Goal: Task Accomplishment & Management: Complete application form

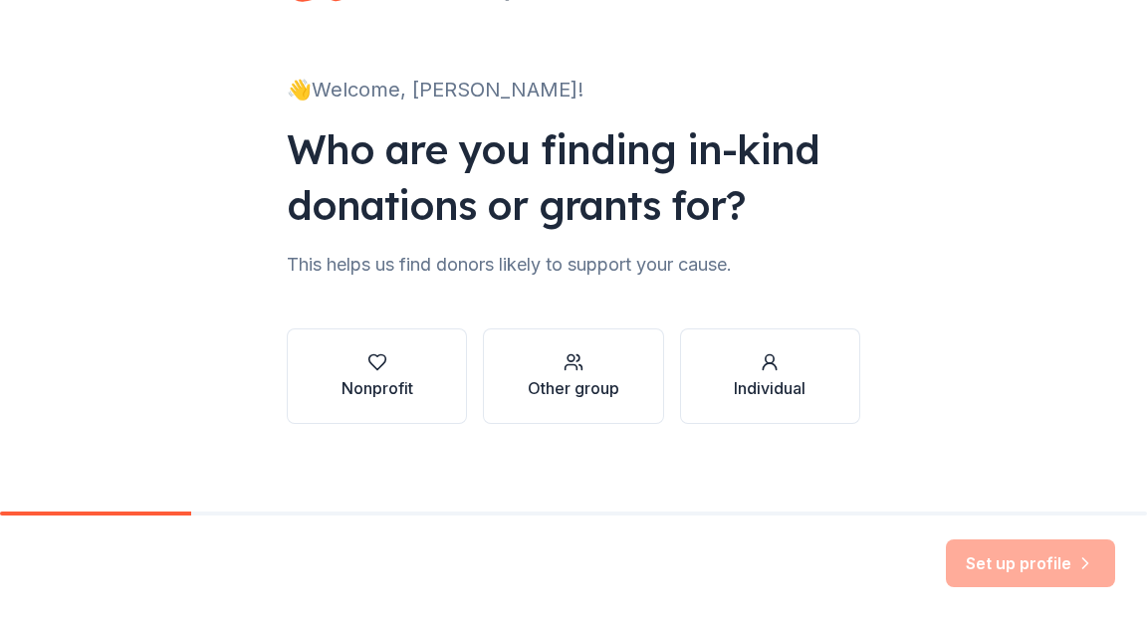
scroll to position [92, 0]
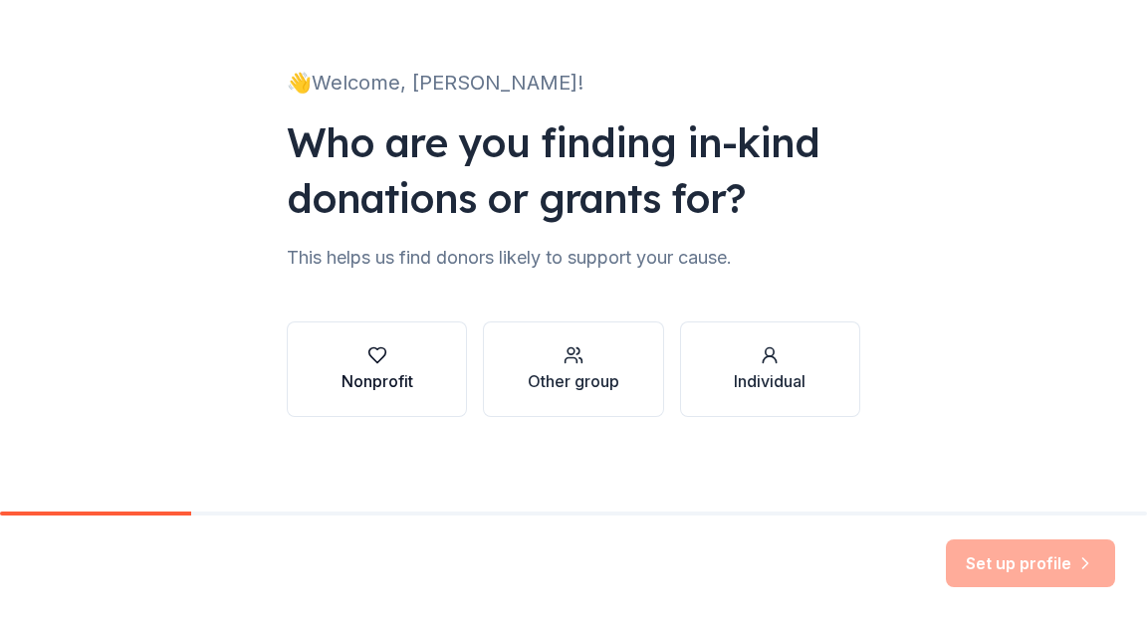
click at [388, 378] on div "Nonprofit" at bounding box center [377, 381] width 72 height 24
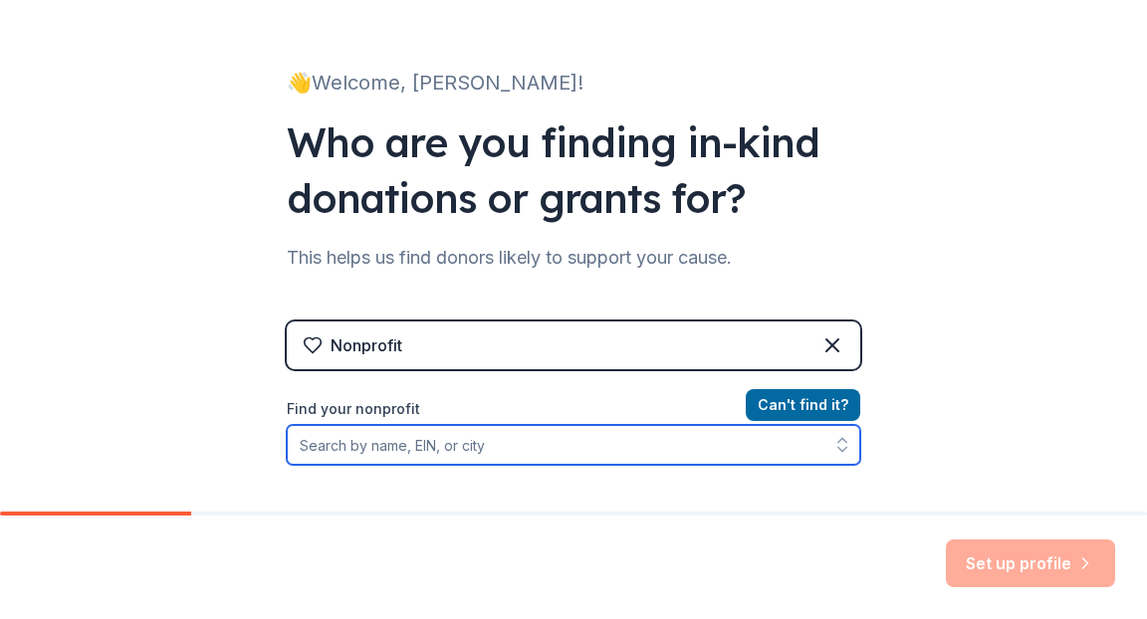
click at [505, 453] on input "Find your nonprofit" at bounding box center [573, 445] width 573 height 40
paste input "[US_EMPLOYER_IDENTIFICATION_NUMBER]"
type input "[US_EMPLOYER_IDENTIFICATION_NUMBER]"
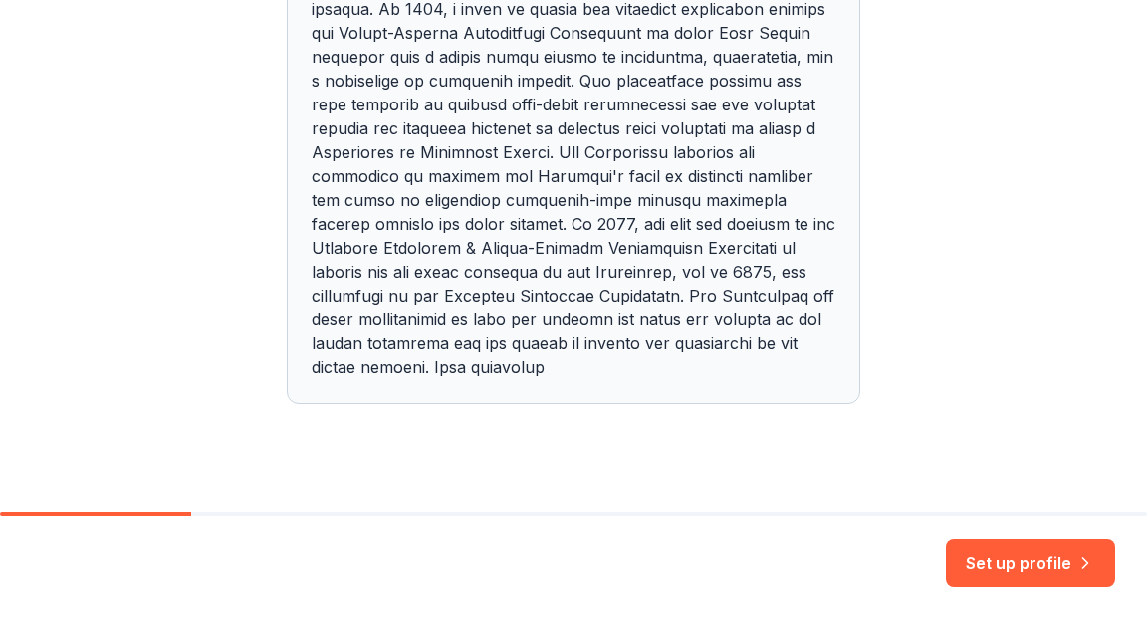
scroll to position [907, 0]
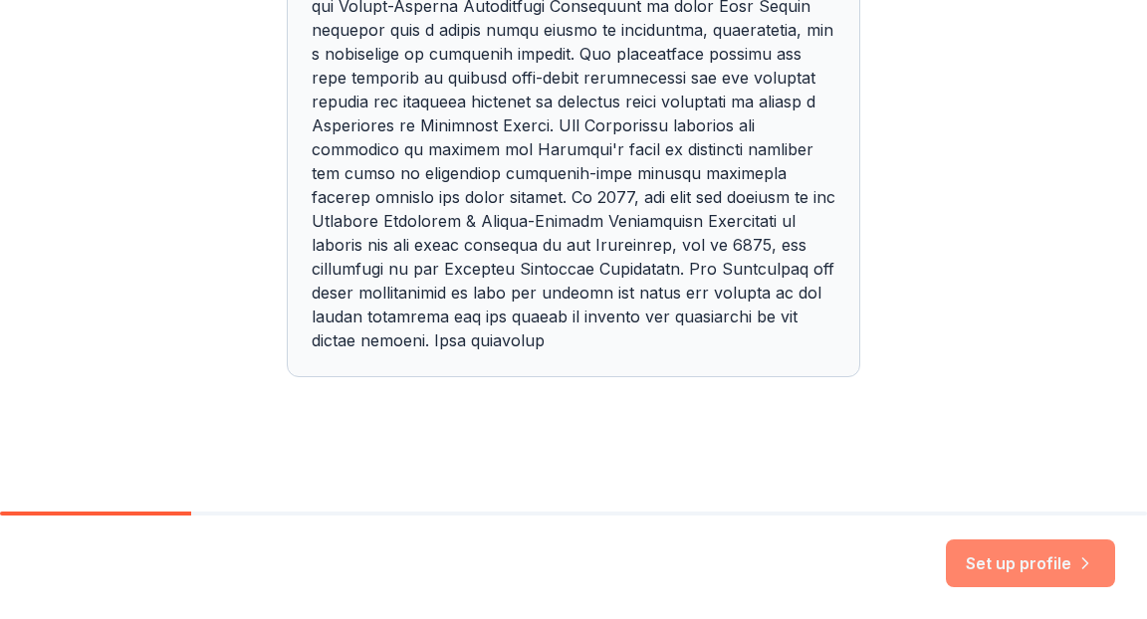
click at [1016, 572] on button "Set up profile" at bounding box center [1029, 563] width 169 height 48
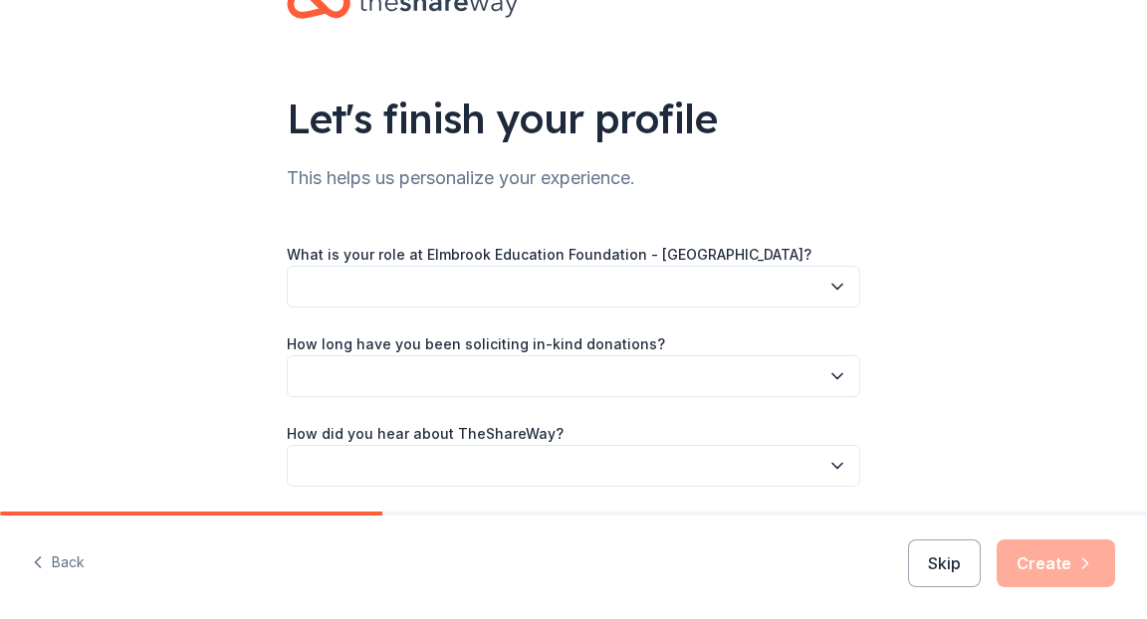
scroll to position [75, 0]
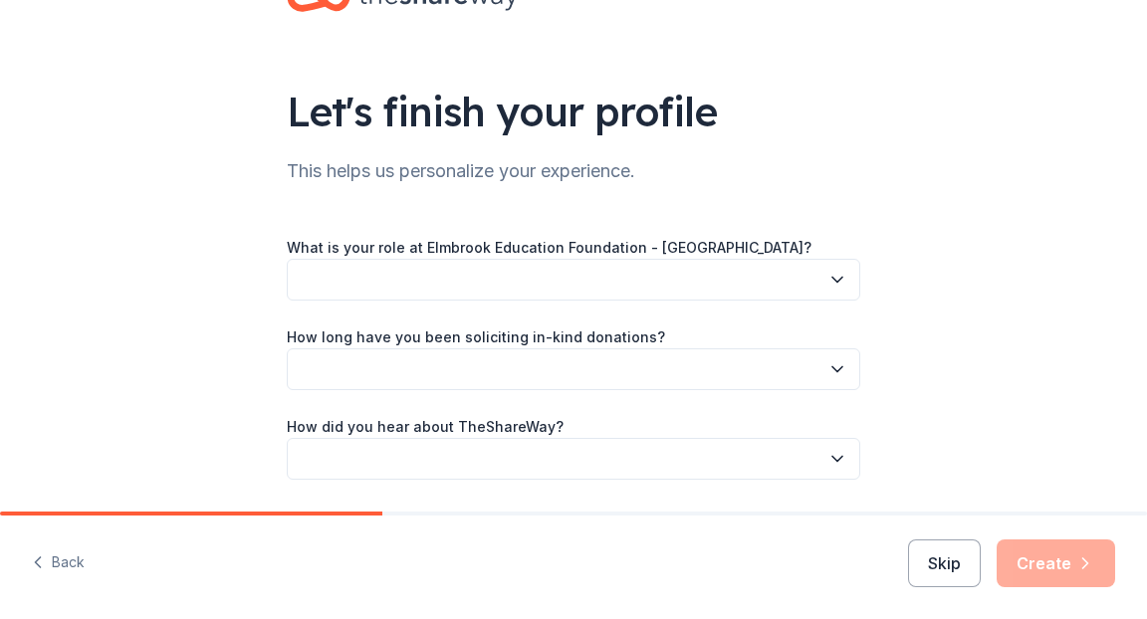
click at [582, 303] on div "What is your role at Elmbrook Education Foundation - WI? How long have you been…" at bounding box center [573, 357] width 573 height 245
click at [698, 290] on button "button" at bounding box center [573, 280] width 573 height 42
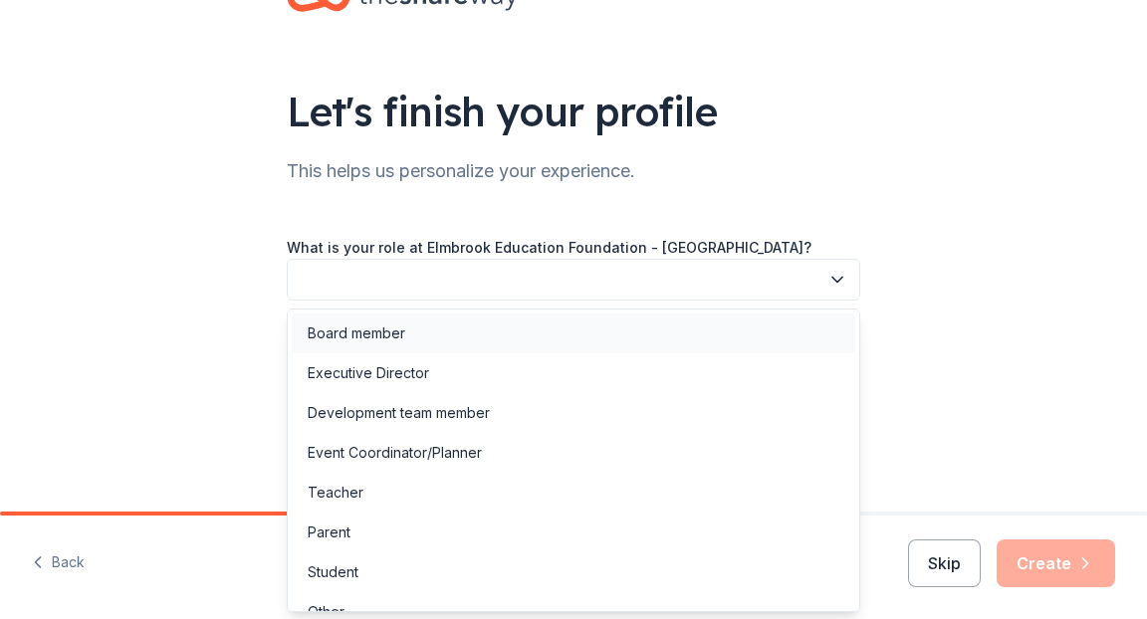
drag, startPoint x: 662, startPoint y: 321, endPoint x: 465, endPoint y: 339, distance: 197.9
click at [465, 339] on div "Board member" at bounding box center [573, 334] width 563 height 40
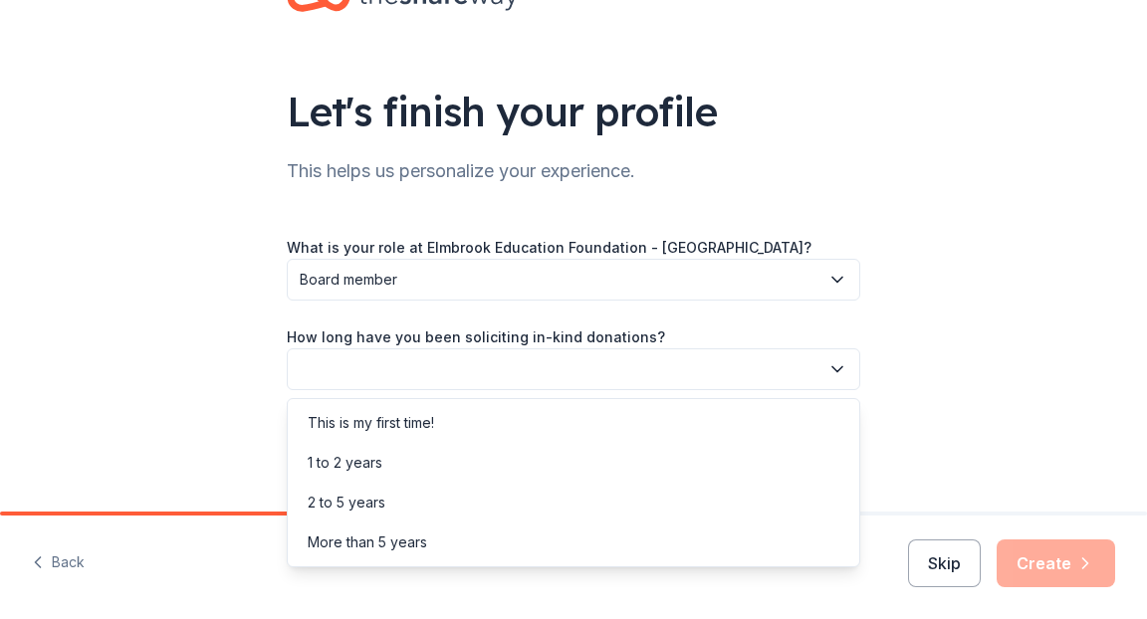
click at [465, 367] on button "button" at bounding box center [573, 369] width 573 height 42
click at [391, 541] on div "More than 5 years" at bounding box center [367, 542] width 119 height 24
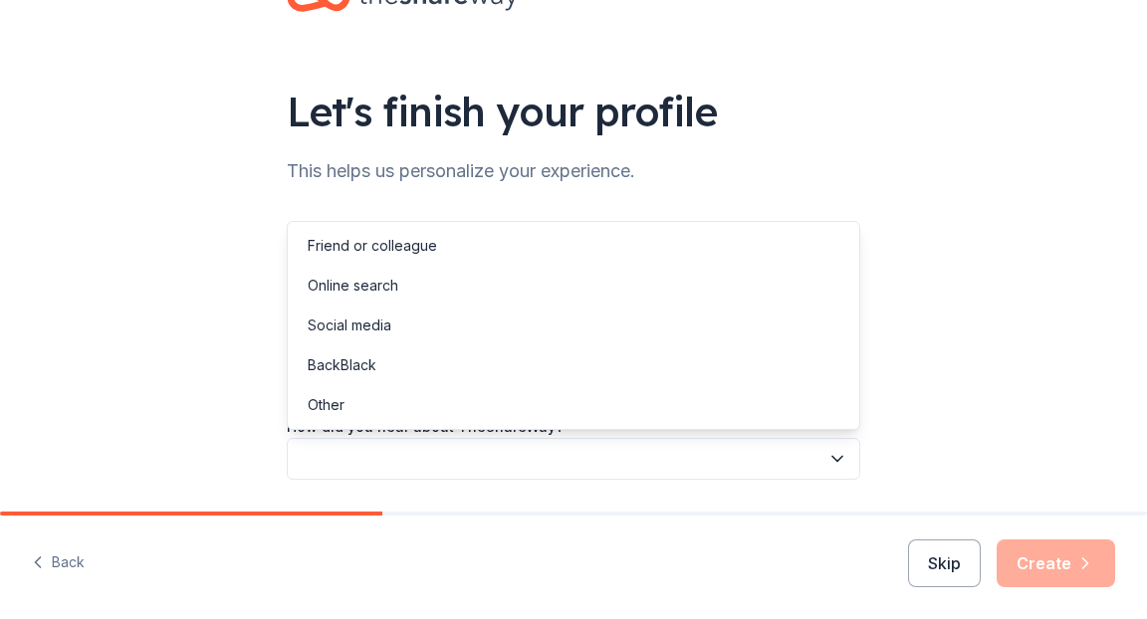
click at [412, 451] on button "button" at bounding box center [573, 459] width 573 height 42
click at [350, 421] on div "Other" at bounding box center [573, 405] width 563 height 40
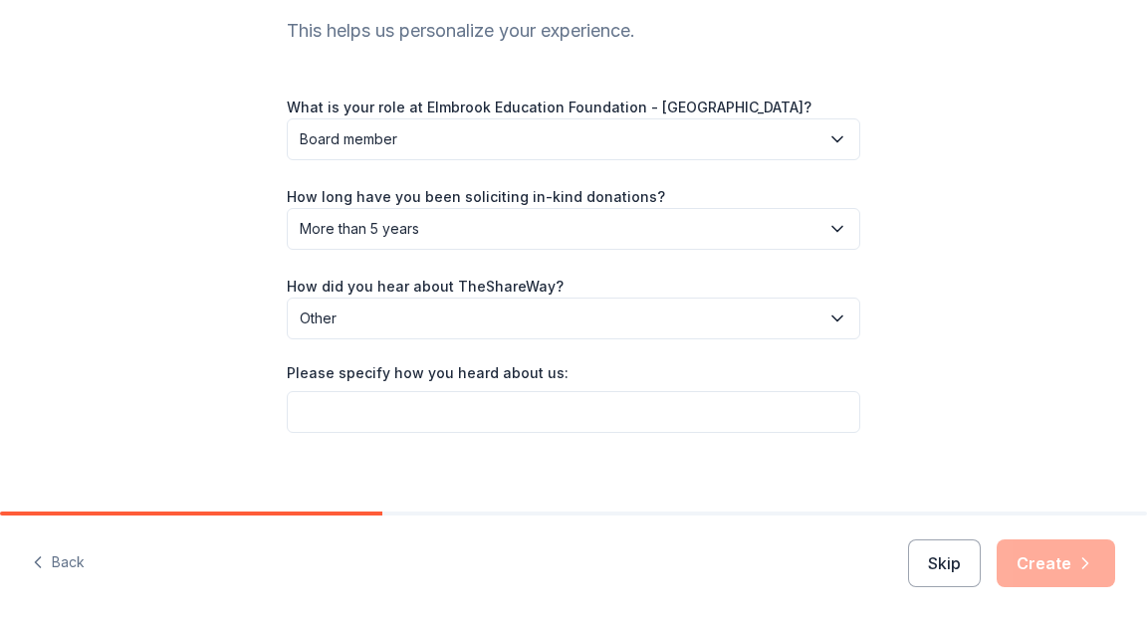
scroll to position [216, 0]
click at [353, 325] on span "Other" at bounding box center [560, 318] width 520 height 24
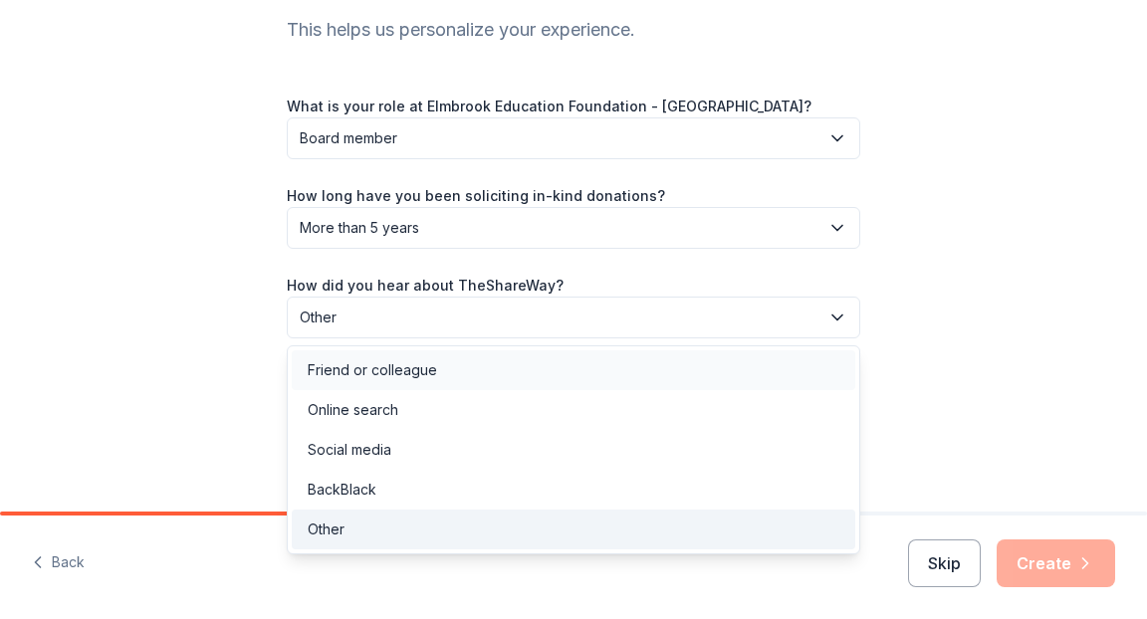
click at [363, 366] on div "Friend or colleague" at bounding box center [372, 370] width 129 height 24
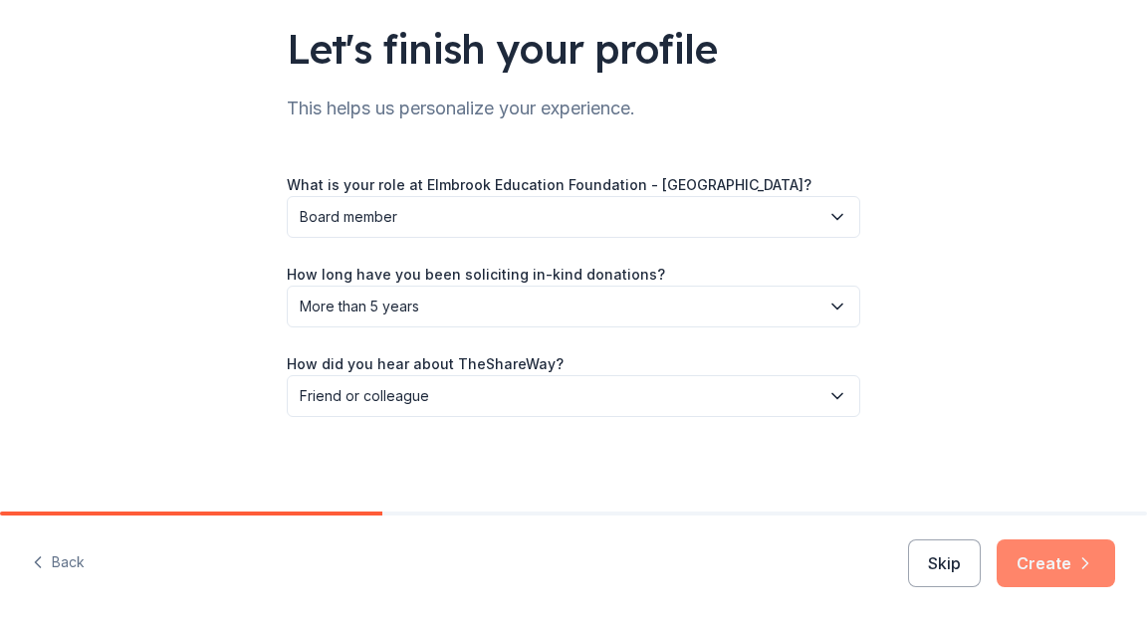
click at [1036, 562] on button "Create" at bounding box center [1055, 563] width 118 height 48
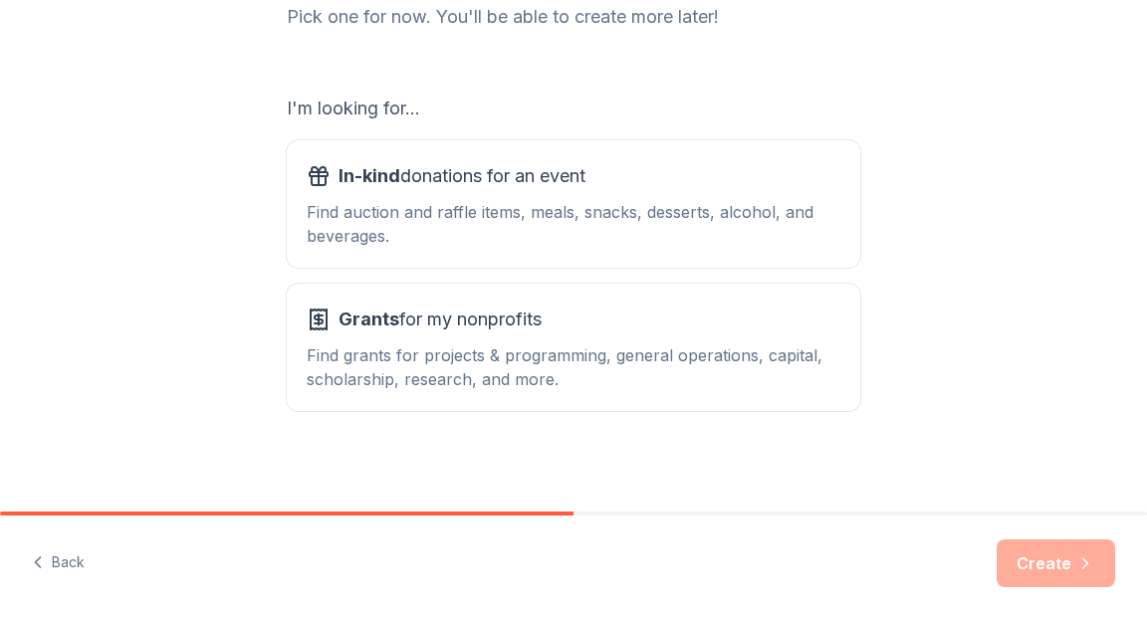
scroll to position [291, 0]
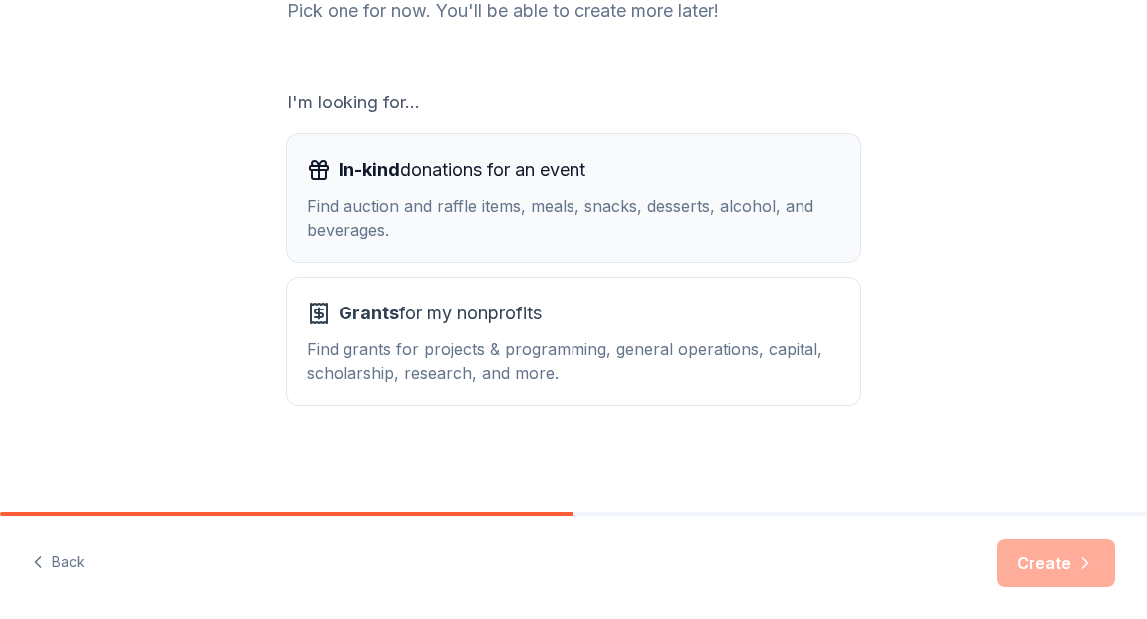
click at [585, 223] on div "Find auction and raffle items, meals, snacks, desserts, alcohol, and beverages." at bounding box center [573, 218] width 533 height 48
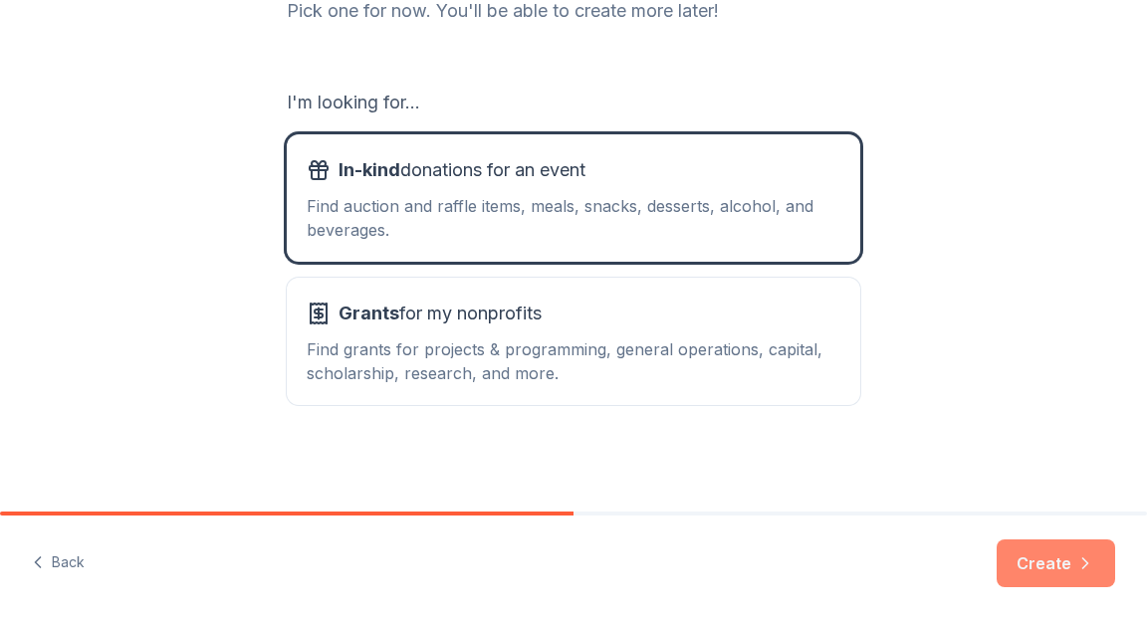
click at [1047, 567] on button "Create" at bounding box center [1055, 563] width 118 height 48
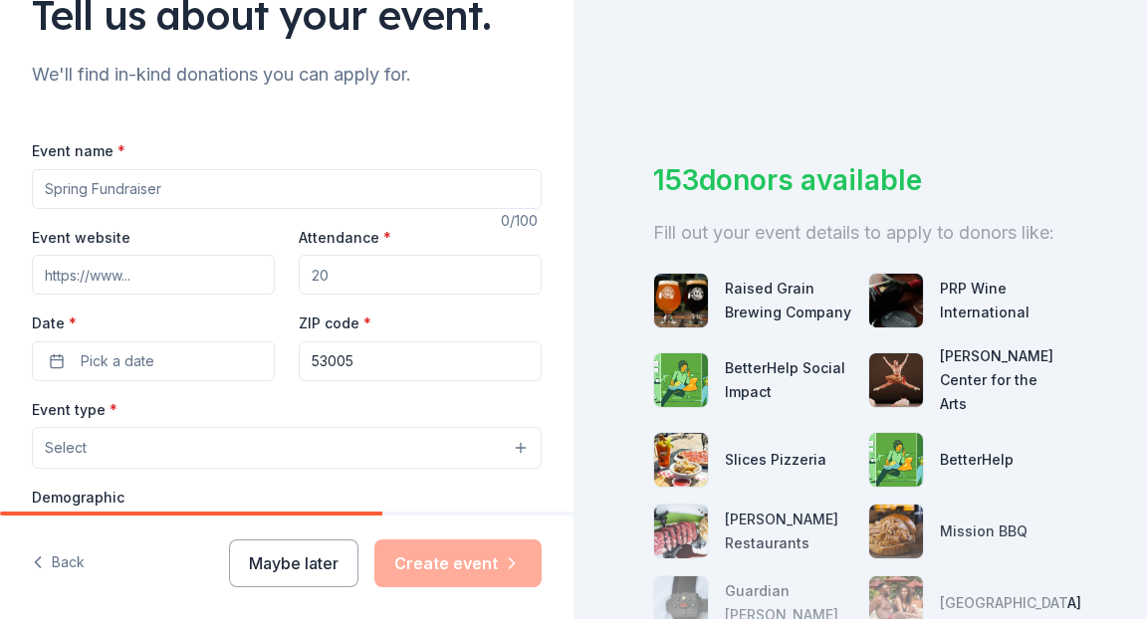
scroll to position [190, 0]
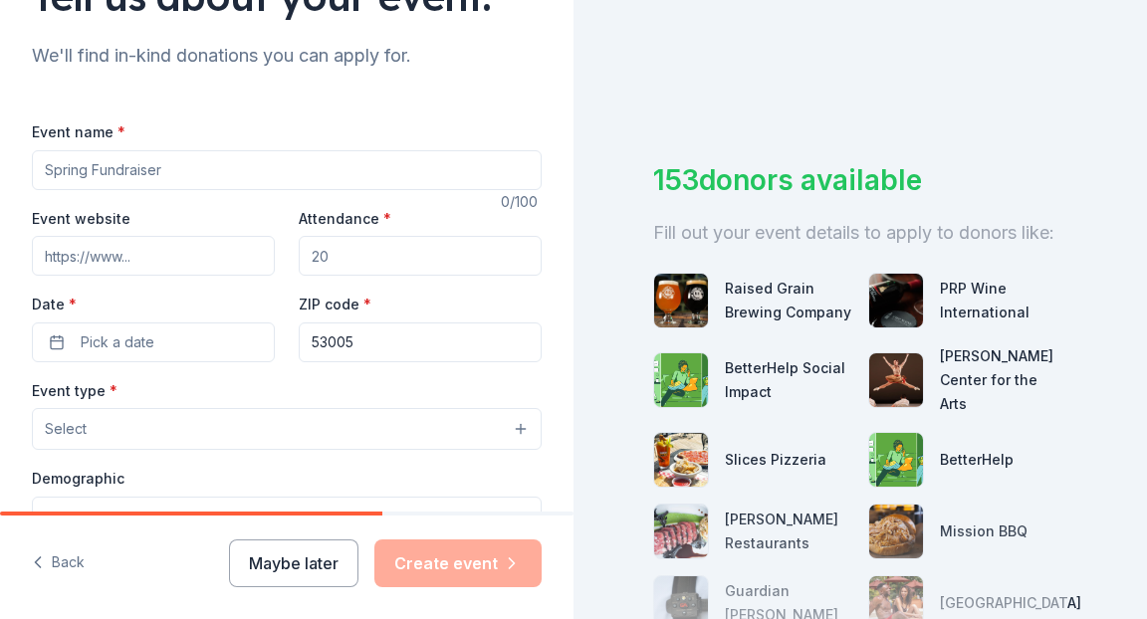
click at [86, 169] on input "Event name *" at bounding box center [287, 170] width 510 height 40
type input "[DEMOGRAPHIC_DATA] Night 2025"
paste input "https://eef.elmbrookschools.org/"
type input "https://eef.elmbrookschools.org/"
click at [421, 247] on input "Attendance *" at bounding box center [420, 256] width 243 height 40
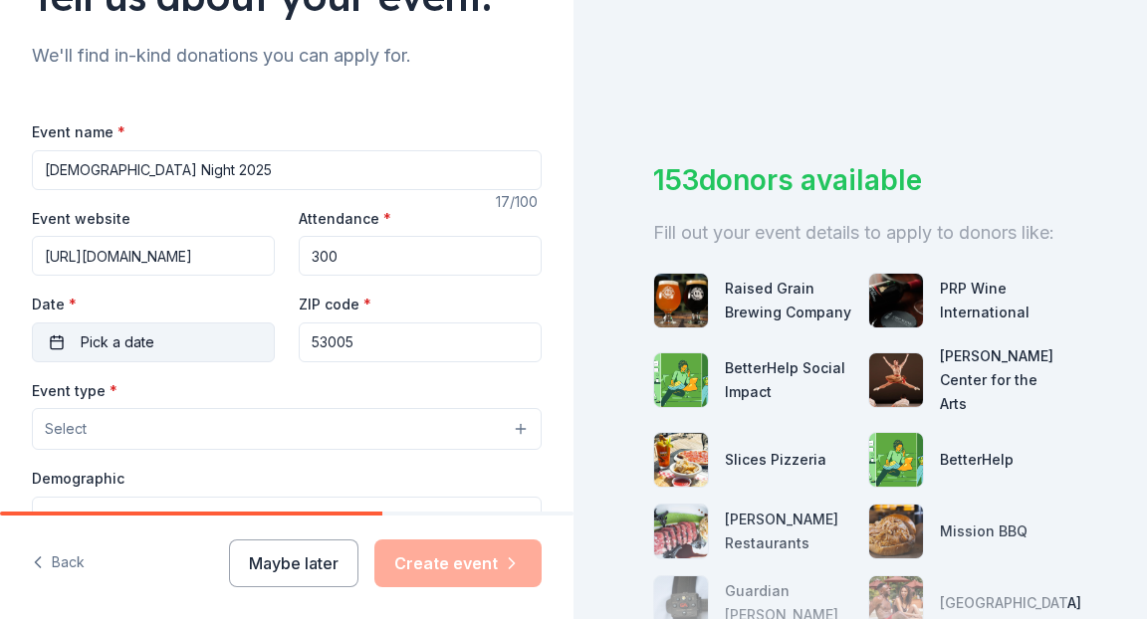
type input "300"
click at [112, 345] on span "Pick a date" at bounding box center [118, 342] width 74 height 24
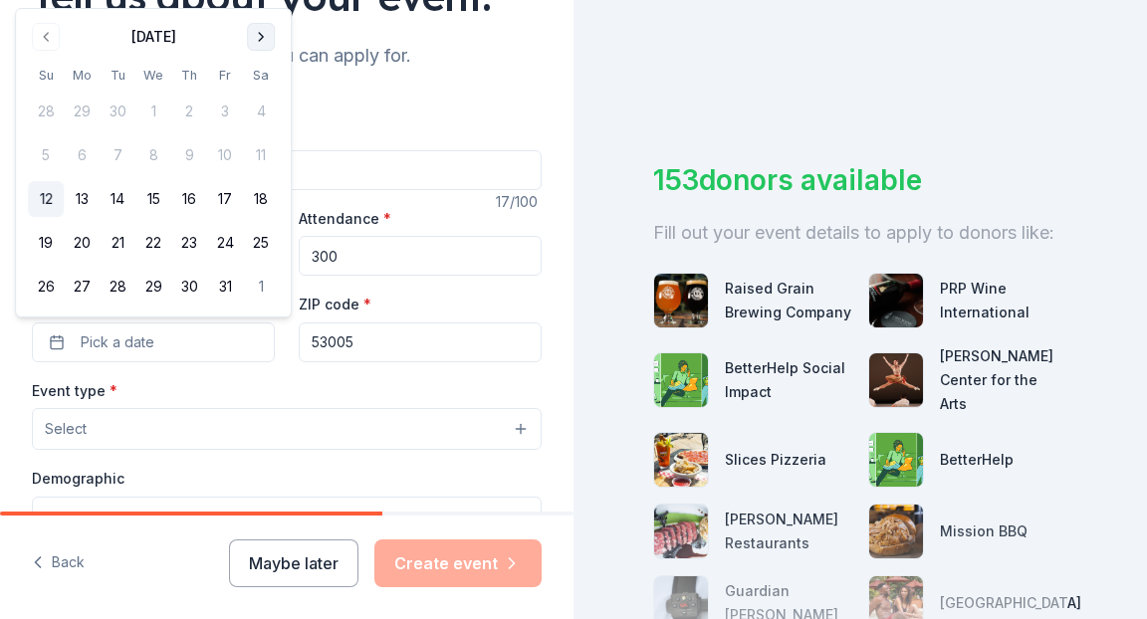
click at [257, 36] on button "Go to next month" at bounding box center [261, 37] width 28 height 28
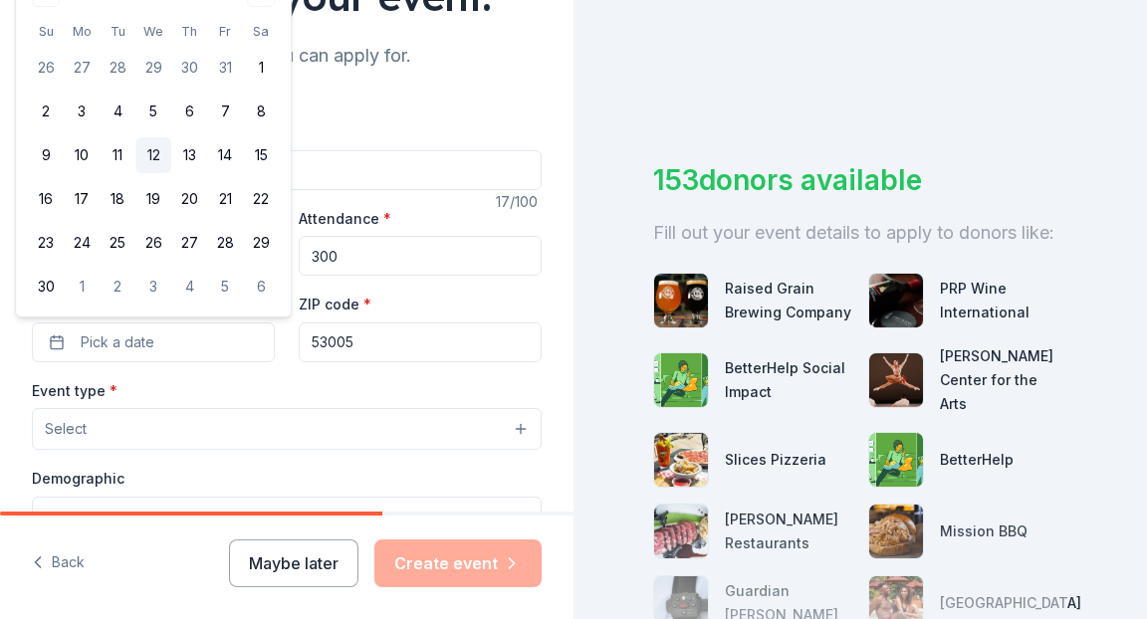
click at [149, 160] on button "12" at bounding box center [153, 155] width 36 height 36
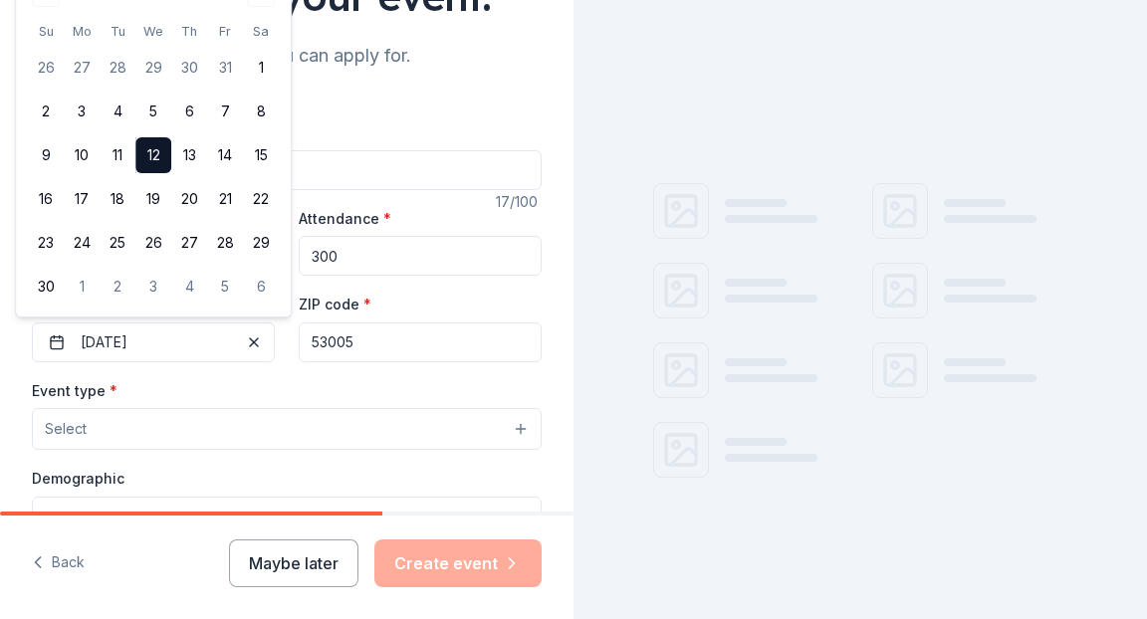
click at [365, 345] on input "53005" at bounding box center [420, 342] width 243 height 40
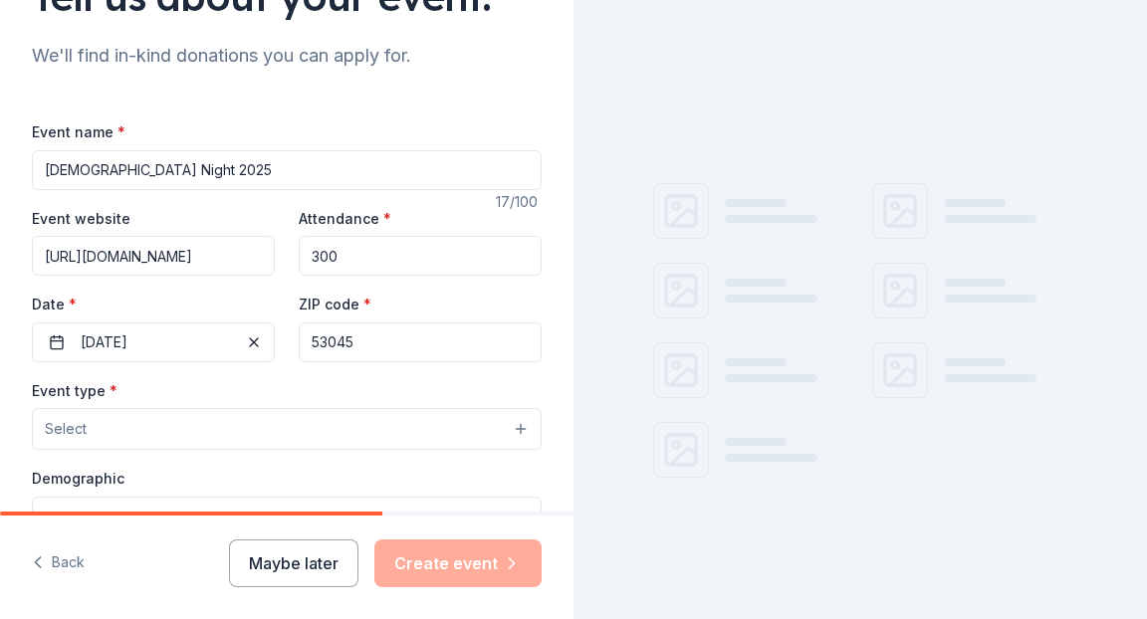
type input "53045"
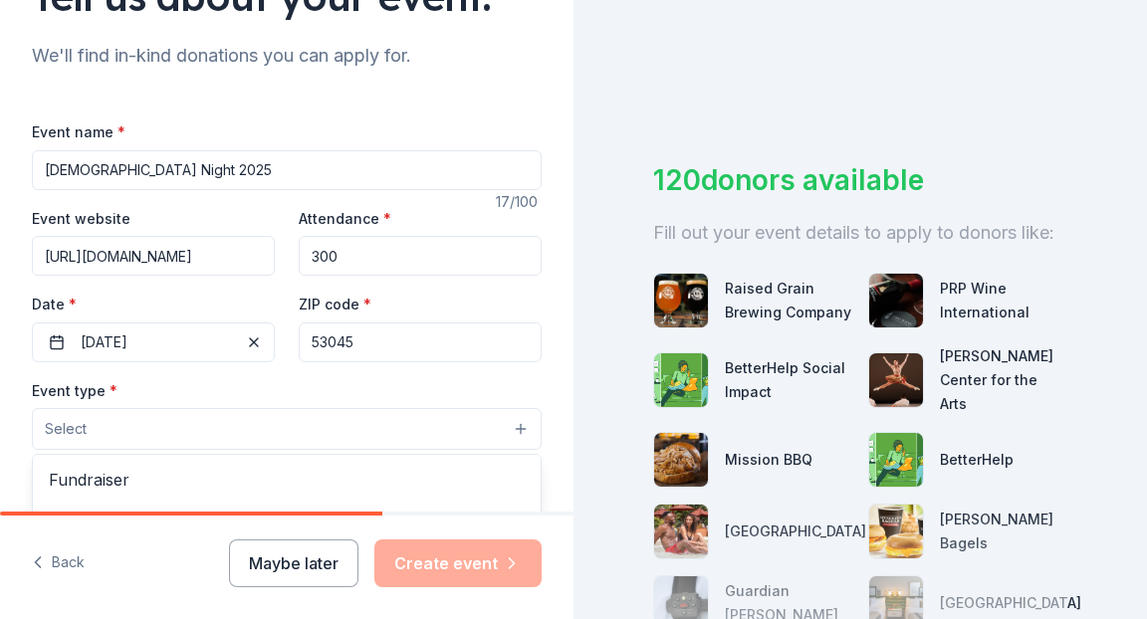
click at [326, 428] on button "Select" at bounding box center [287, 429] width 510 height 42
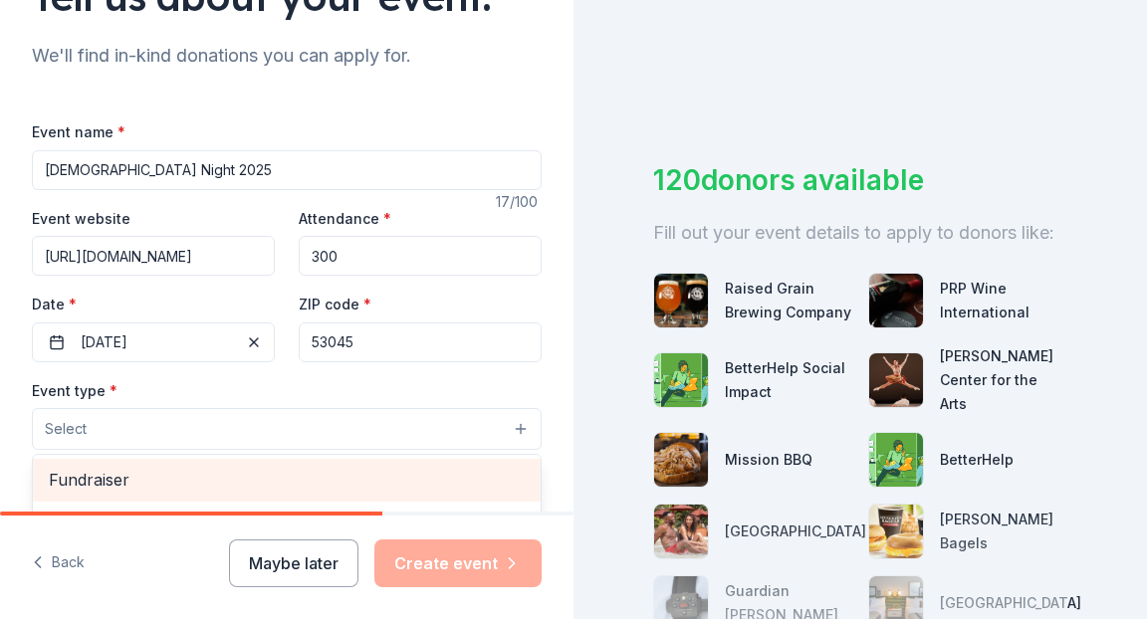
click at [300, 469] on span "Fundraiser" at bounding box center [287, 480] width 476 height 26
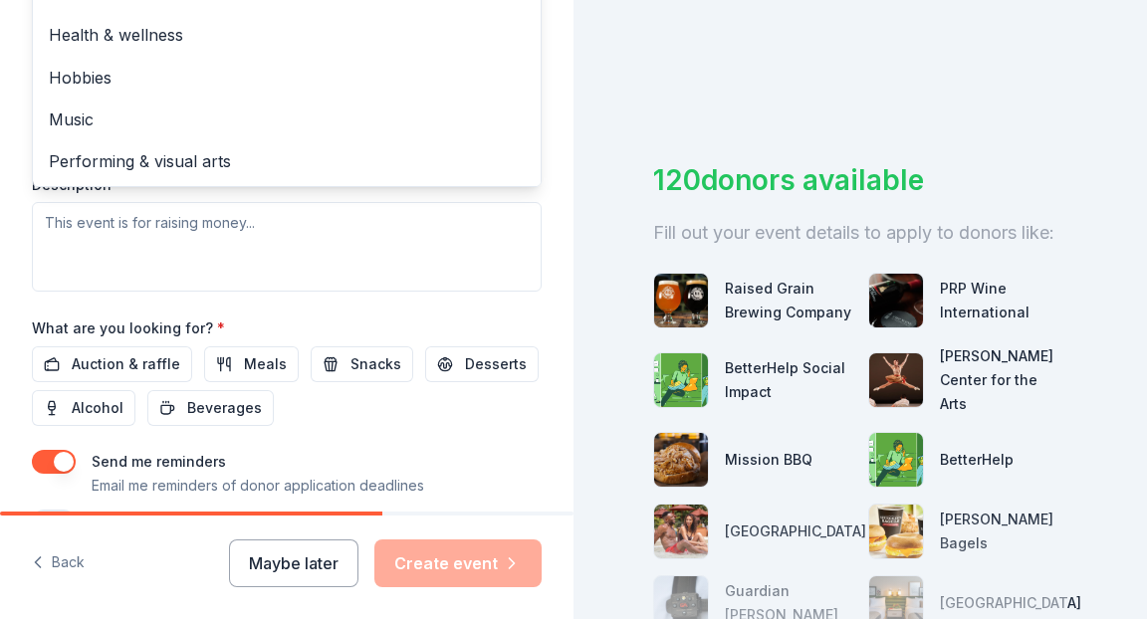
click at [336, 277] on div "Event type * Fundraiser Business & professional Food & drink Health & wellness …" at bounding box center [287, 81] width 510 height 421
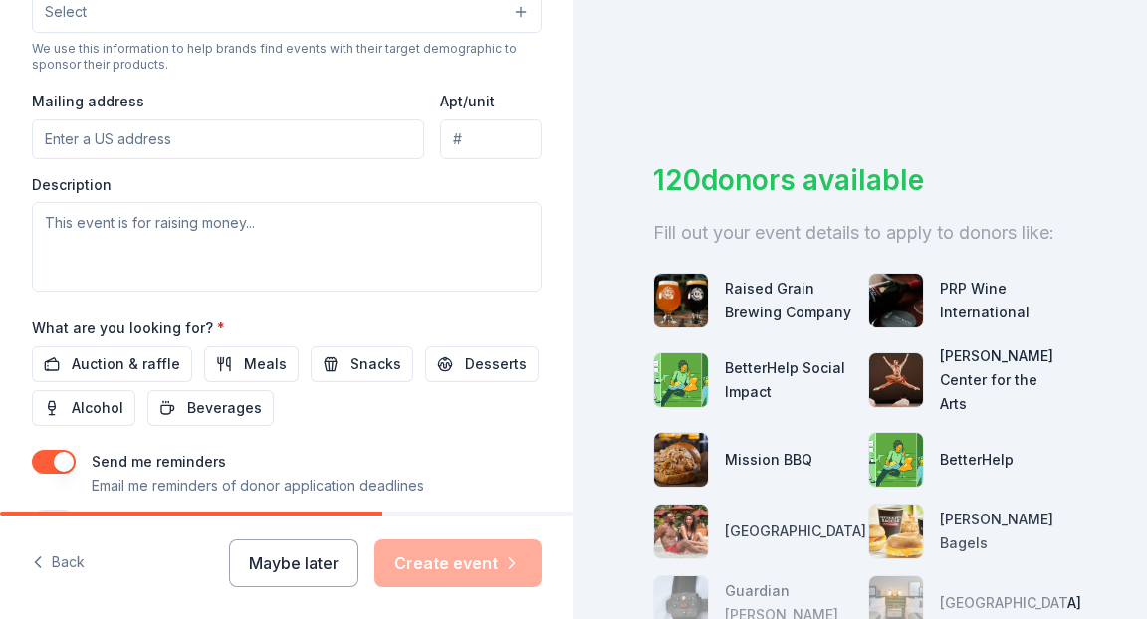
scroll to position [363, 0]
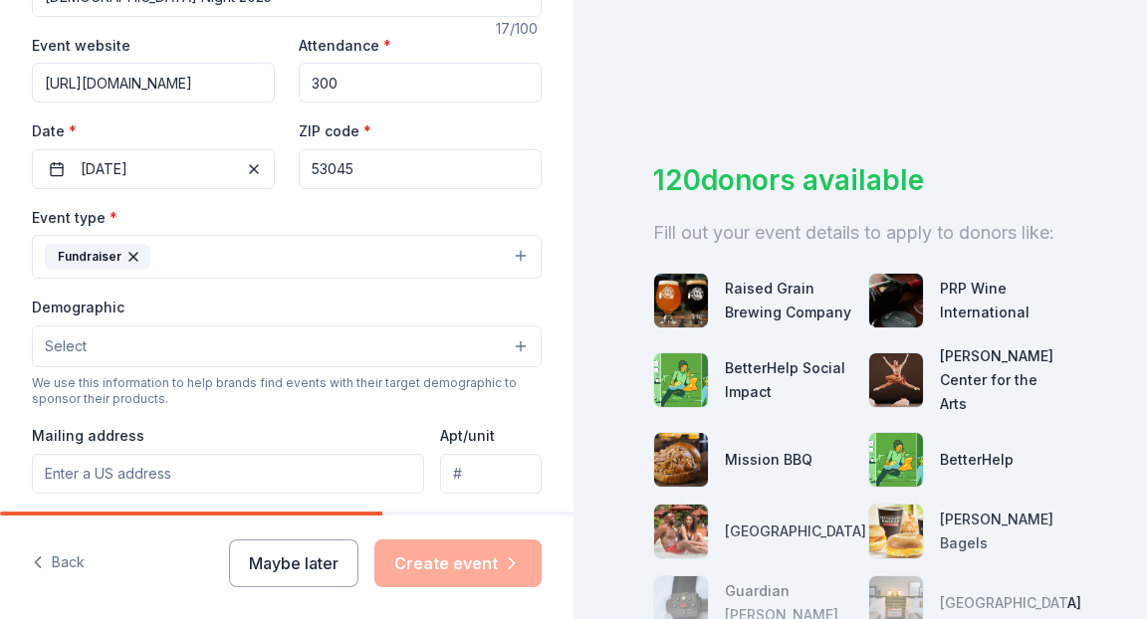
click at [254, 347] on button "Select" at bounding box center [287, 346] width 510 height 42
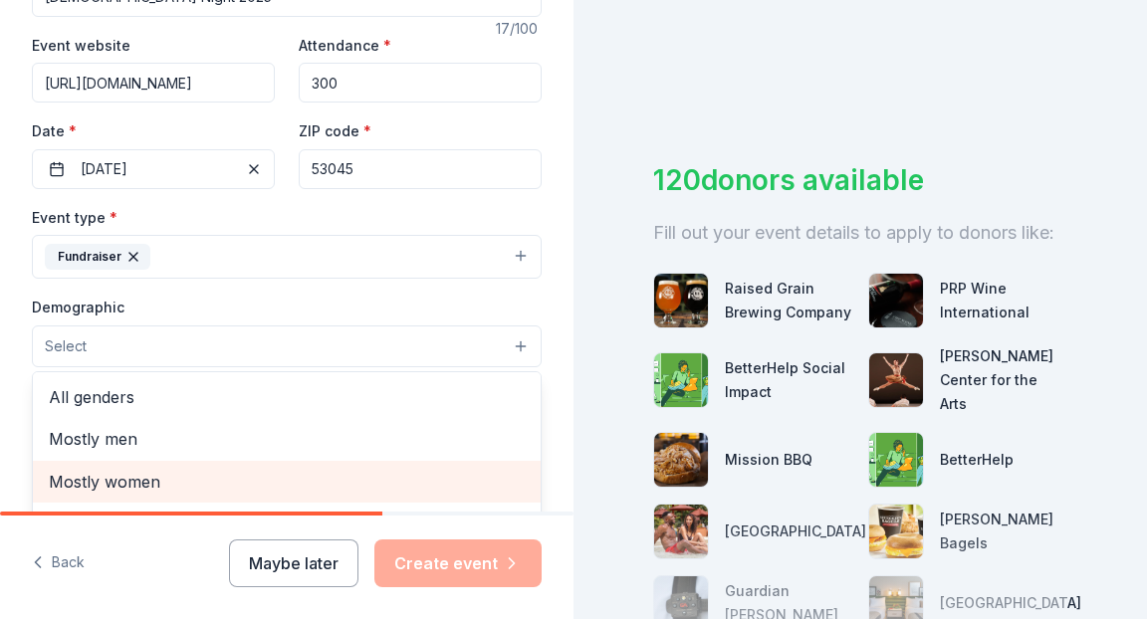
click at [194, 470] on span "Mostly women" at bounding box center [287, 482] width 476 height 26
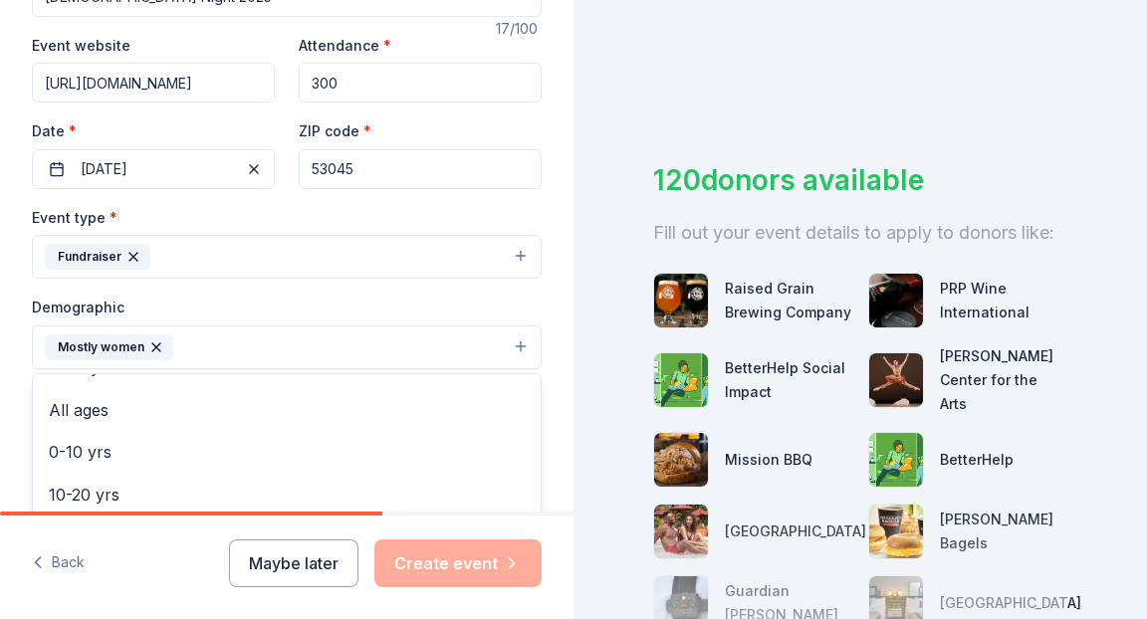
scroll to position [0, 0]
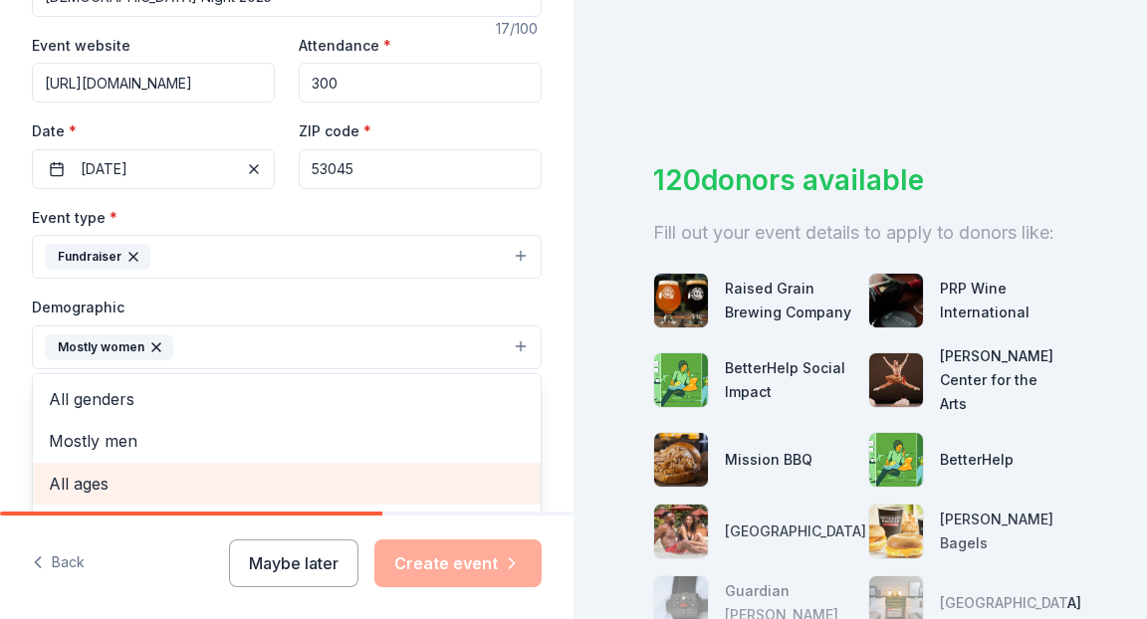
click at [136, 472] on span "All ages" at bounding box center [287, 484] width 476 height 26
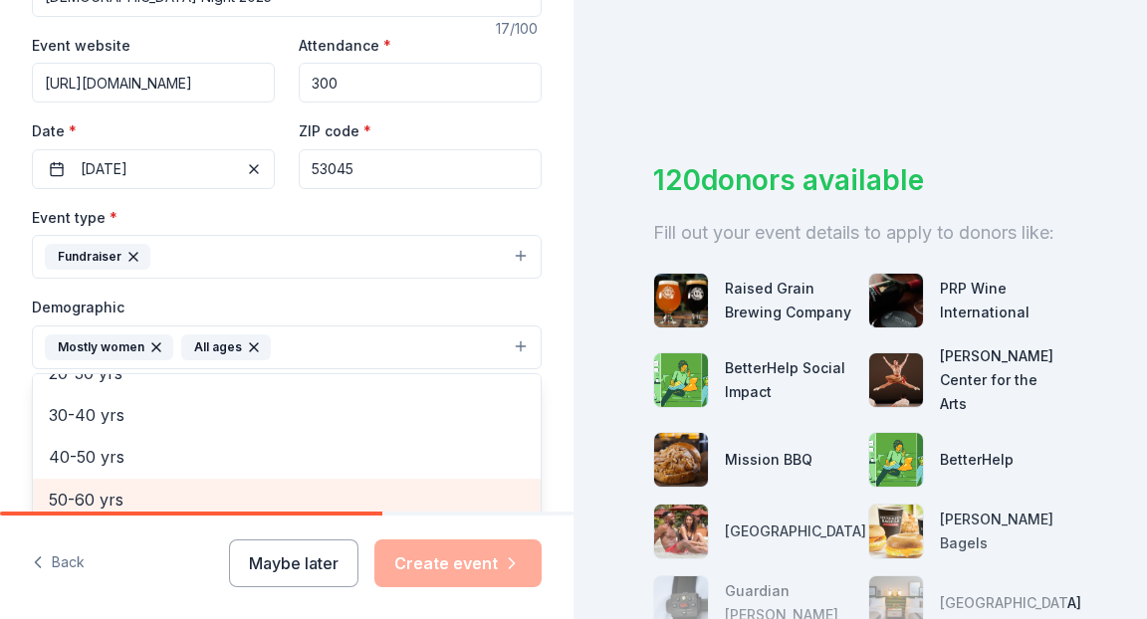
scroll to position [190, 0]
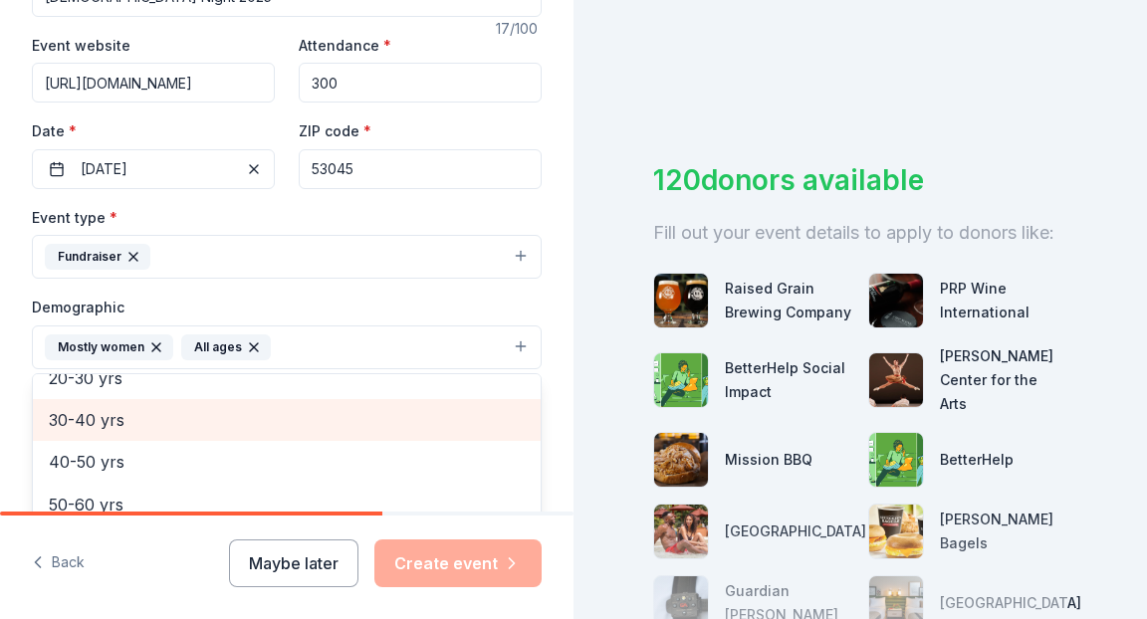
click at [150, 421] on span "30-40 yrs" at bounding box center [287, 420] width 476 height 26
click at [102, 424] on span "40-50 yrs" at bounding box center [287, 420] width 476 height 26
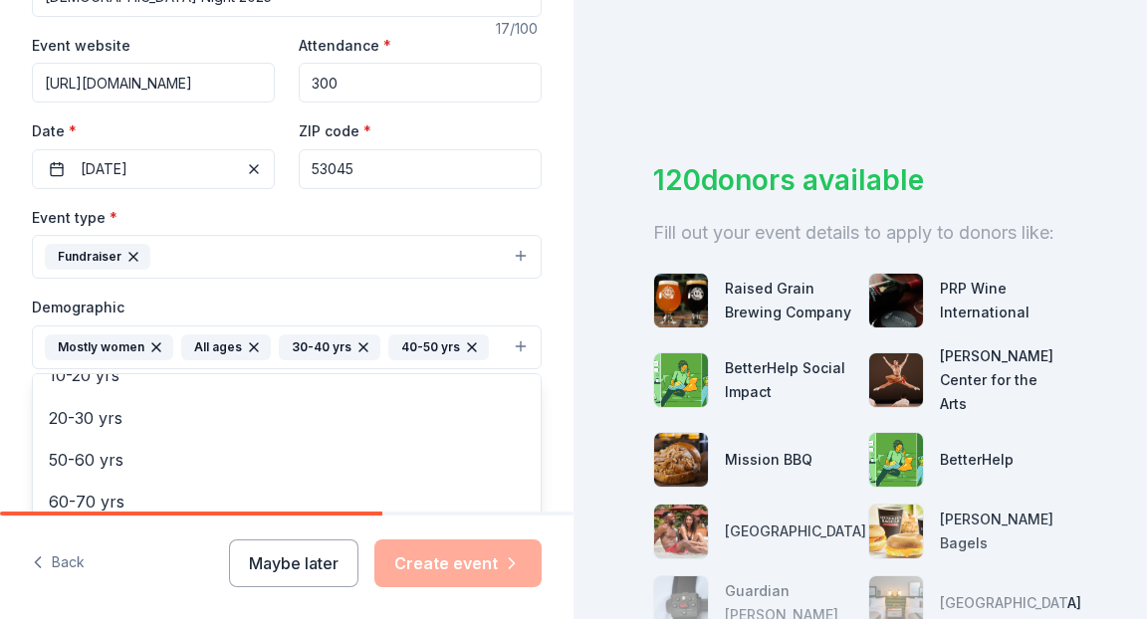
click at [257, 341] on div "All ages" at bounding box center [226, 347] width 90 height 26
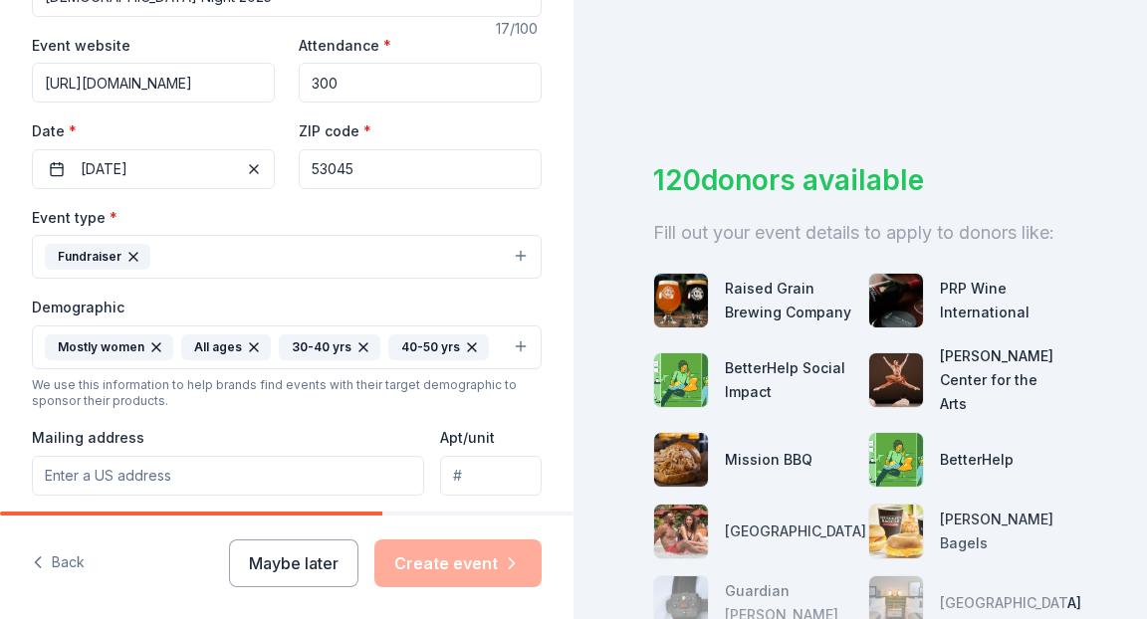
click at [18, 386] on div "Tell us about your event. We'll find in-kind donations you can apply for. Event…" at bounding box center [286, 301] width 573 height 1329
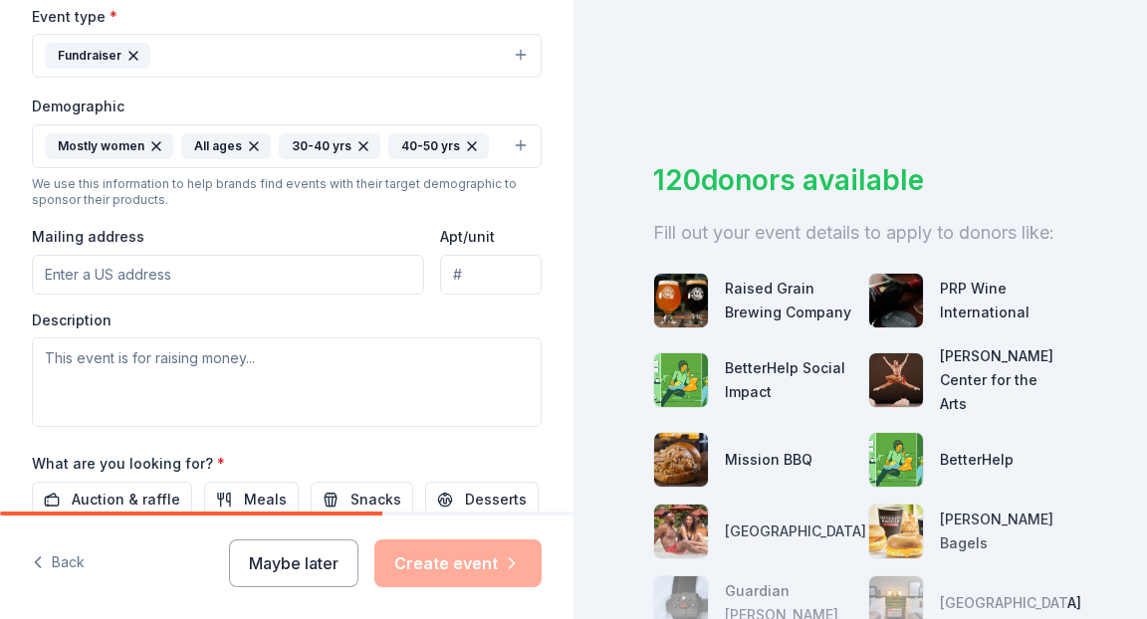
scroll to position [565, 0]
click at [102, 281] on input "Mailing address" at bounding box center [228, 274] width 392 height 40
type input "3555 N Calhoun Road"
type input "Brookfield, WI 53045"
click at [467, 279] on input "Brookfield, WI 53045" at bounding box center [491, 274] width 102 height 40
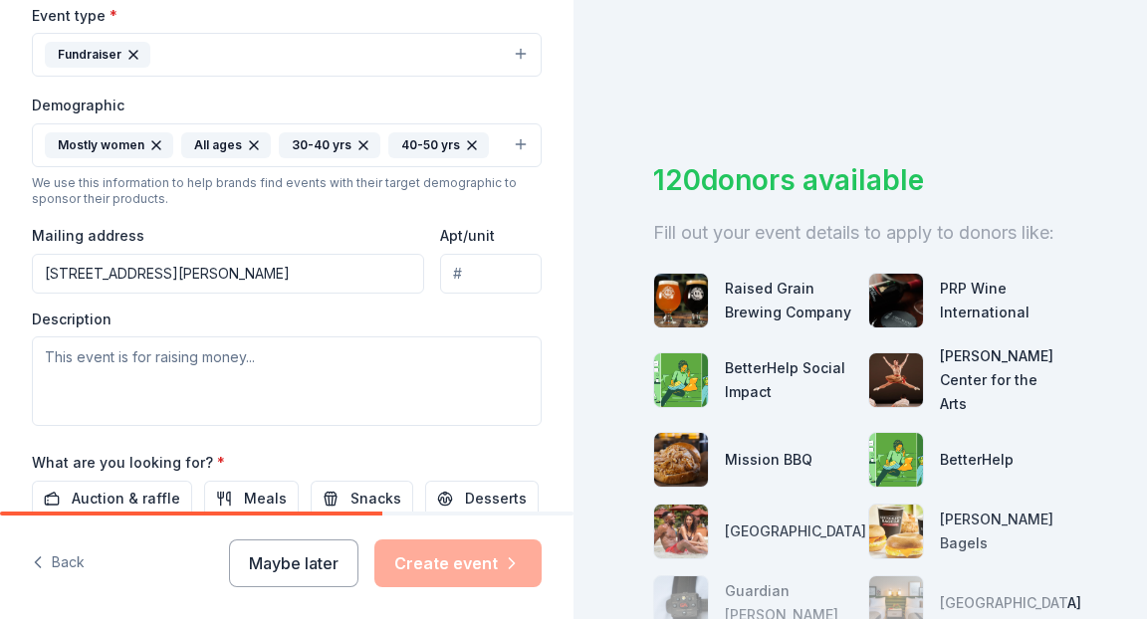
click at [322, 276] on input "3555 N Calhoun Road" at bounding box center [228, 274] width 392 height 40
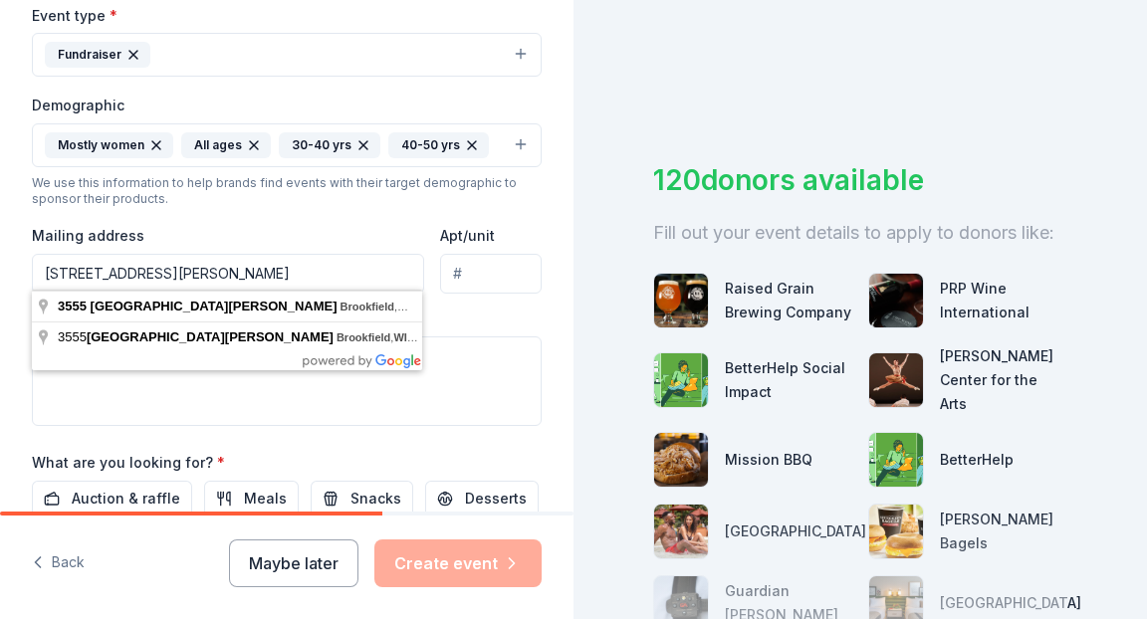
click at [414, 255] on input "3555 N Calhoun Road, Brookfield, WI" at bounding box center [228, 274] width 392 height 40
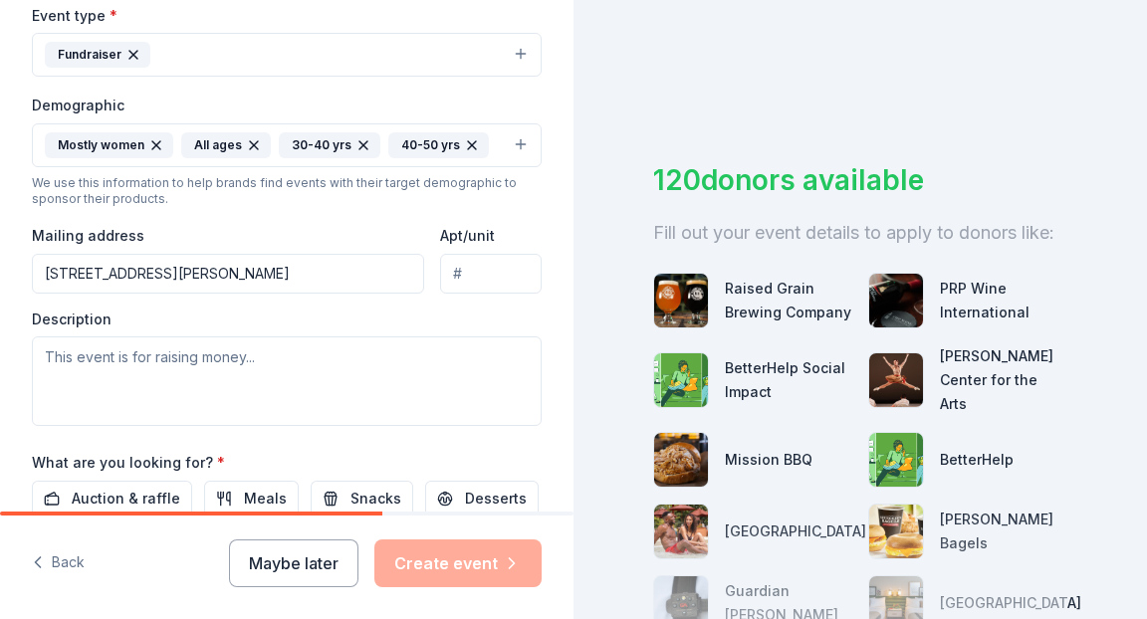
click at [375, 197] on div "We use this information to help brands find events with their target demographi…" at bounding box center [287, 191] width 510 height 32
click at [330, 257] on input "3555 N Calhoun Road, Brookfield, WI" at bounding box center [228, 274] width 392 height 40
type input "3555 North Calhoun Road, Brookfield, WI, 53005"
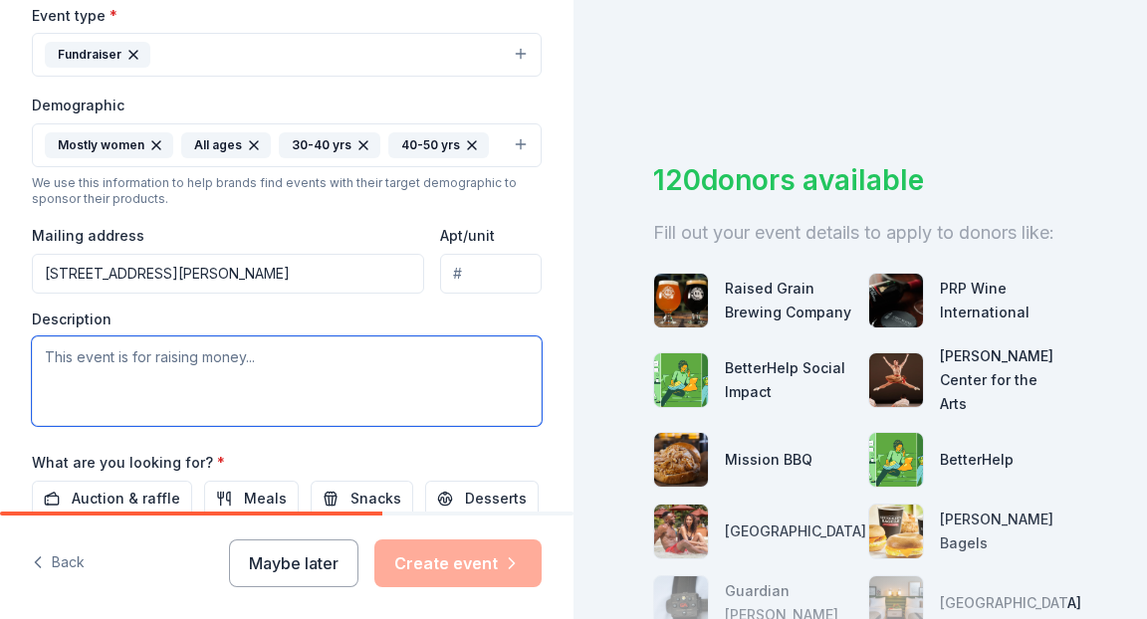
click at [223, 387] on textarea at bounding box center [287, 381] width 510 height 90
paste textarea "Funds raised will support the Unified Sports initiative. Unified Sports is an i…"
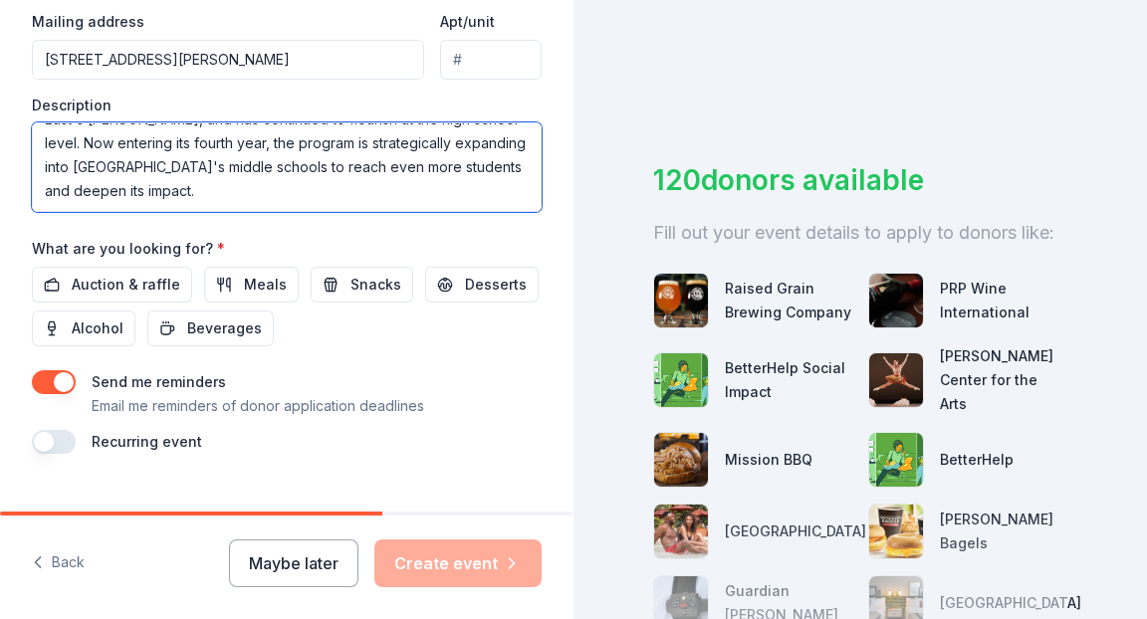
scroll to position [806, 0]
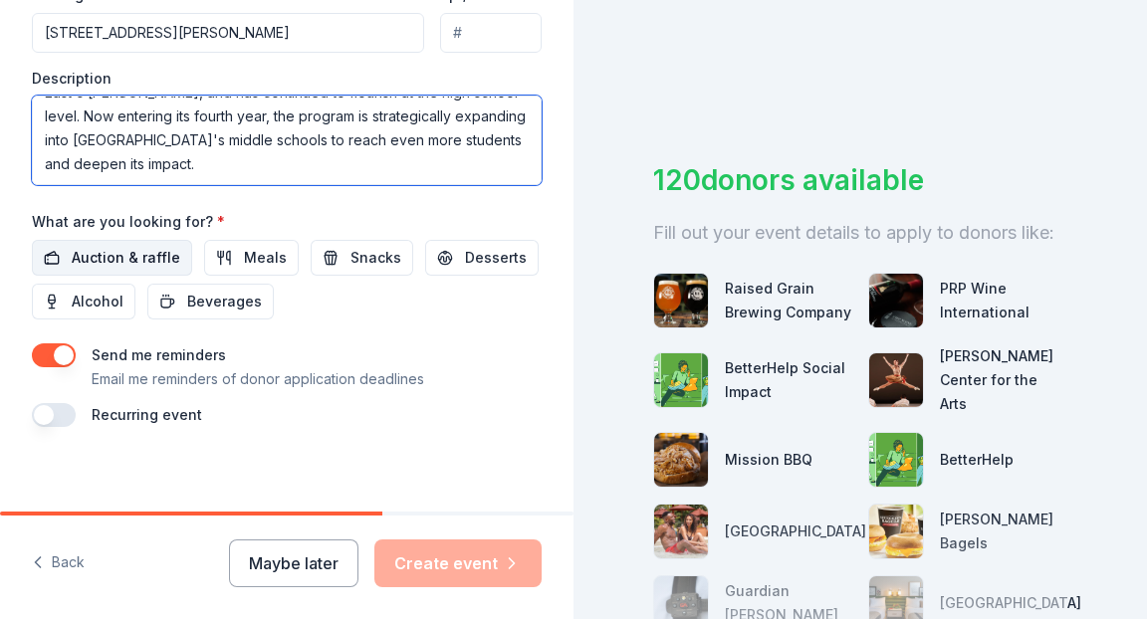
type textarea "Funds raised will support the Unified Sports initiative. Unified Sports is an i…"
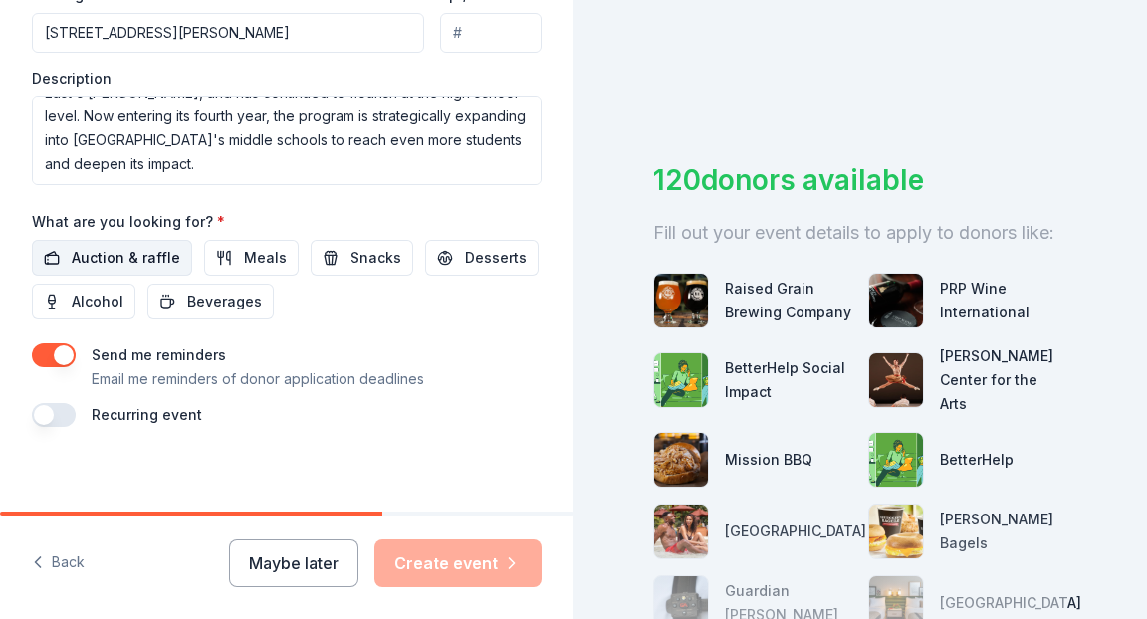
click at [142, 246] on span "Auction & raffle" at bounding box center [126, 258] width 108 height 24
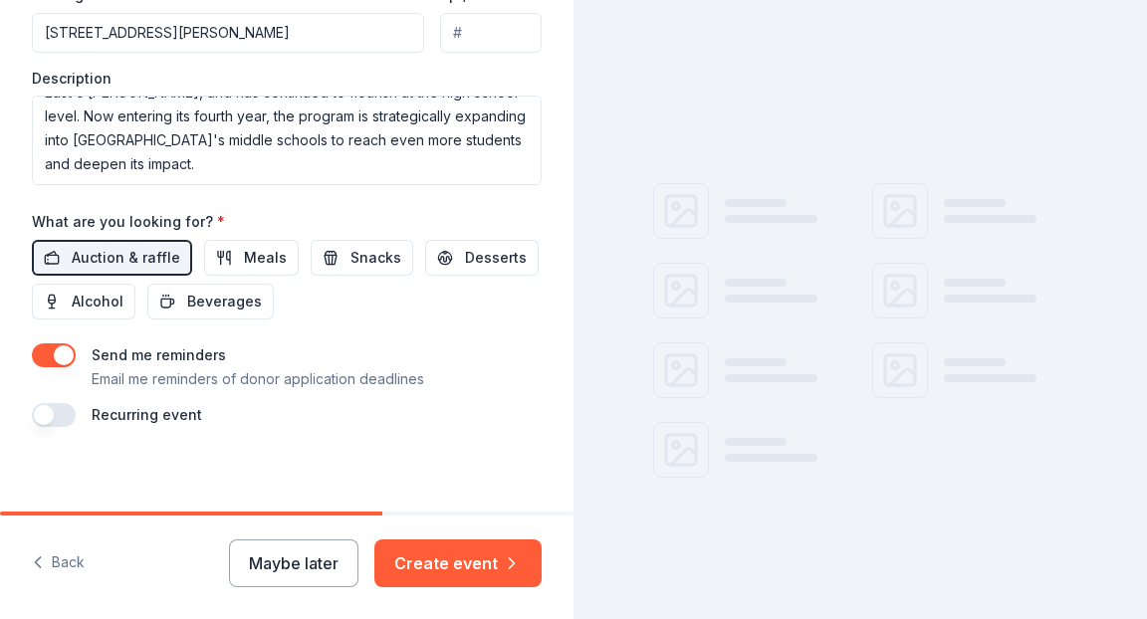
scroll to position [813, 0]
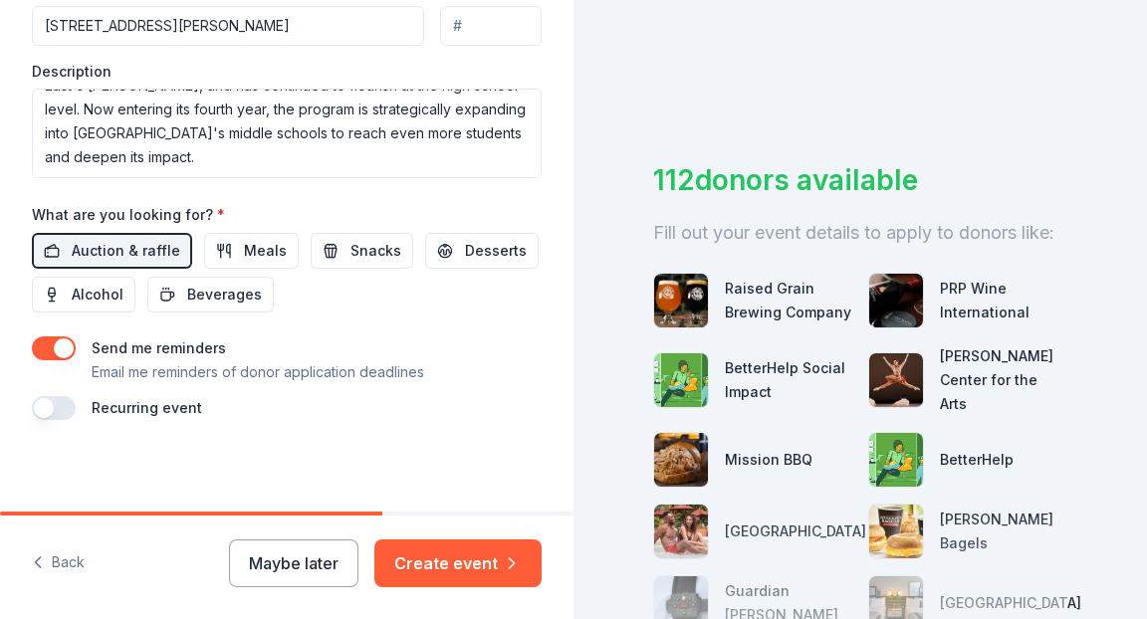
click at [60, 402] on button "button" at bounding box center [54, 408] width 44 height 24
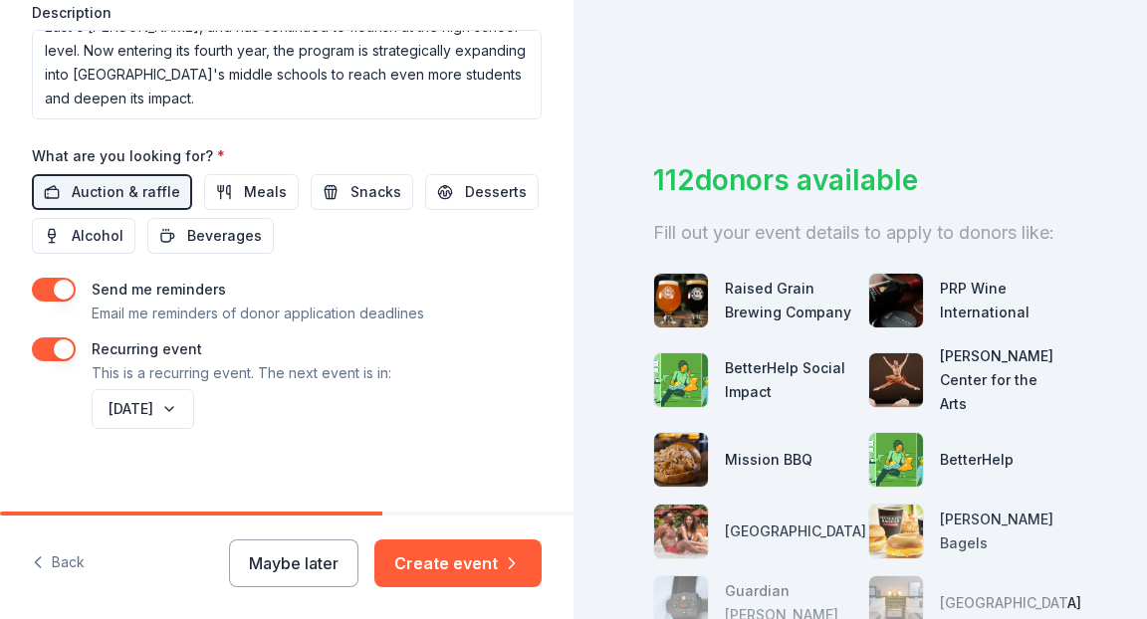
scroll to position [885, 0]
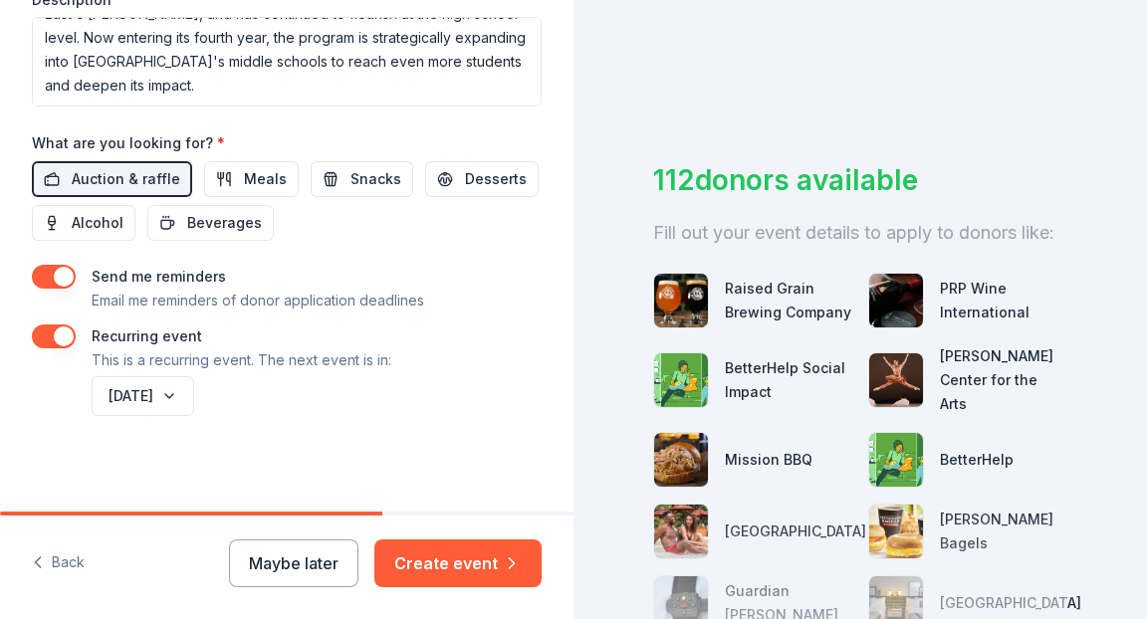
click at [46, 333] on button "button" at bounding box center [54, 336] width 44 height 24
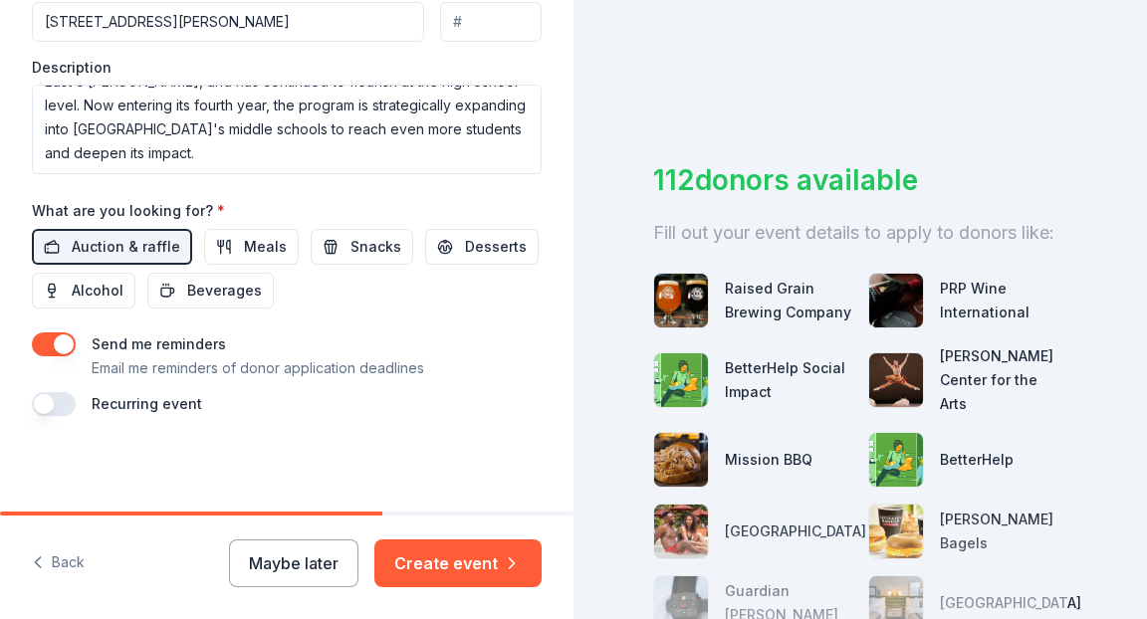
scroll to position [813, 0]
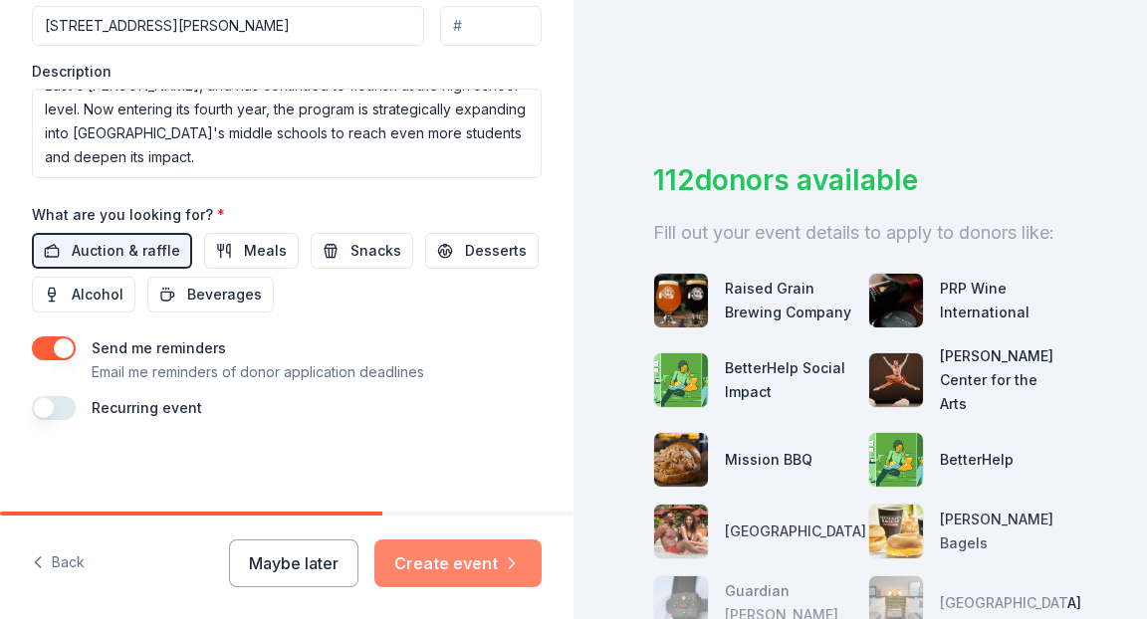
click at [438, 557] on button "Create event" at bounding box center [457, 563] width 167 height 48
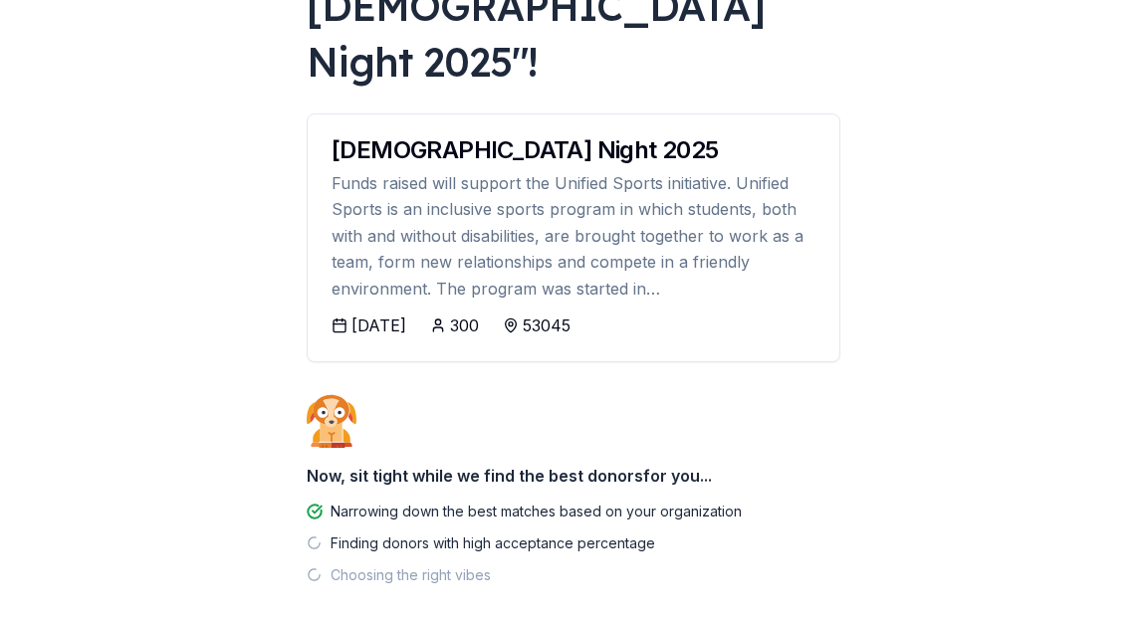
scroll to position [247, 0]
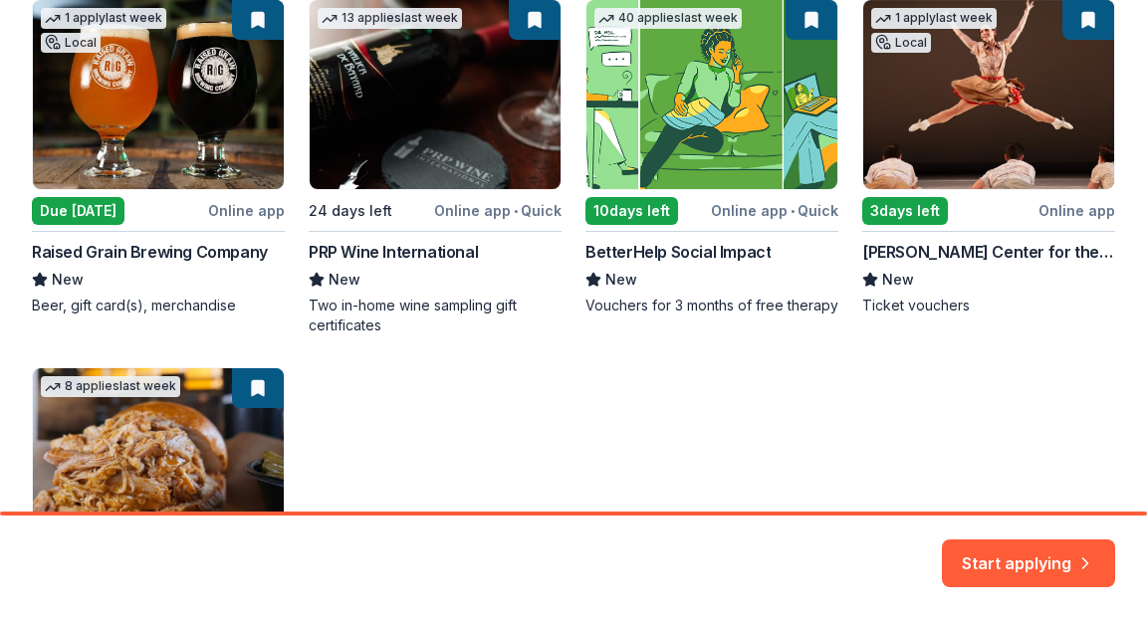
scroll to position [407, 0]
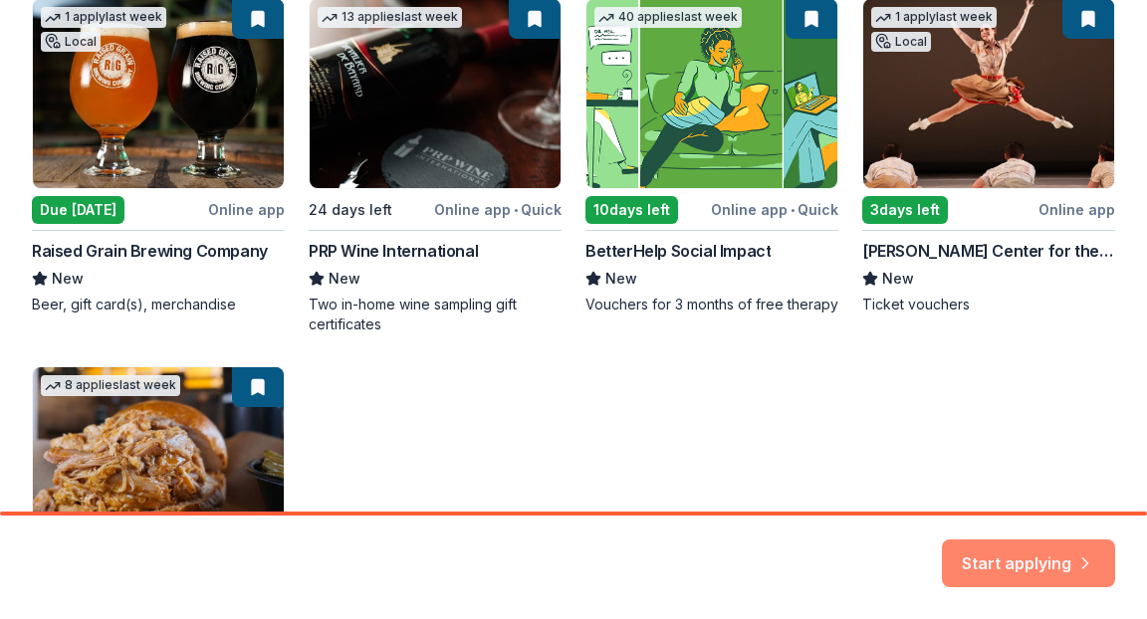
click at [1007, 561] on button "Start applying" at bounding box center [1028, 554] width 173 height 48
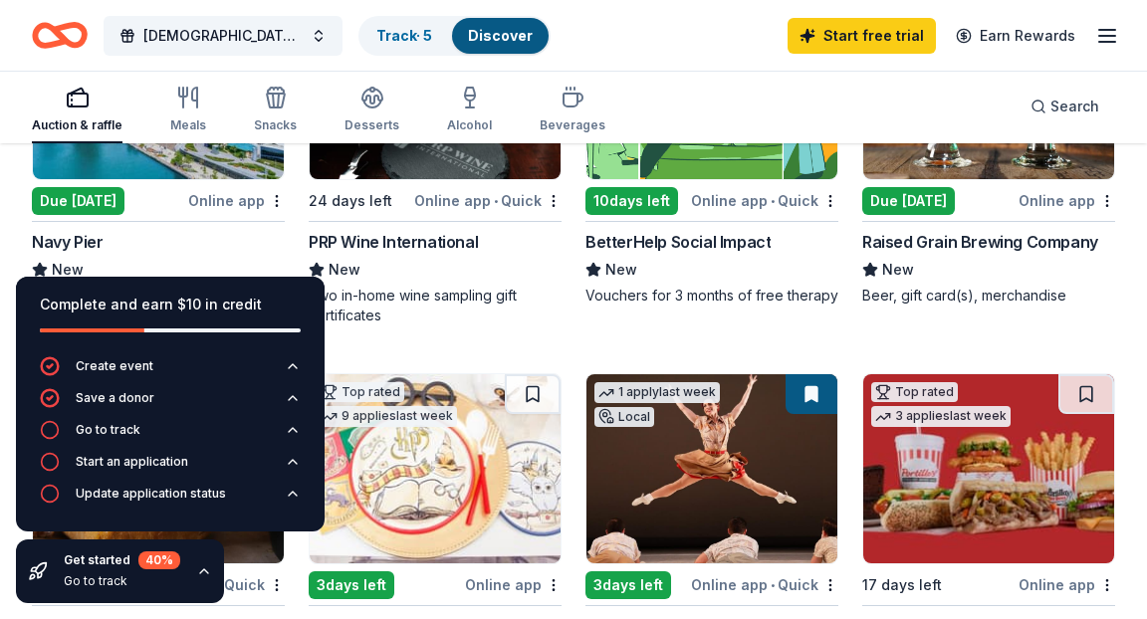
scroll to position [354, 0]
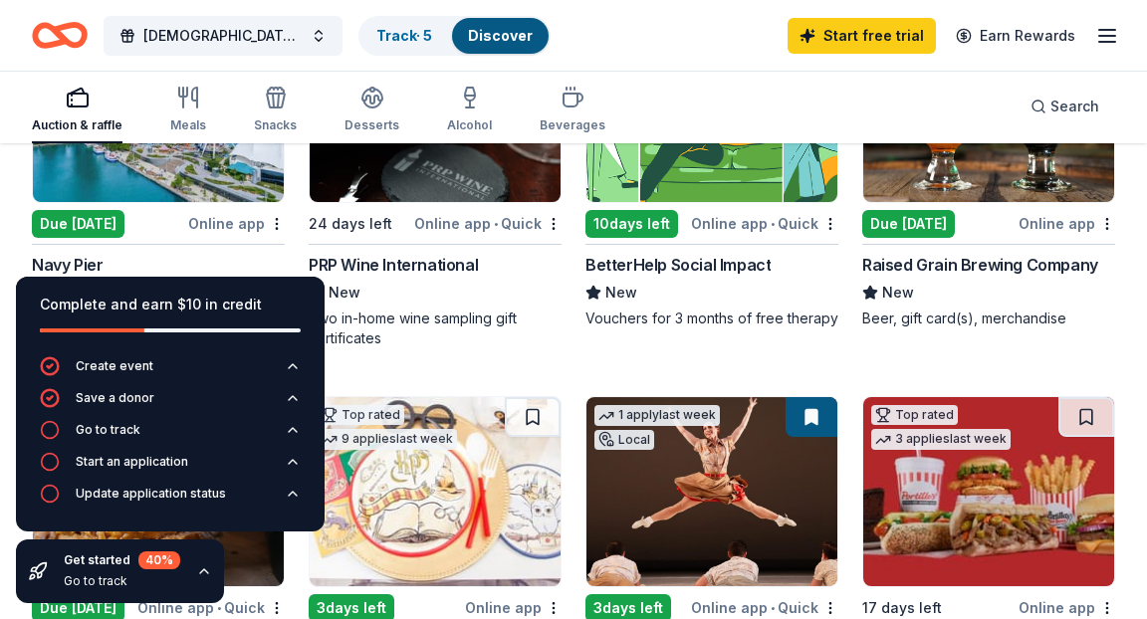
click at [221, 225] on div "Online app" at bounding box center [236, 223] width 97 height 25
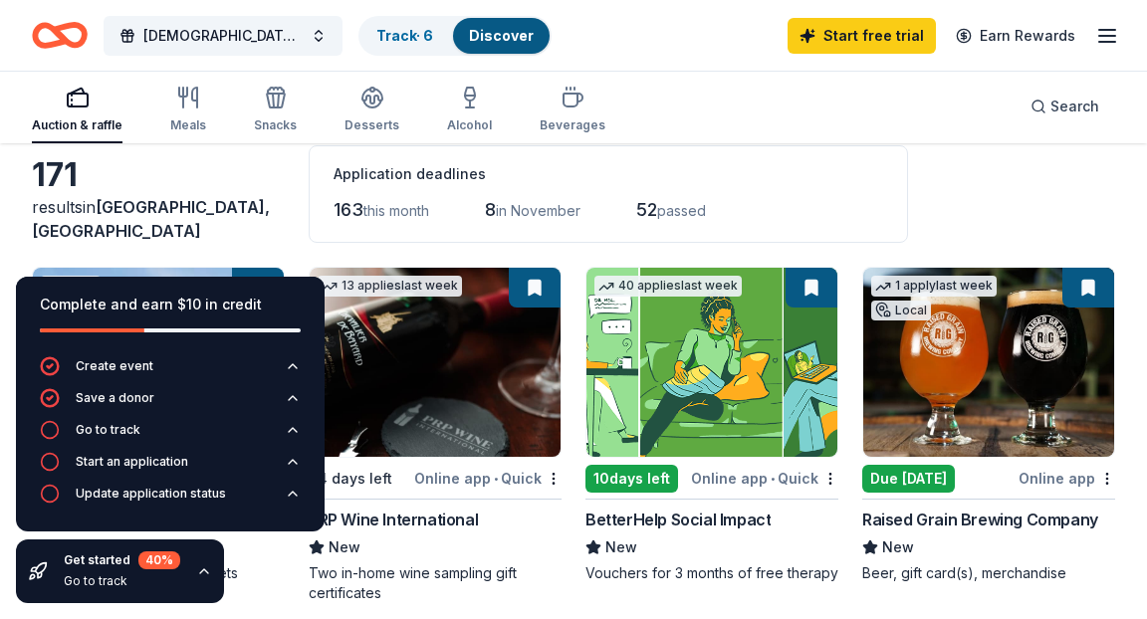
scroll to position [96, 0]
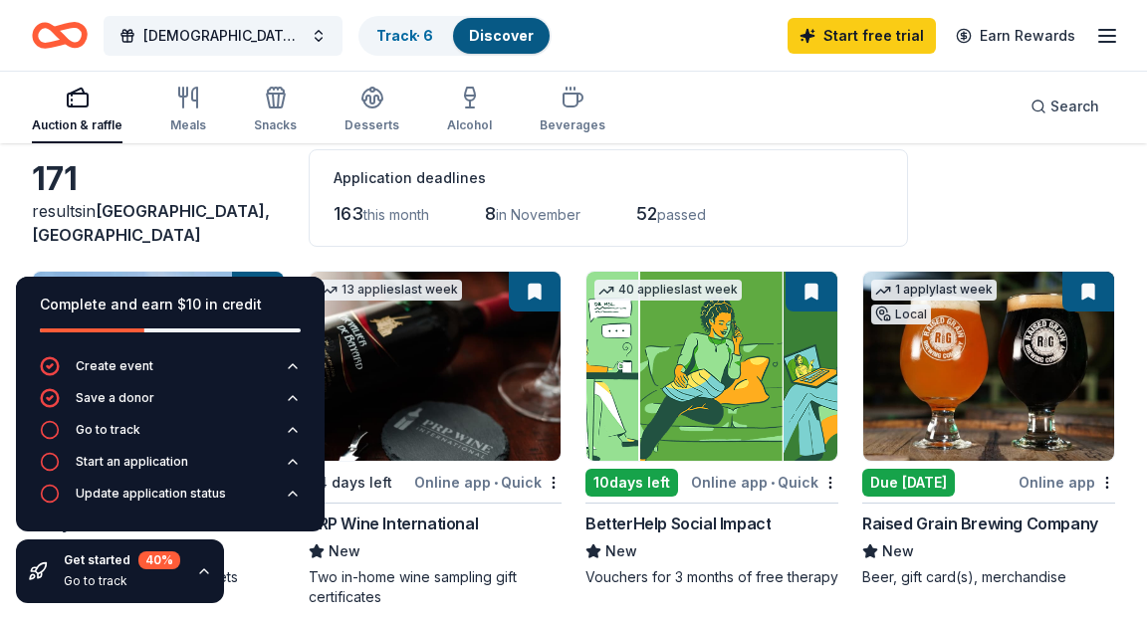
click at [204, 576] on icon "button" at bounding box center [204, 571] width 16 height 16
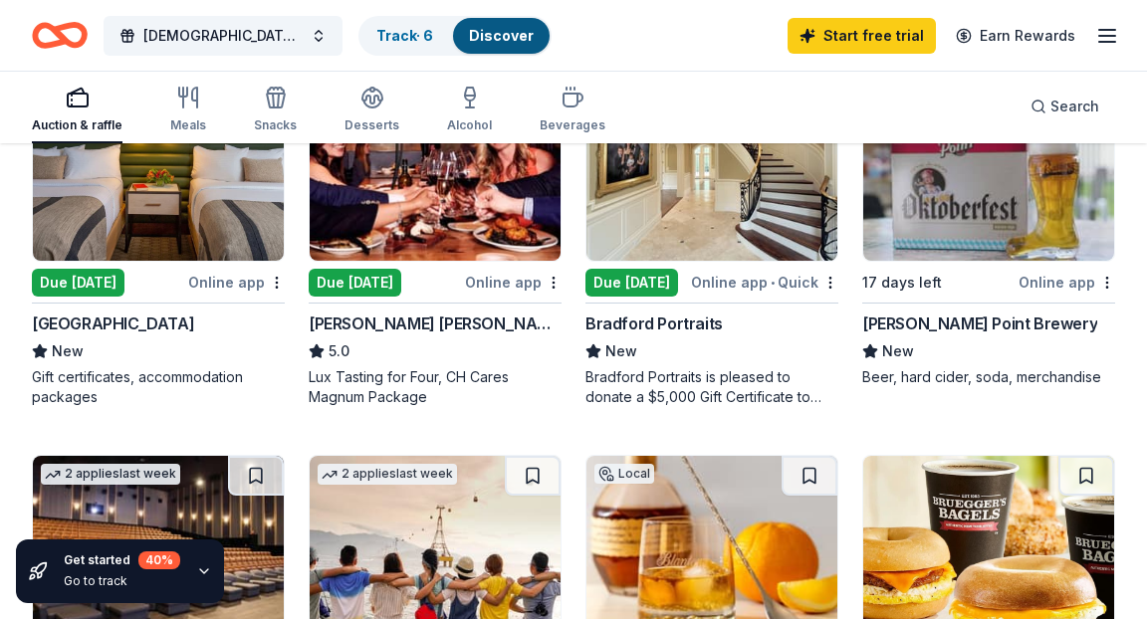
scroll to position [1442, 0]
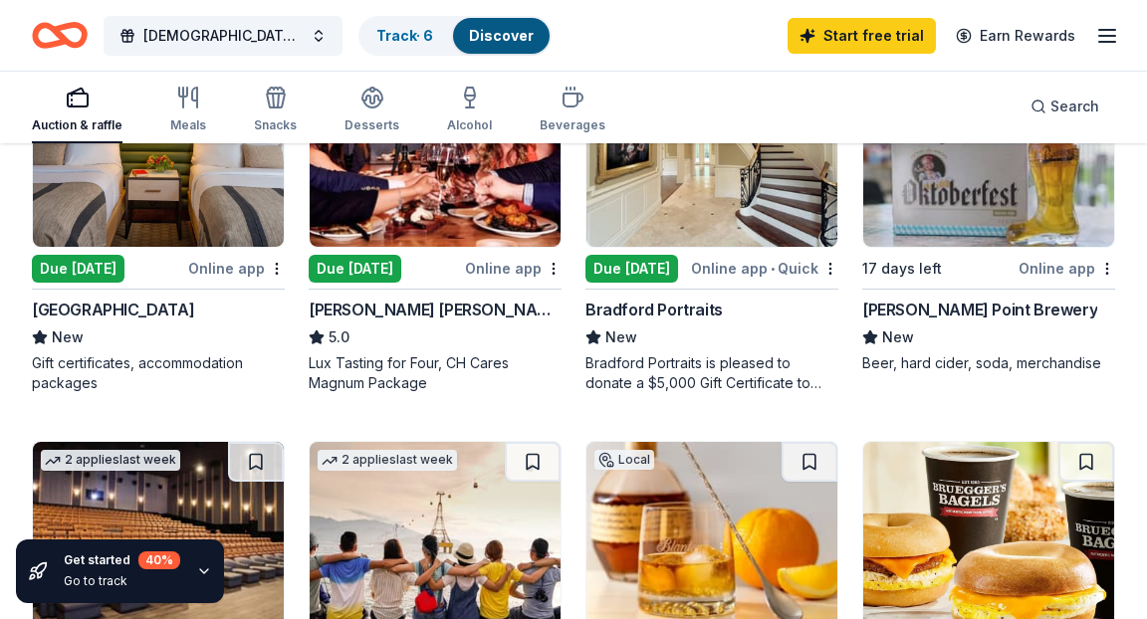
click at [77, 266] on div "Due [DATE]" at bounding box center [78, 269] width 93 height 28
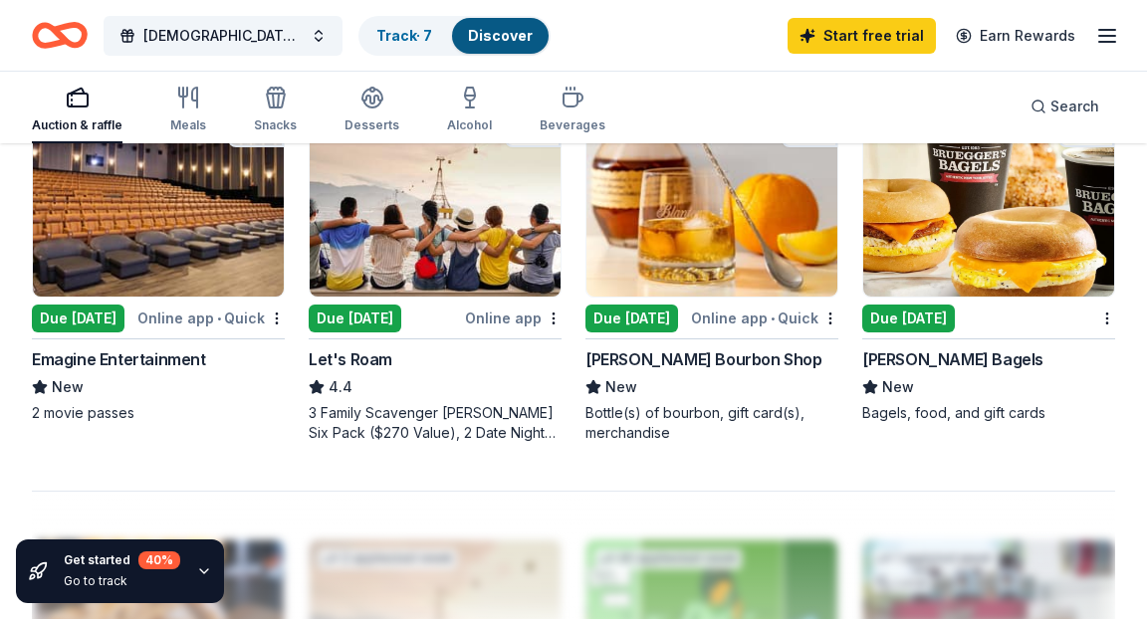
scroll to position [1775, 0]
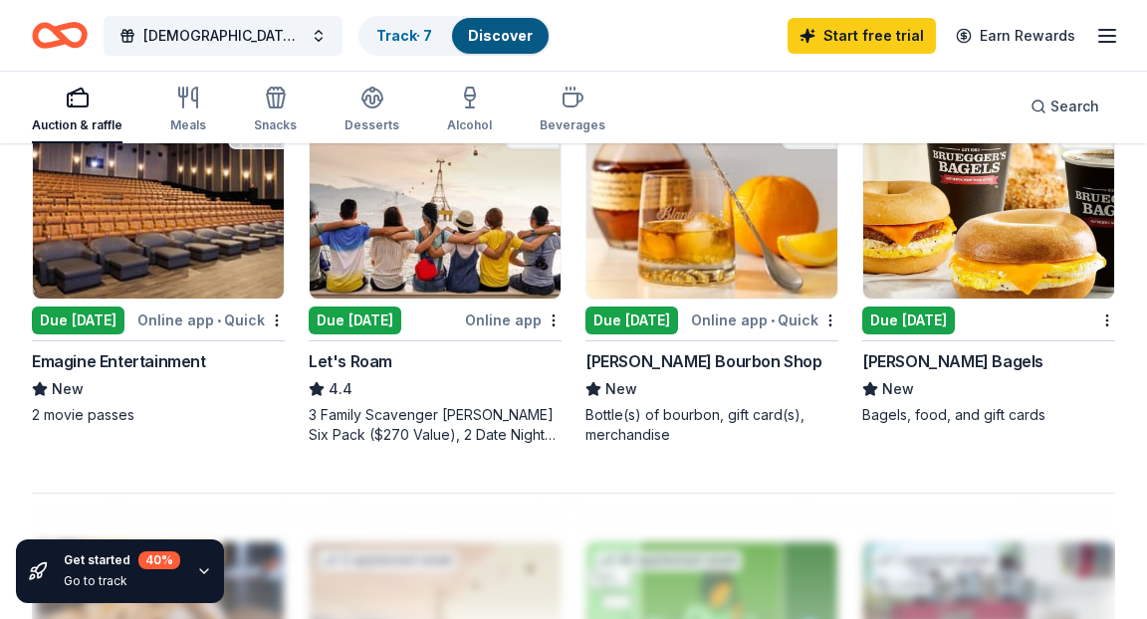
click at [385, 321] on div "Due [DATE]" at bounding box center [355, 321] width 93 height 28
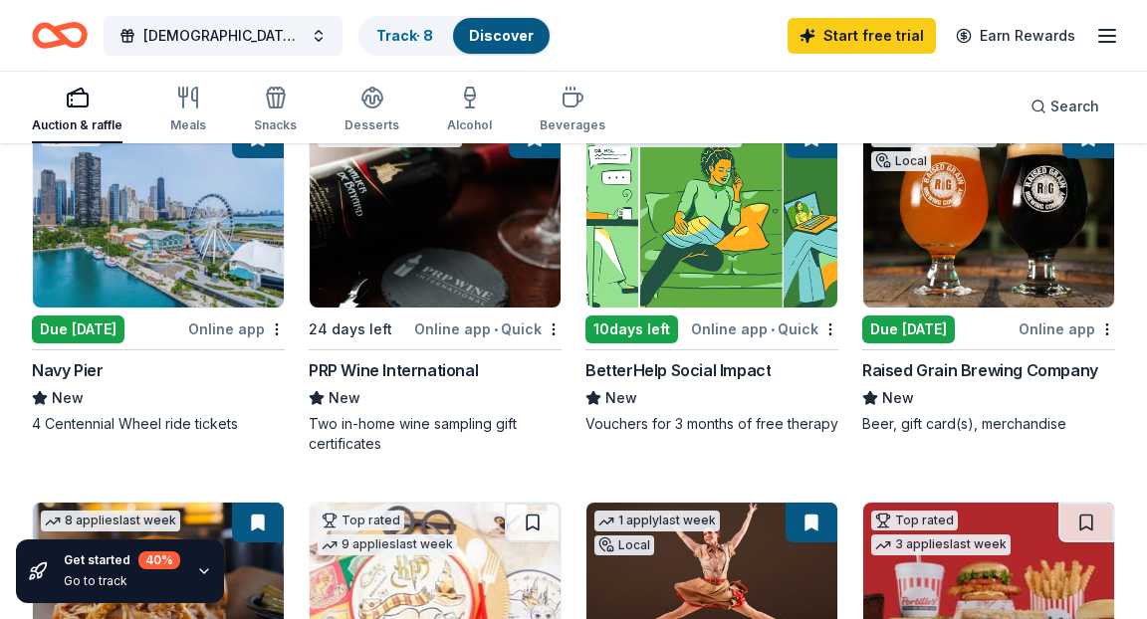
scroll to position [220, 0]
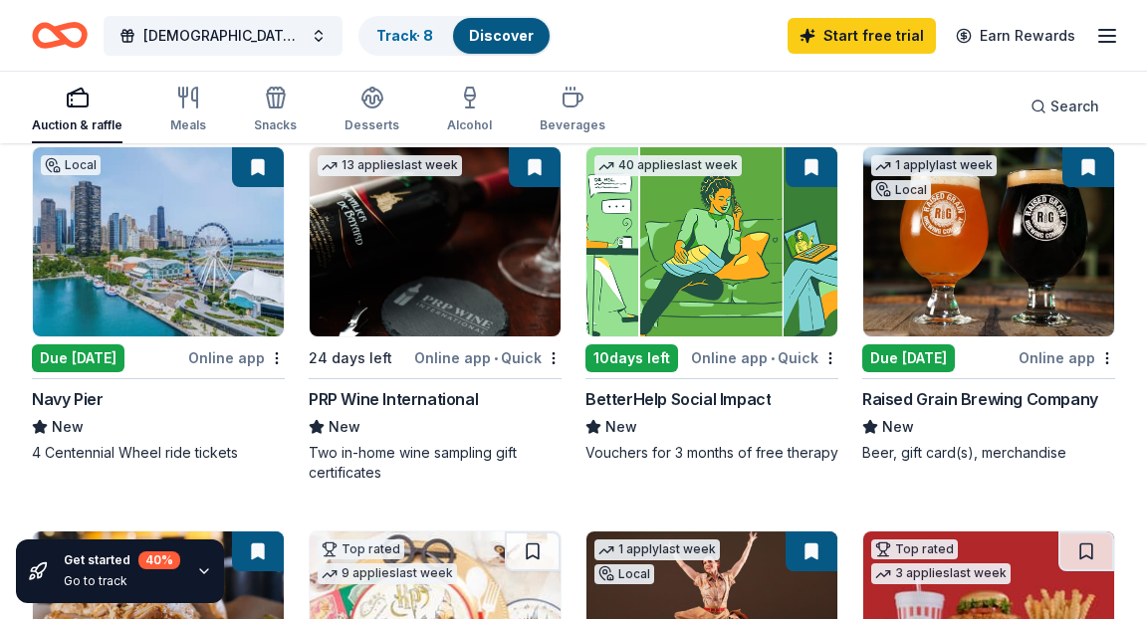
click at [424, 274] on img at bounding box center [435, 241] width 251 height 189
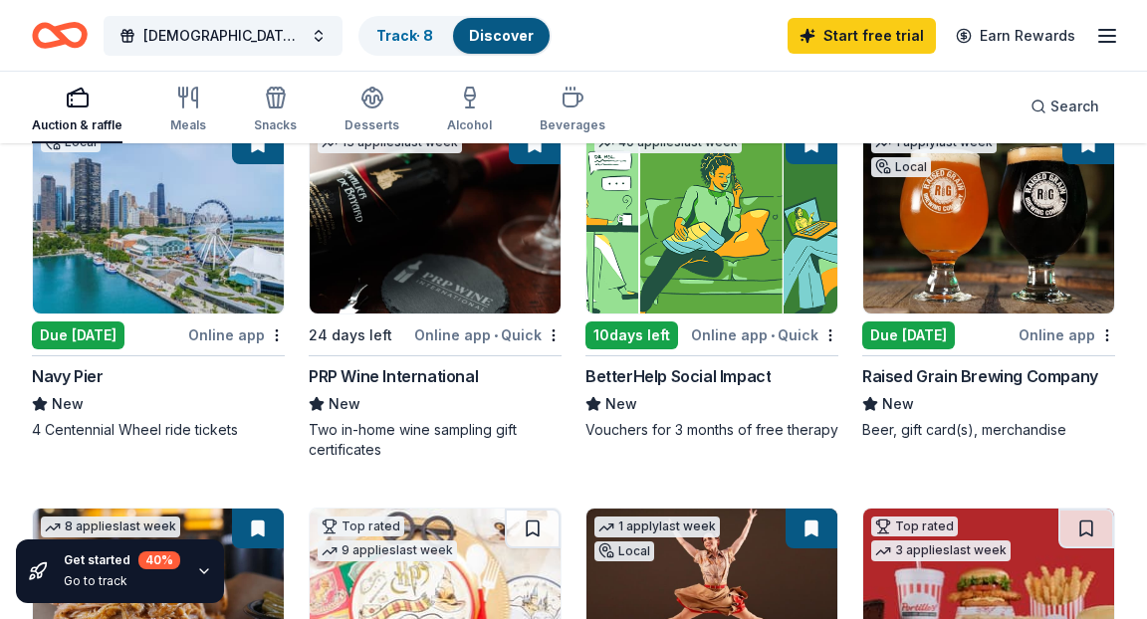
scroll to position [244, 0]
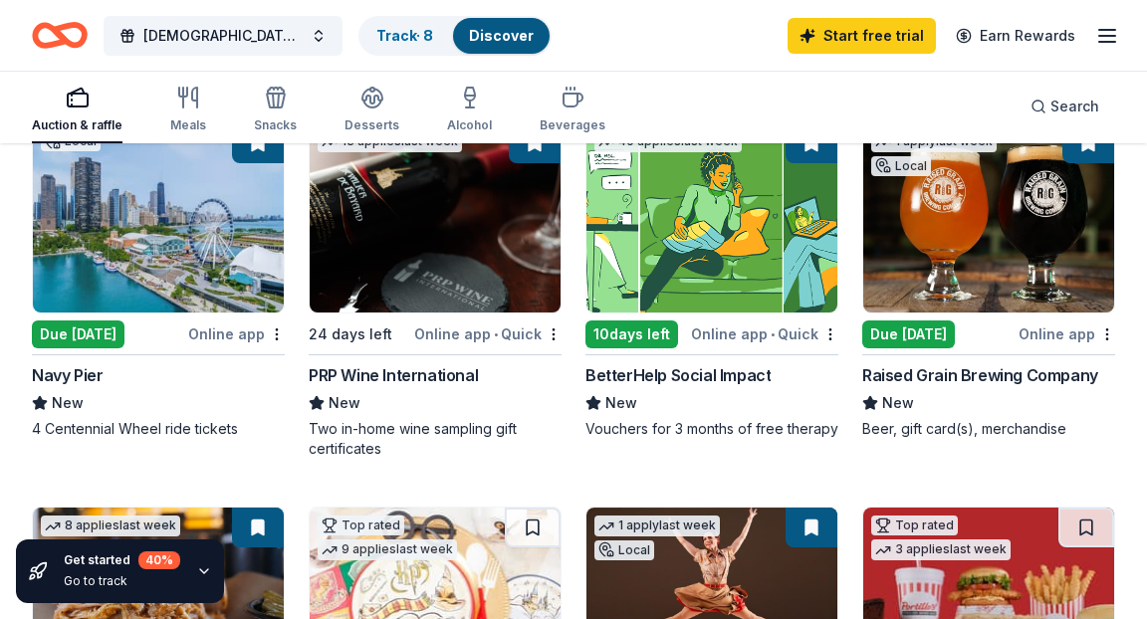
click at [937, 198] on img at bounding box center [988, 217] width 251 height 189
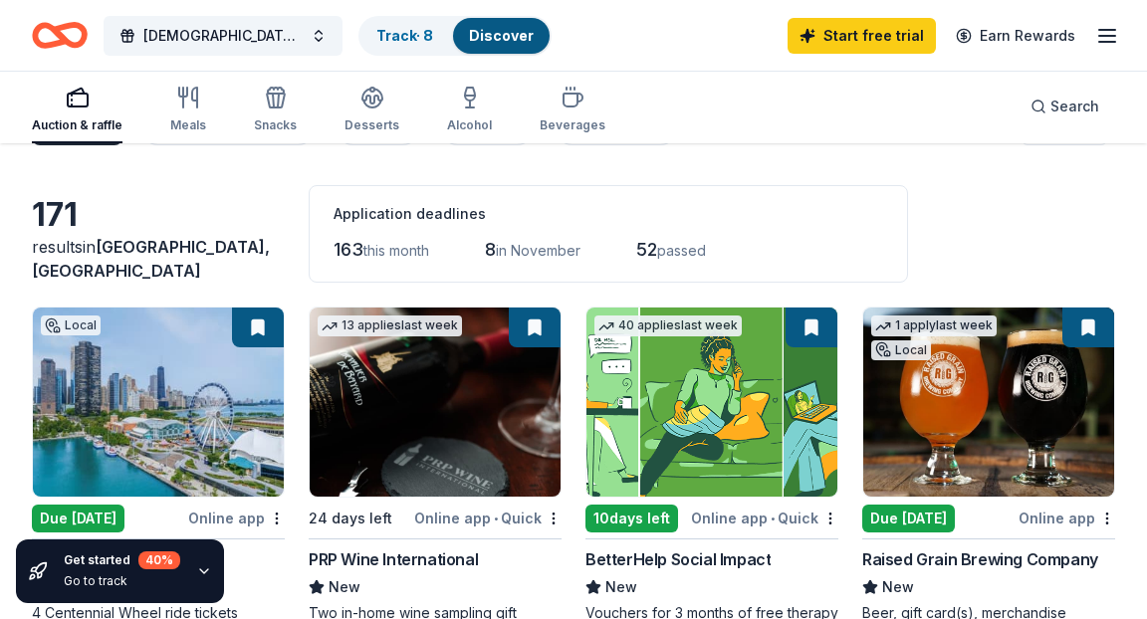
scroll to position [57, 0]
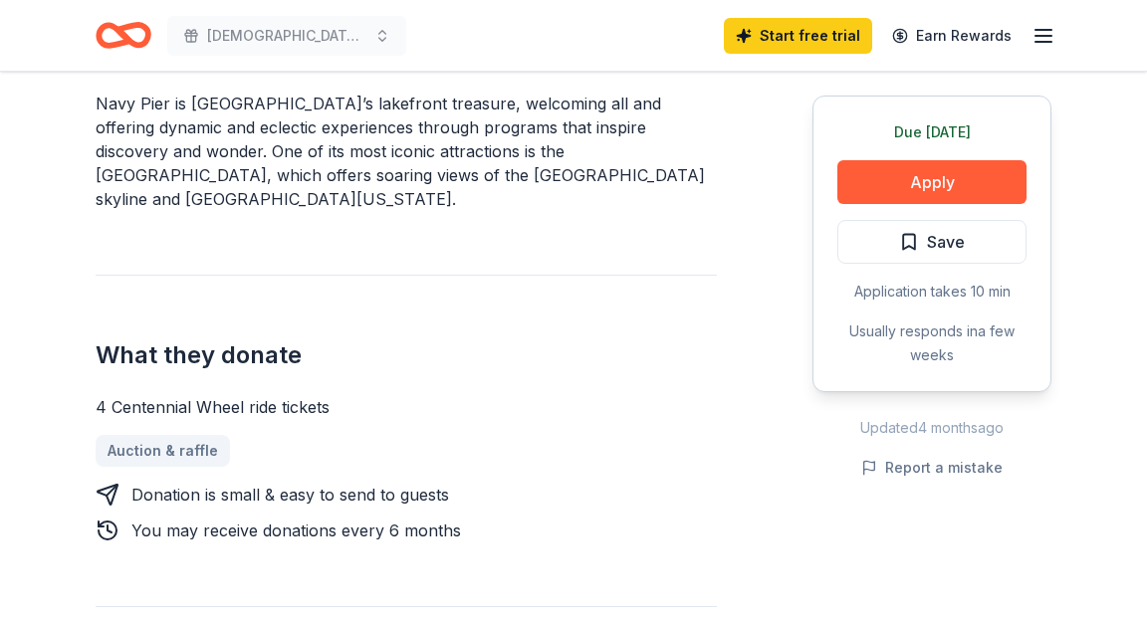
scroll to position [646, 0]
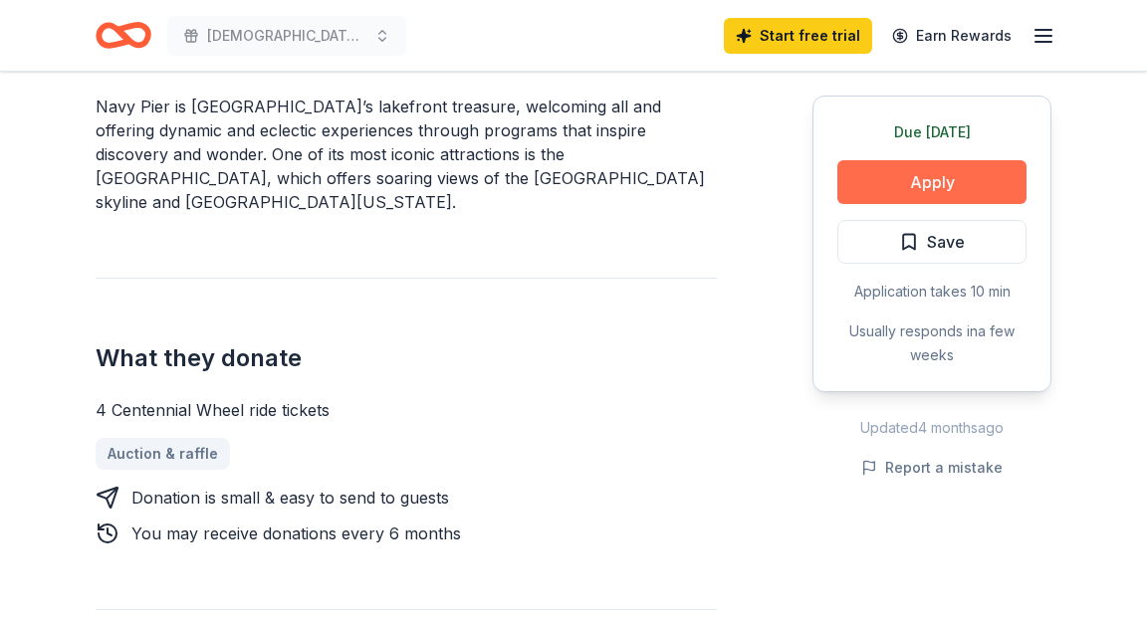
click at [875, 183] on button "Apply" at bounding box center [931, 182] width 189 height 44
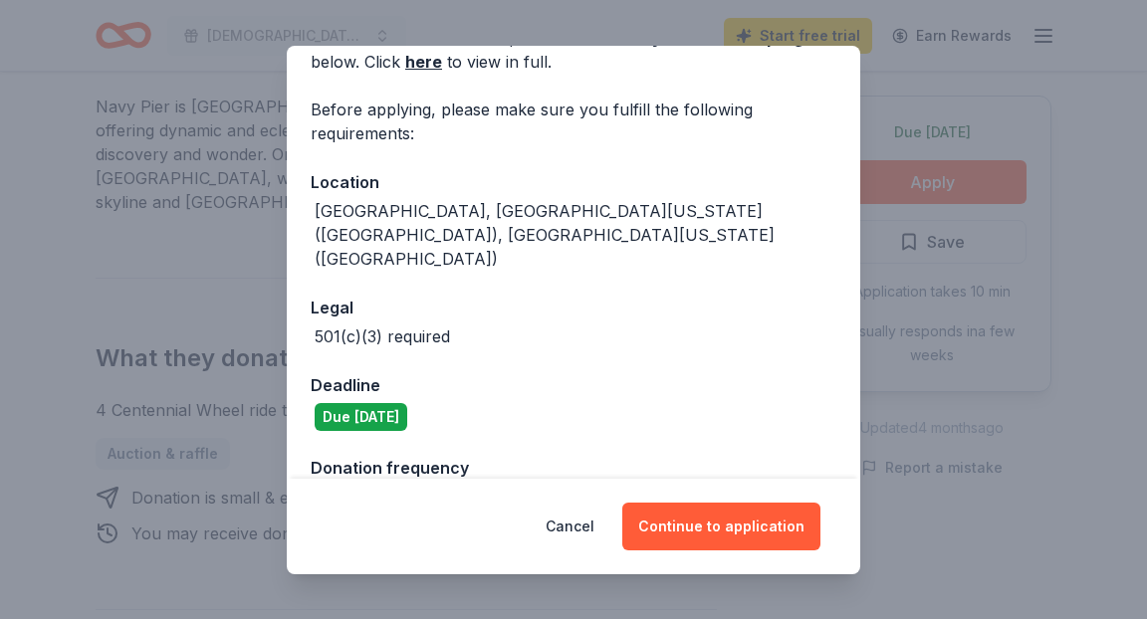
scroll to position [122, 0]
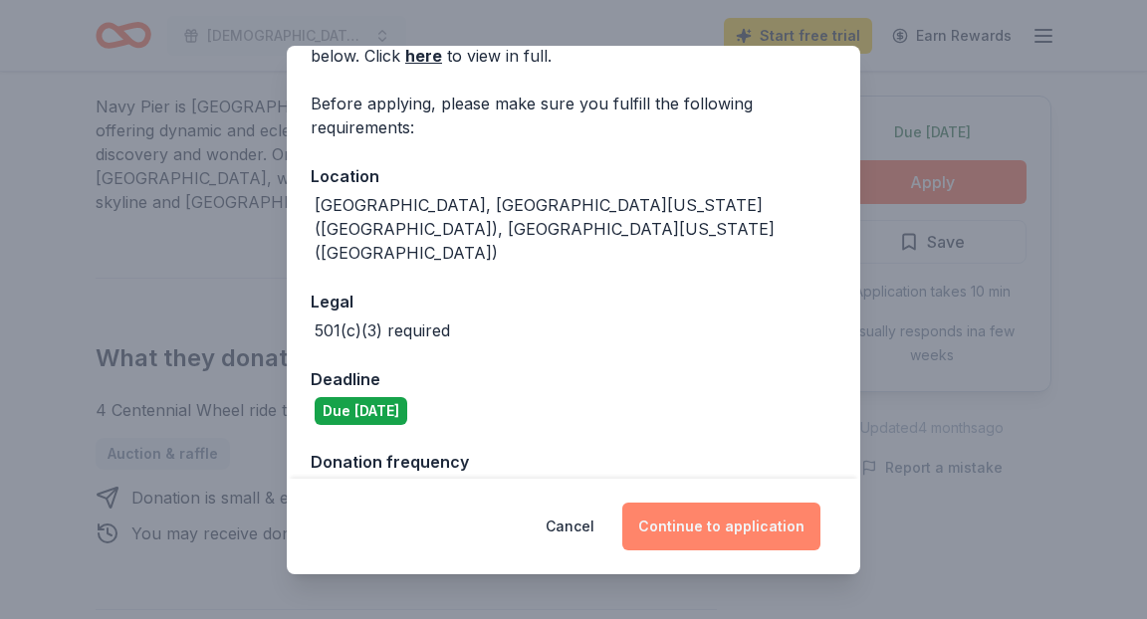
click at [708, 519] on button "Continue to application" at bounding box center [721, 527] width 198 height 48
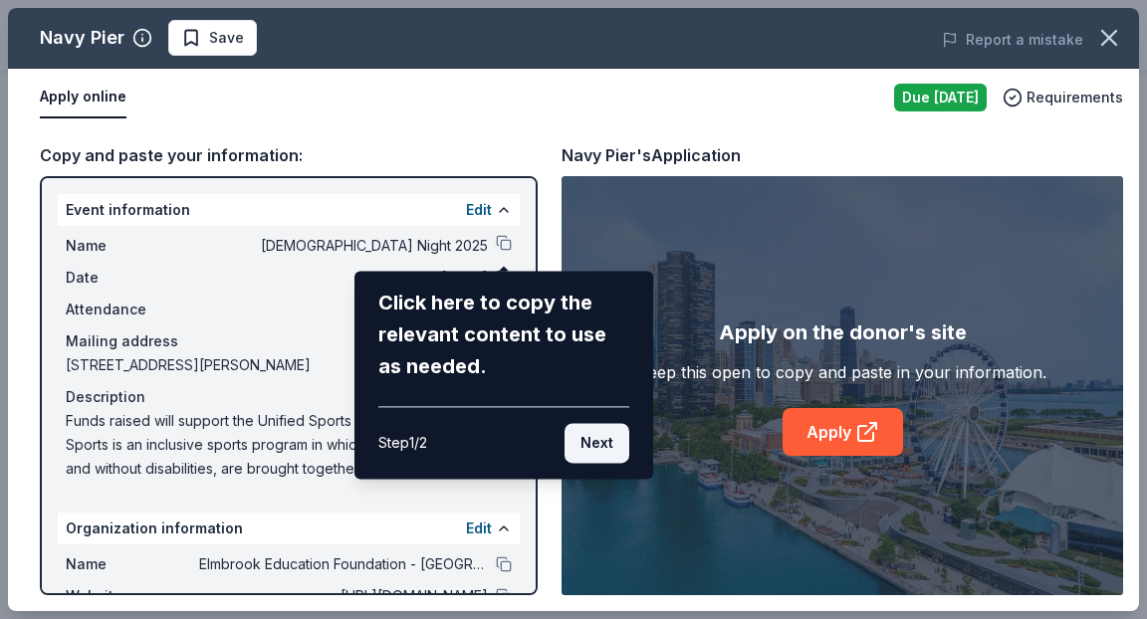
click at [601, 450] on button "Next" at bounding box center [596, 443] width 65 height 40
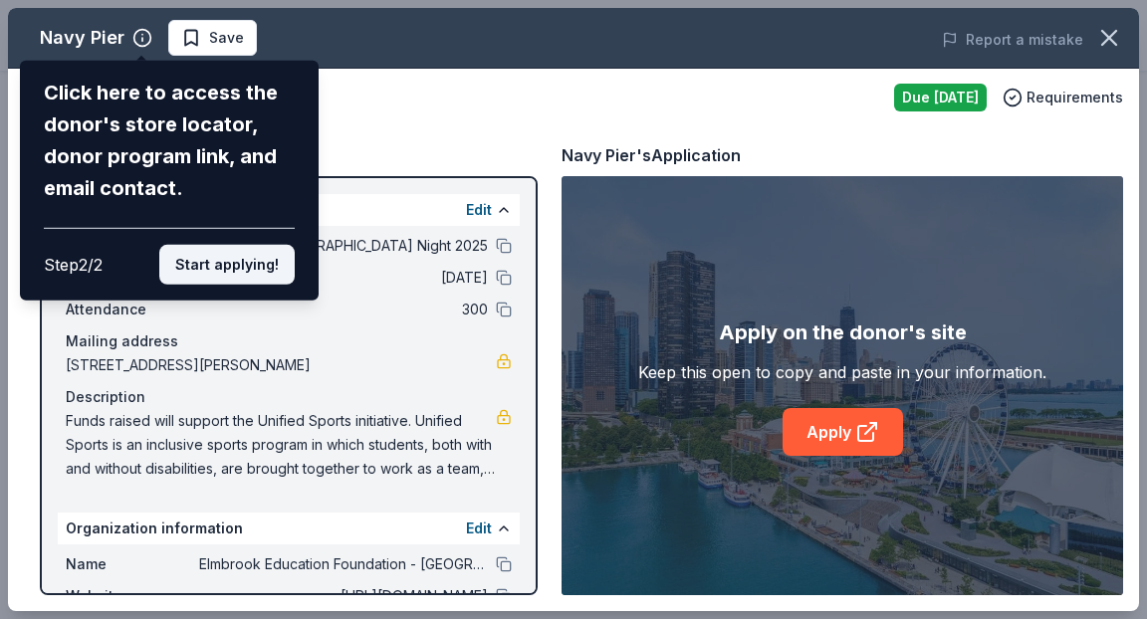
click at [232, 273] on button "Start applying!" at bounding box center [226, 265] width 135 height 40
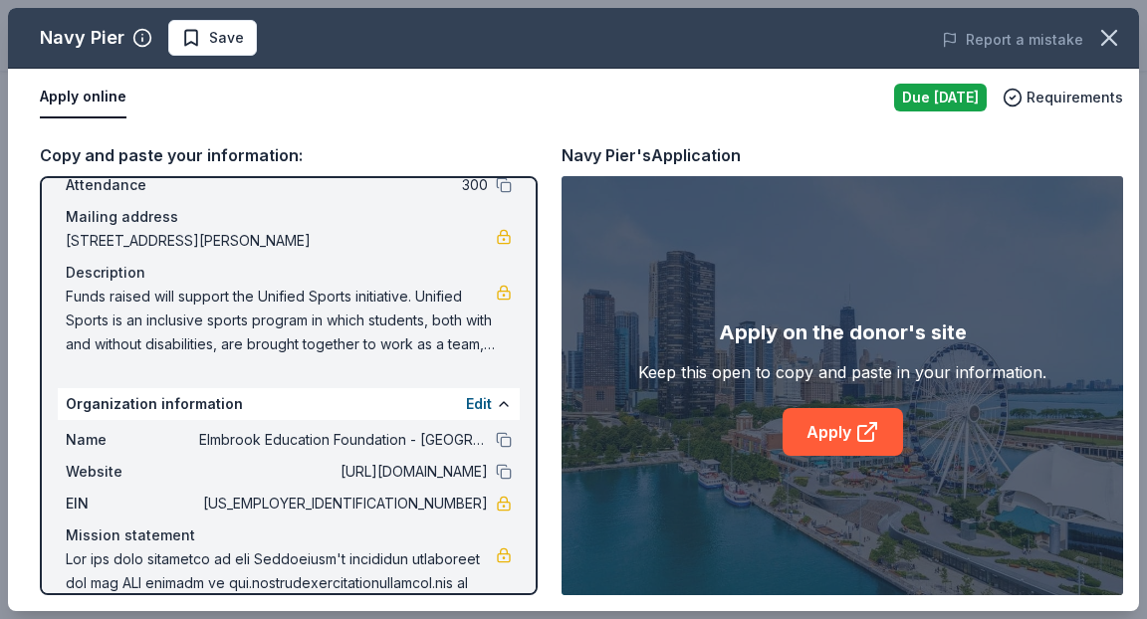
scroll to position [173, 0]
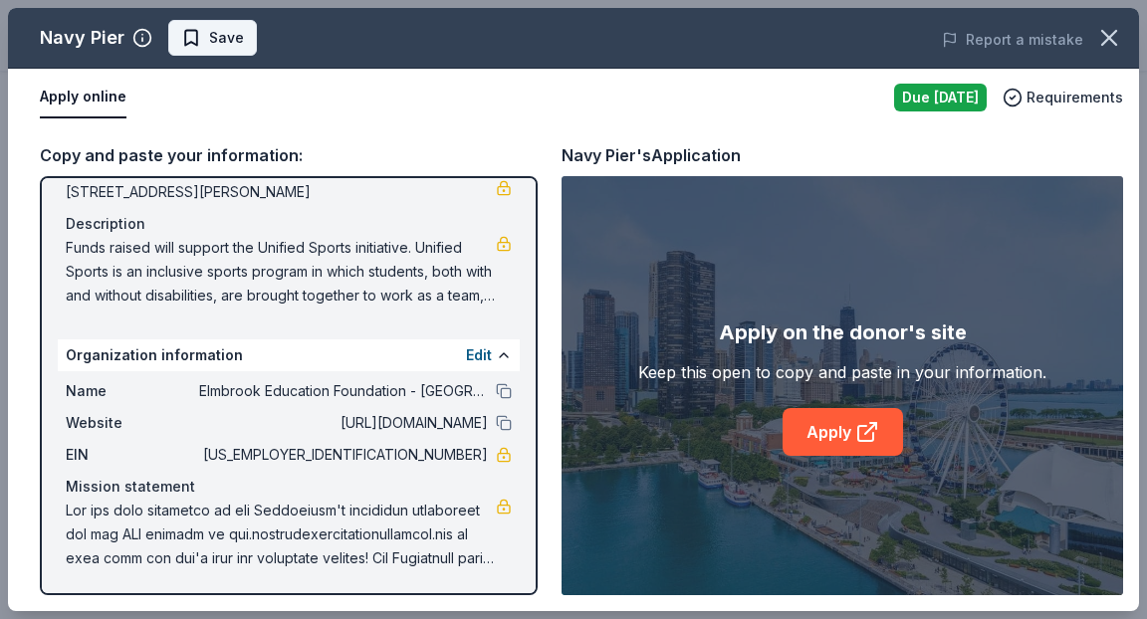
click at [221, 40] on span "Save" at bounding box center [226, 38] width 35 height 24
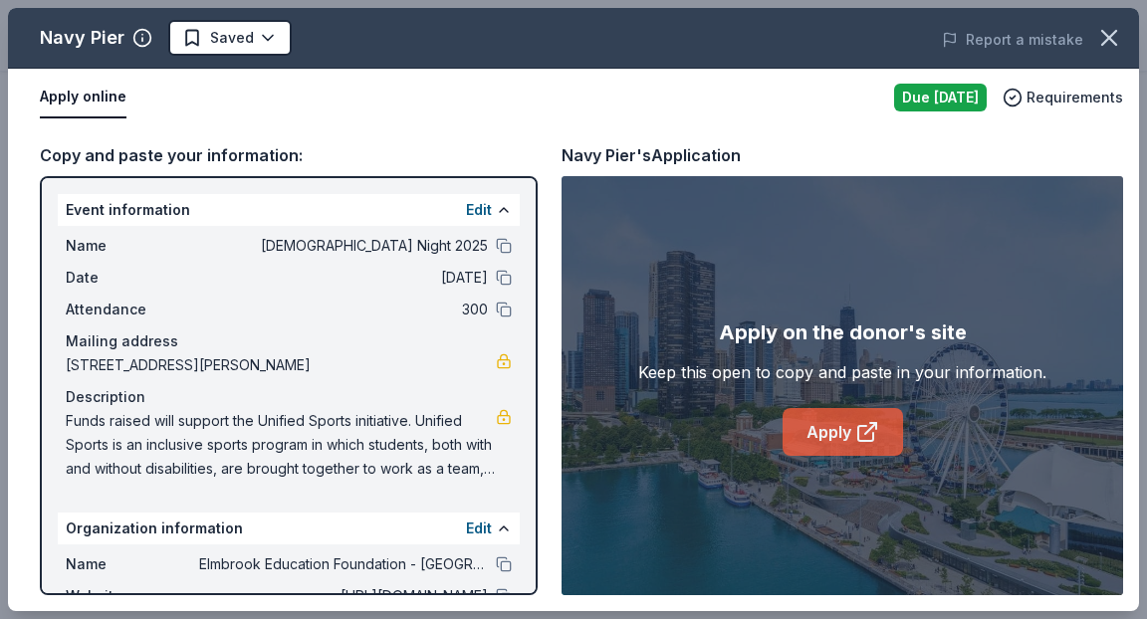
click at [838, 427] on link "Apply" at bounding box center [842, 432] width 120 height 48
click at [1115, 45] on icon "button" at bounding box center [1109, 38] width 14 height 14
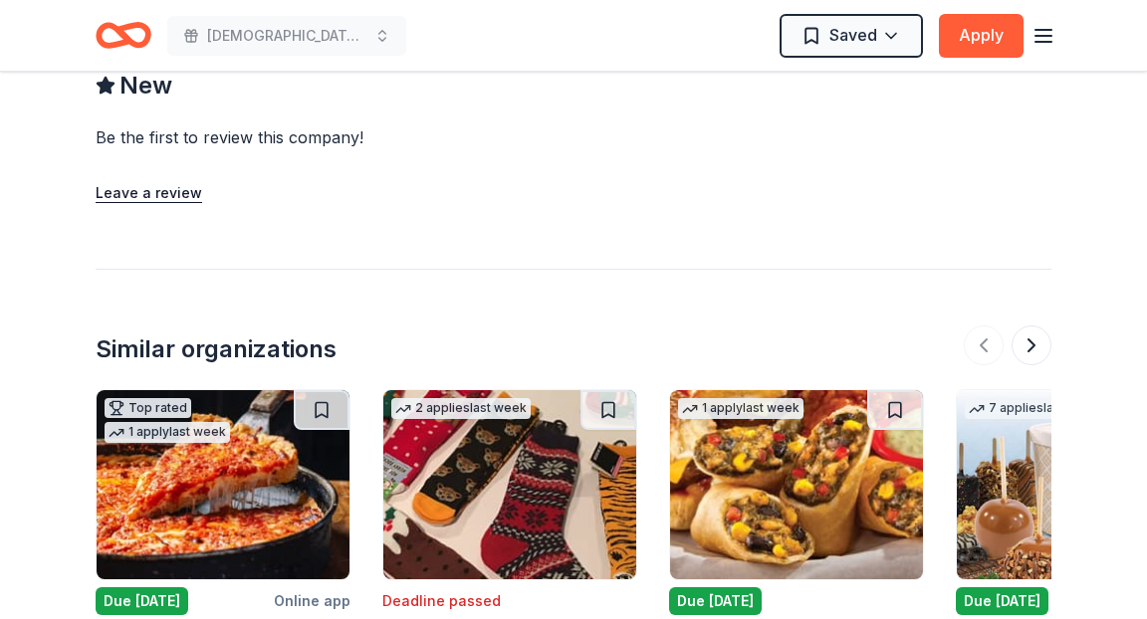
scroll to position [1982, 0]
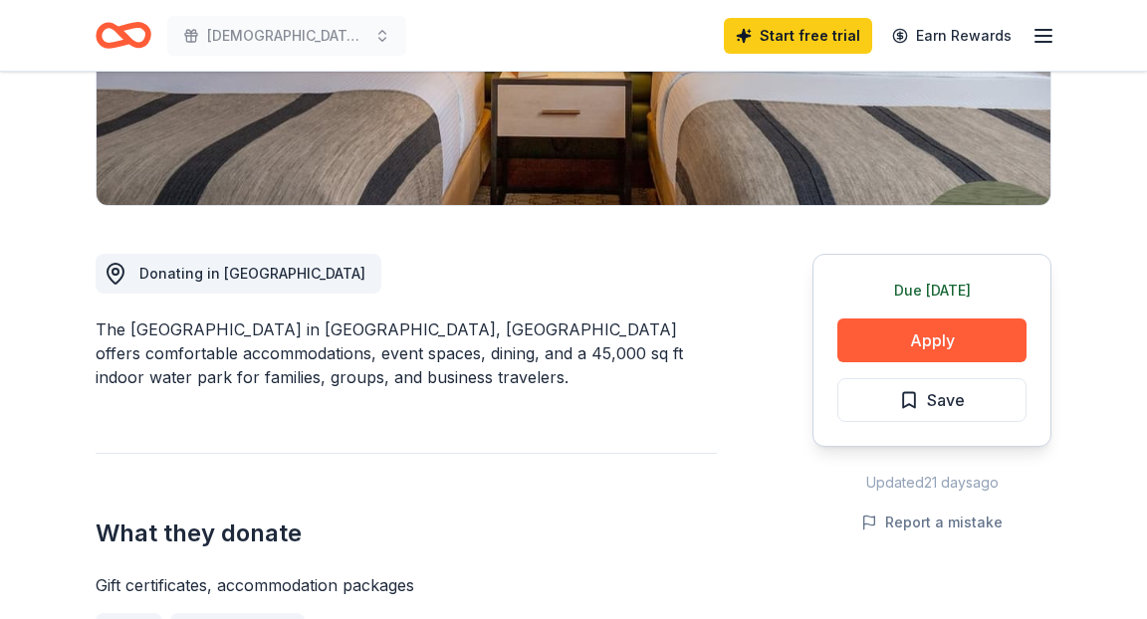
scroll to position [407, 0]
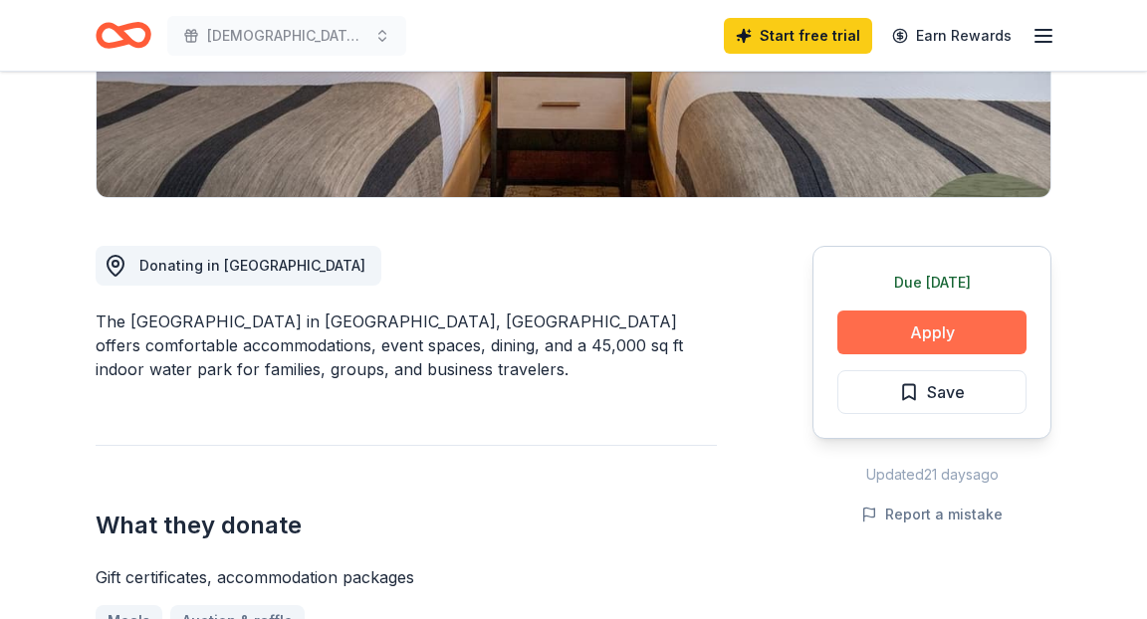
click at [884, 336] on button "Apply" at bounding box center [931, 333] width 189 height 44
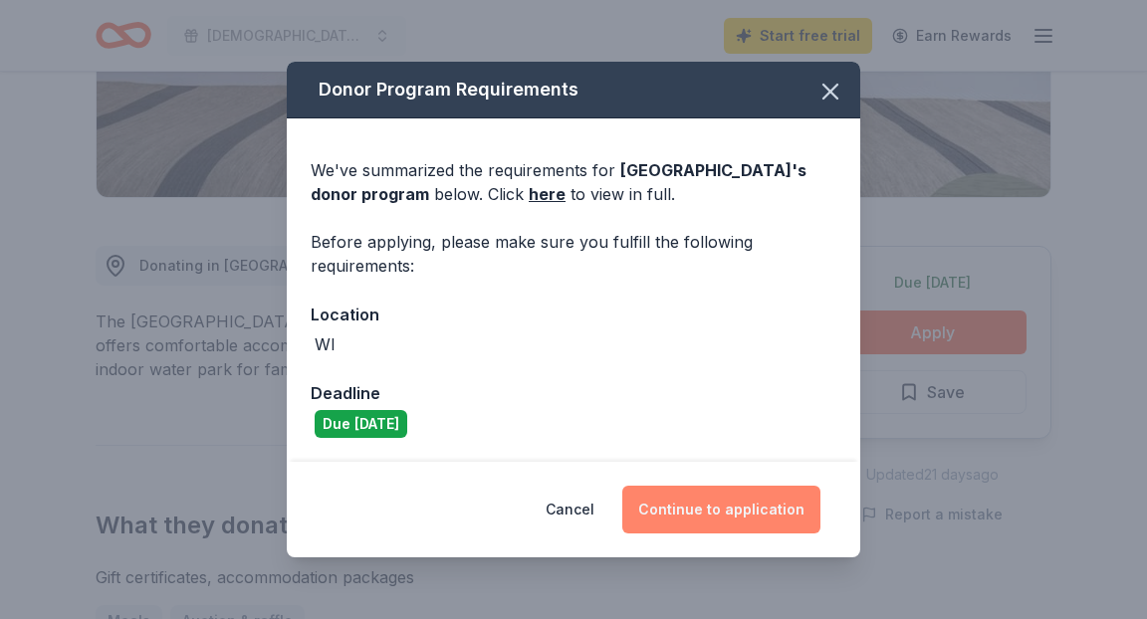
click at [706, 515] on button "Continue to application" at bounding box center [721, 510] width 198 height 48
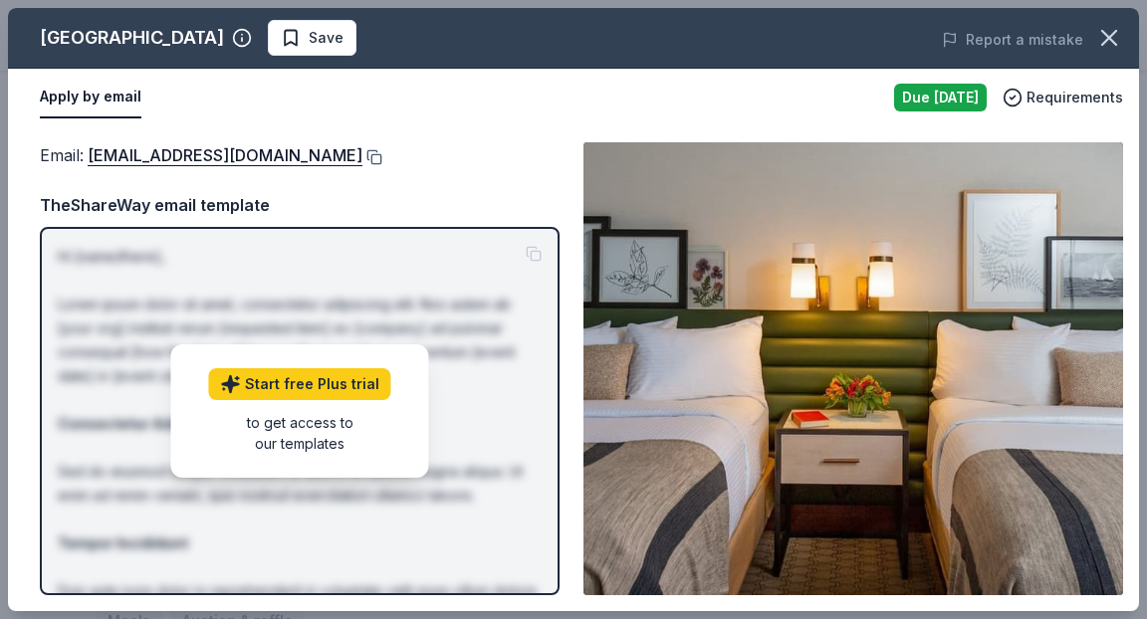
click at [364, 155] on button at bounding box center [372, 157] width 20 height 16
click at [281, 43] on span "Save" at bounding box center [312, 38] width 63 height 24
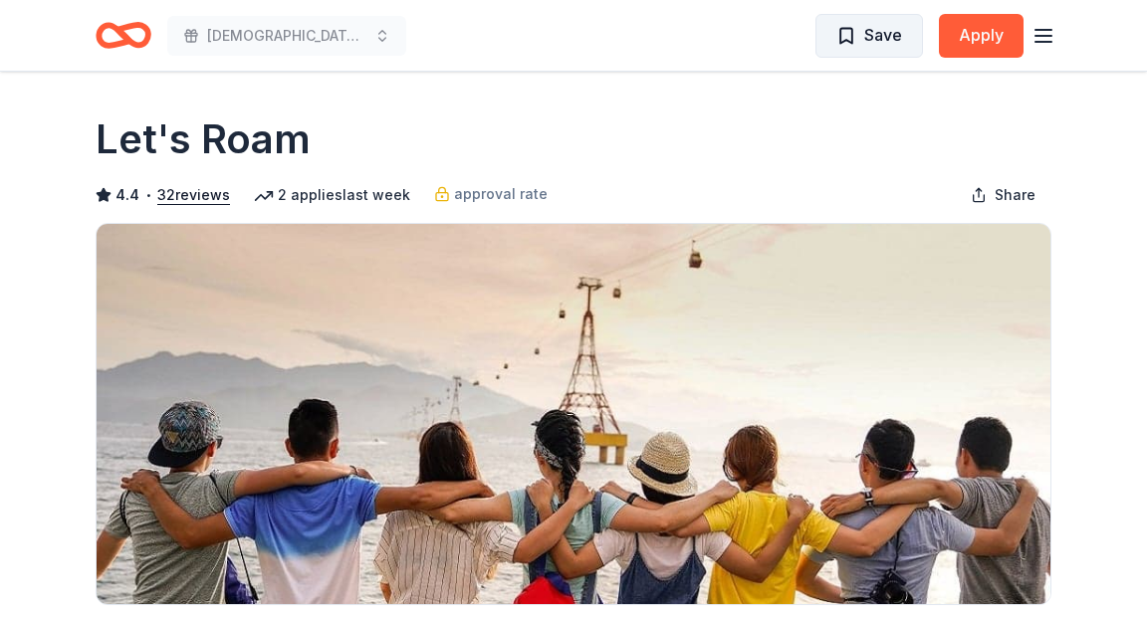
click at [883, 34] on span "Save" at bounding box center [883, 35] width 38 height 26
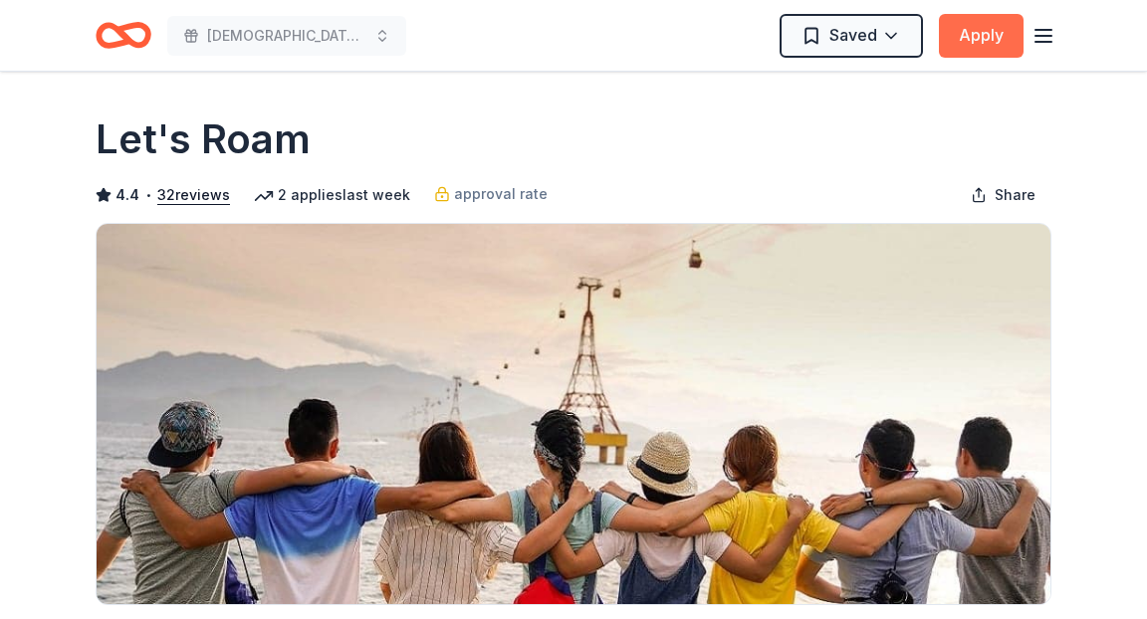
click at [973, 36] on button "Apply" at bounding box center [981, 36] width 85 height 44
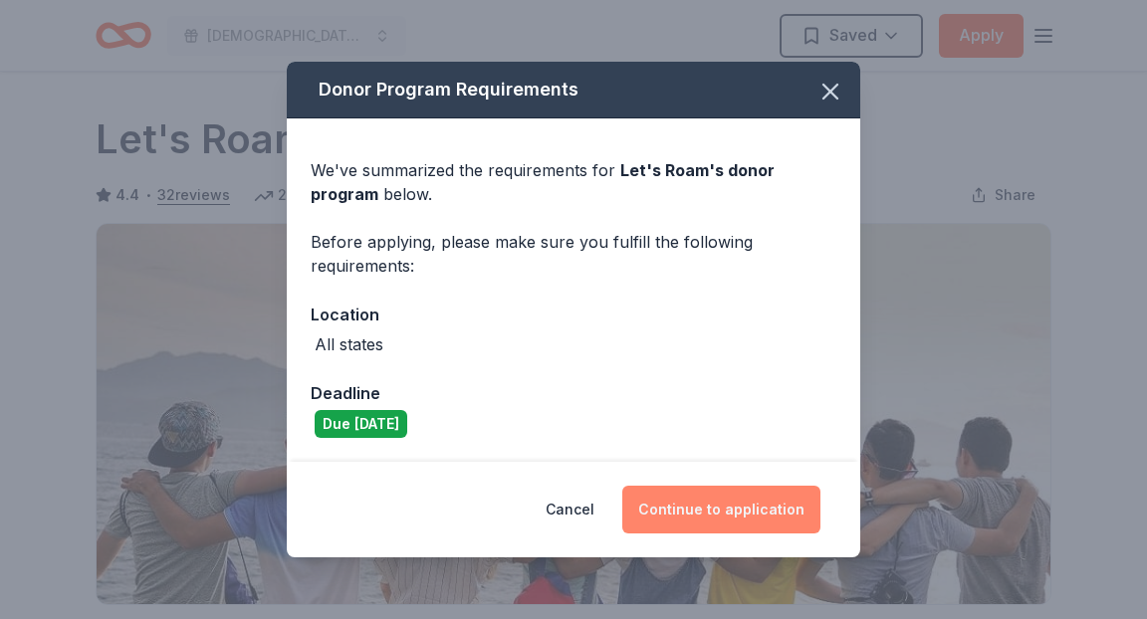
click at [691, 510] on button "Continue to application" at bounding box center [721, 510] width 198 height 48
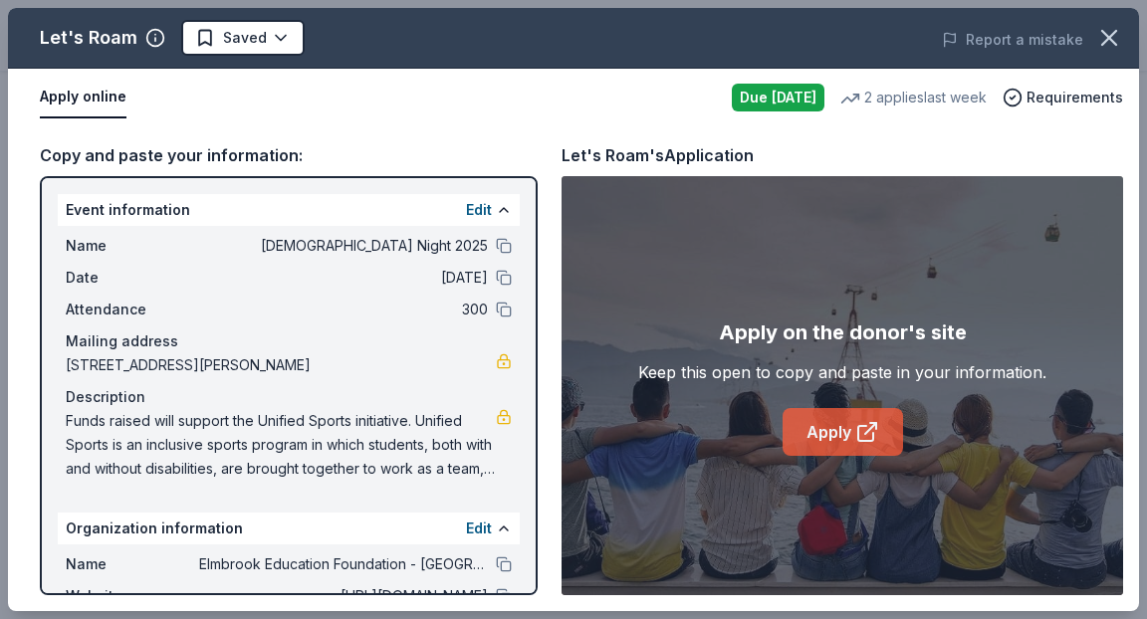
click at [834, 436] on link "Apply" at bounding box center [842, 432] width 120 height 48
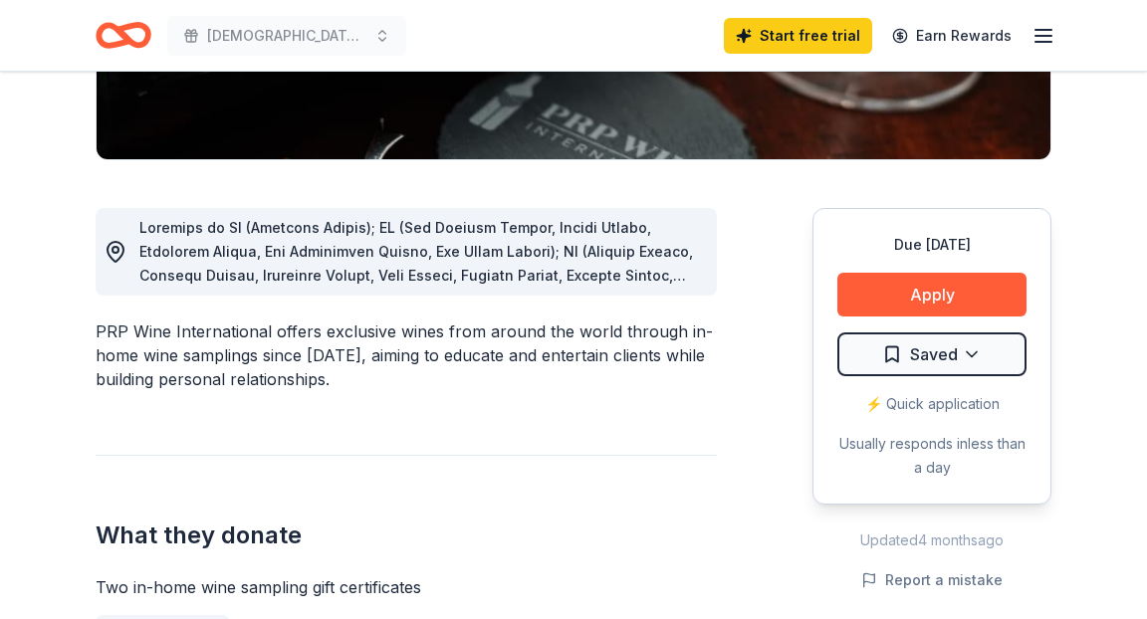
scroll to position [447, 0]
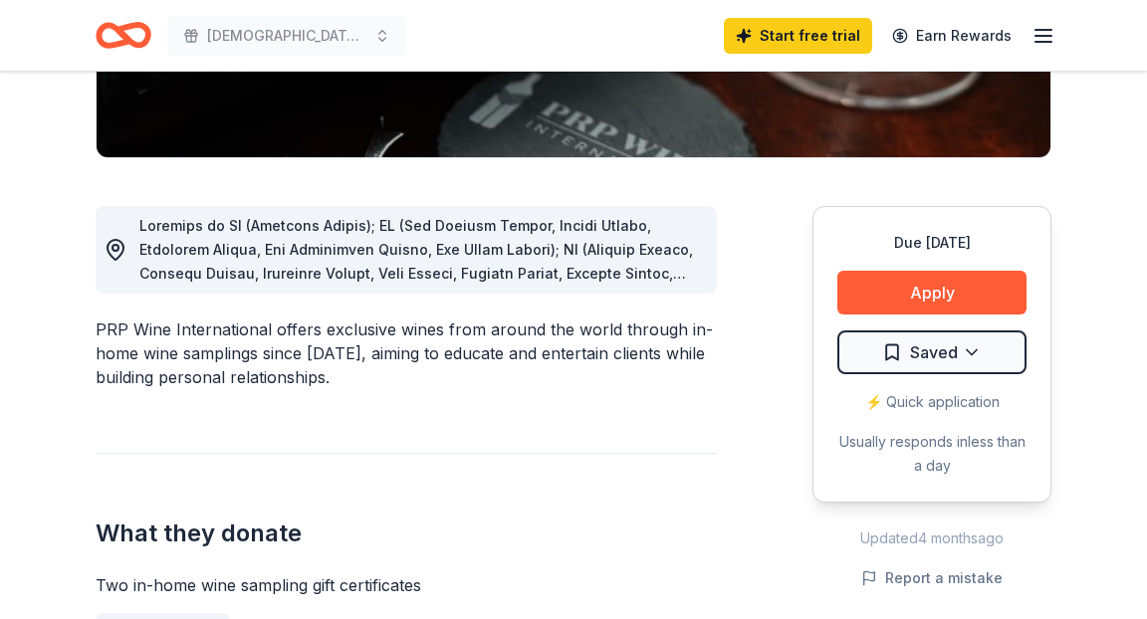
click at [343, 261] on div at bounding box center [419, 250] width 561 height 72
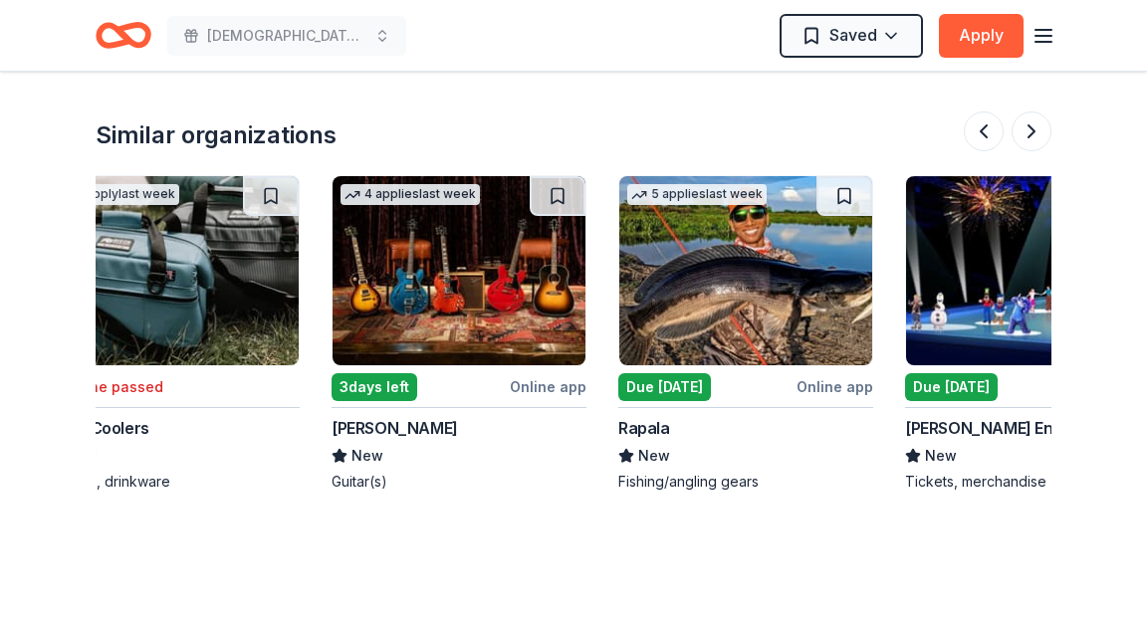
scroll to position [0, 1879]
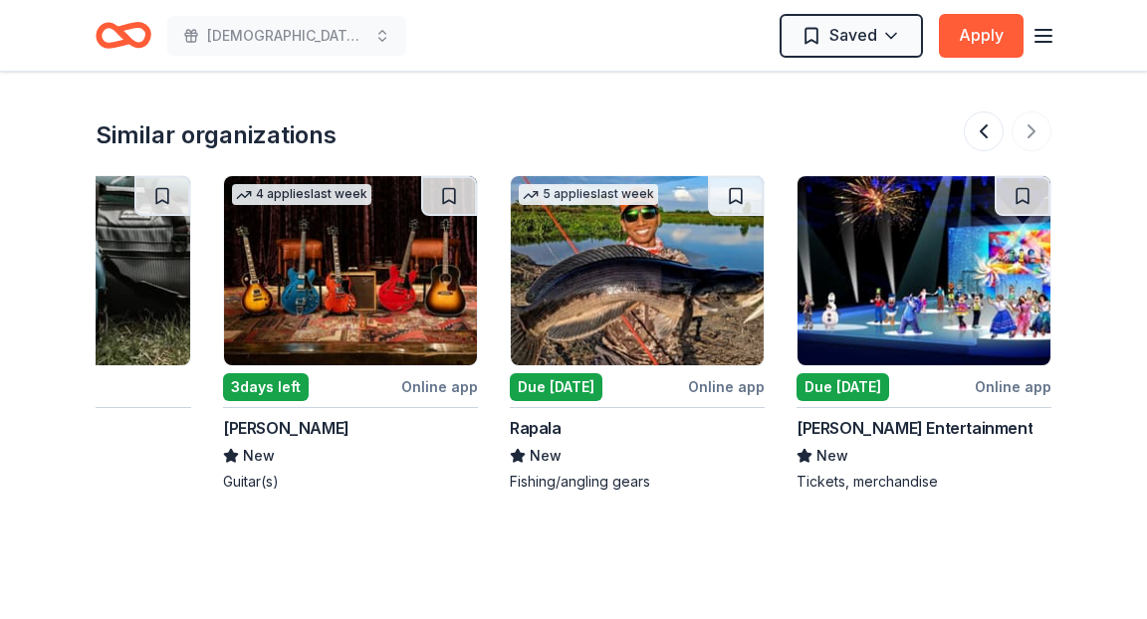
click at [808, 284] on img at bounding box center [923, 270] width 253 height 189
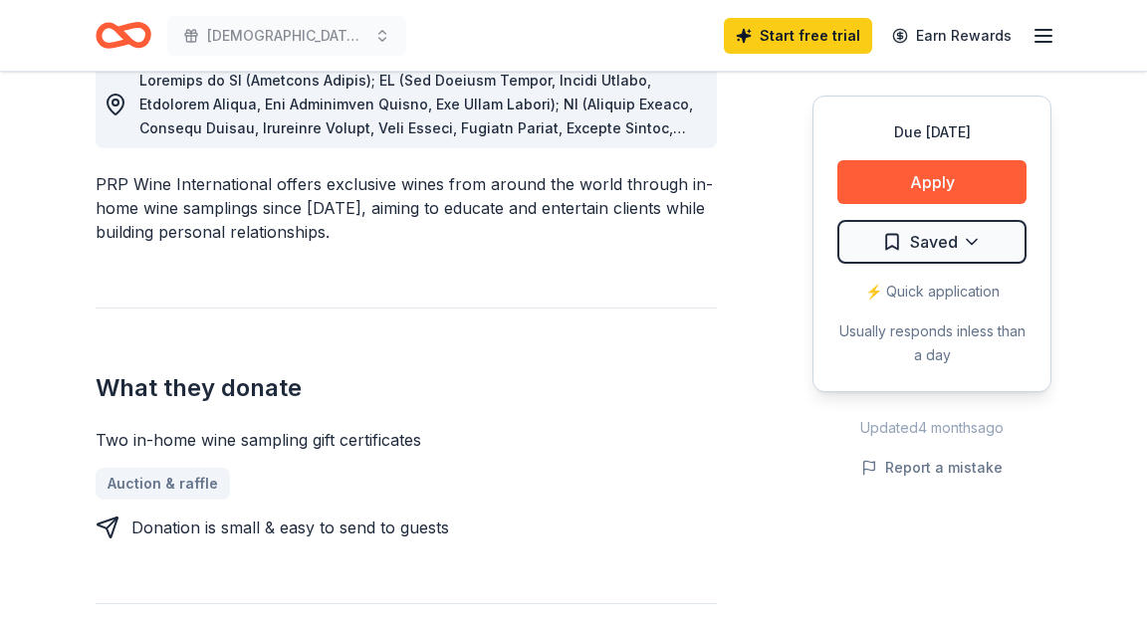
scroll to position [607, 0]
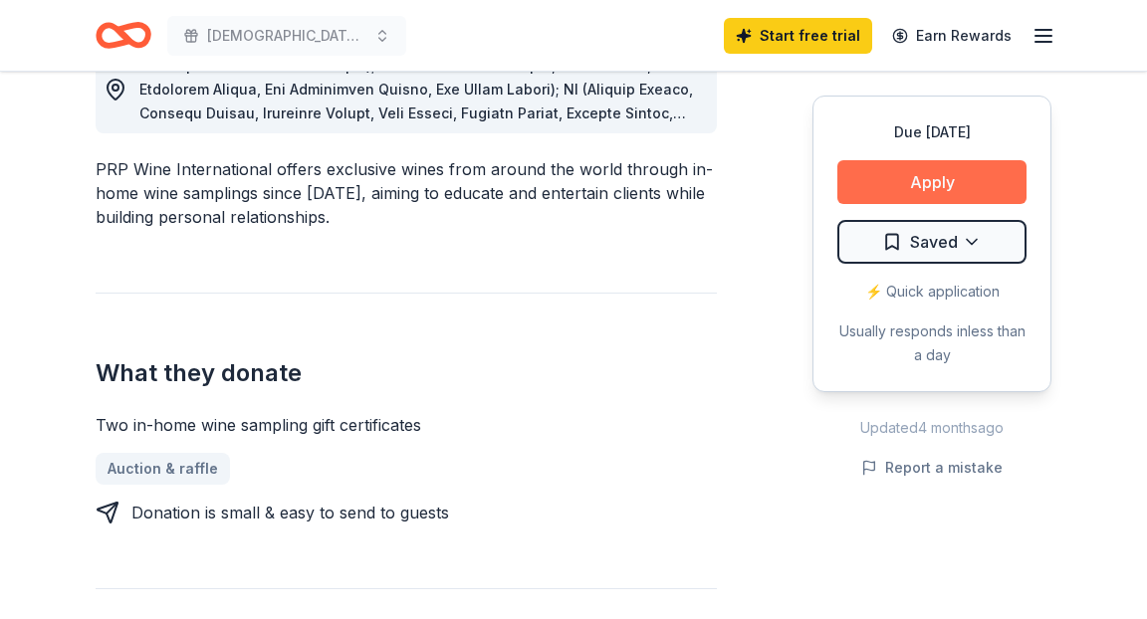
click at [872, 183] on button "Apply" at bounding box center [931, 182] width 189 height 44
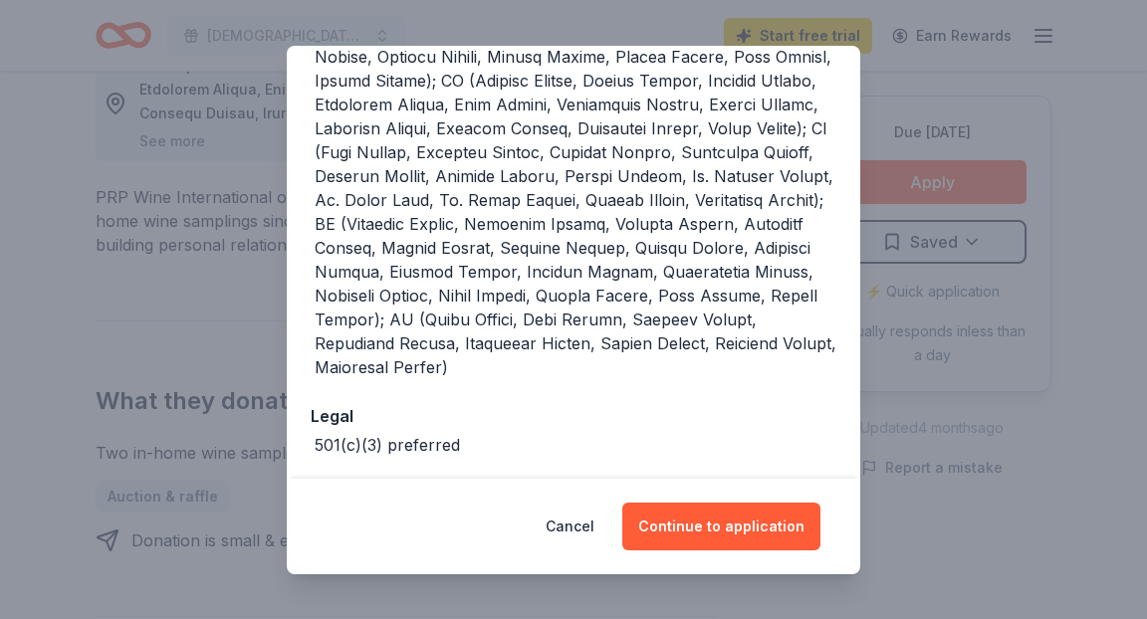
scroll to position [630, 0]
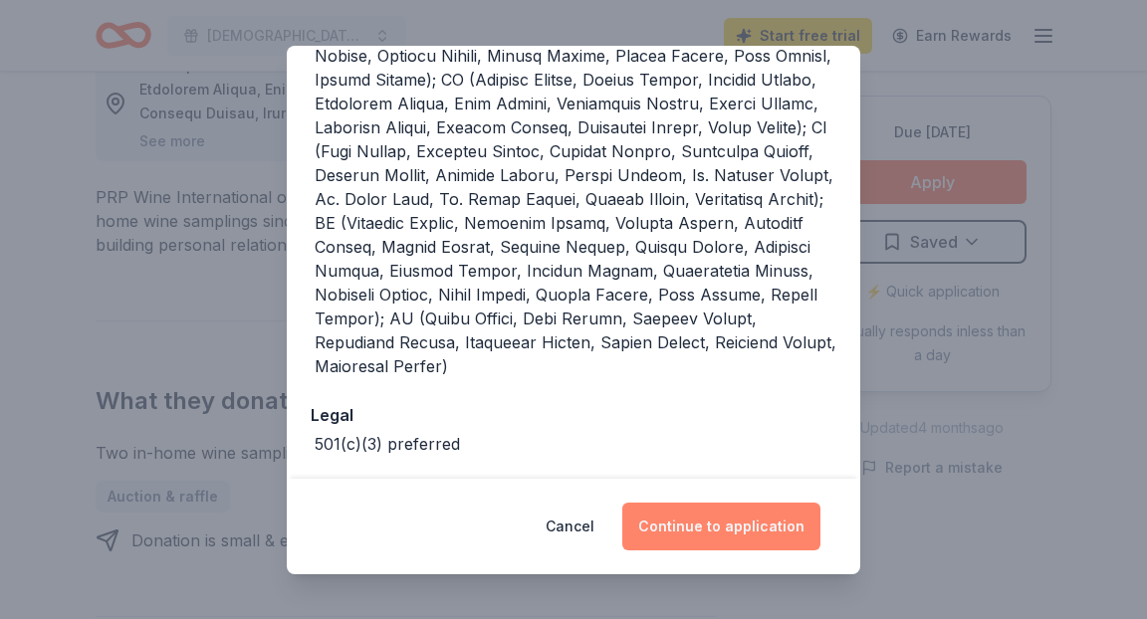
click at [704, 529] on button "Continue to application" at bounding box center [721, 527] width 198 height 48
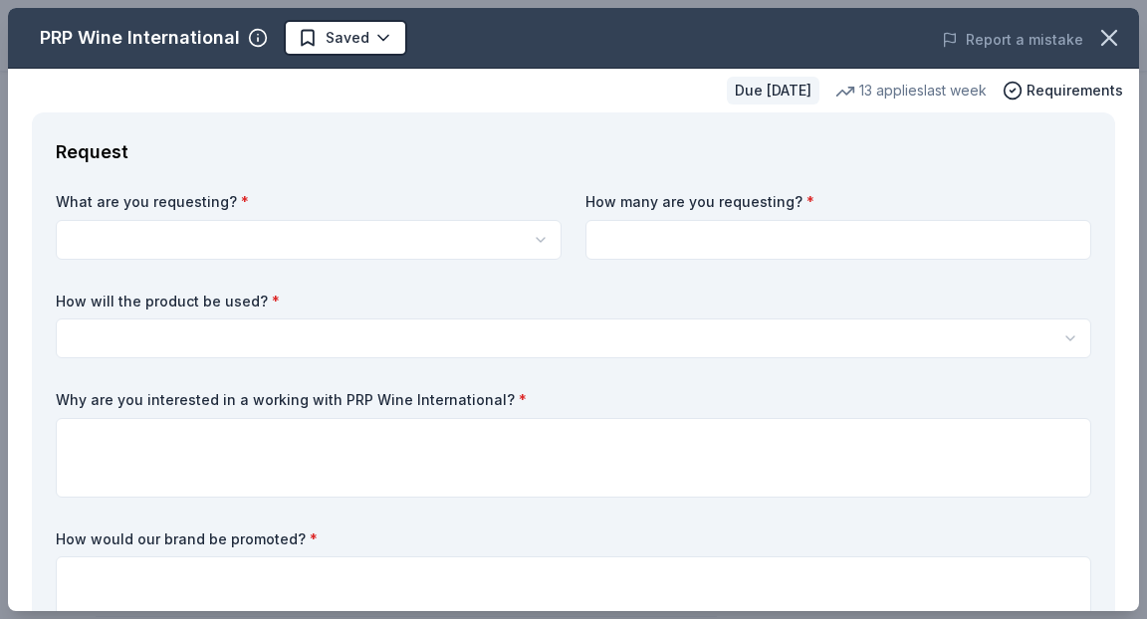
click at [322, 265] on div "What are you requesting? * Two in-home wine sampling gift certificates How many…" at bounding box center [573, 418] width 1035 height 452
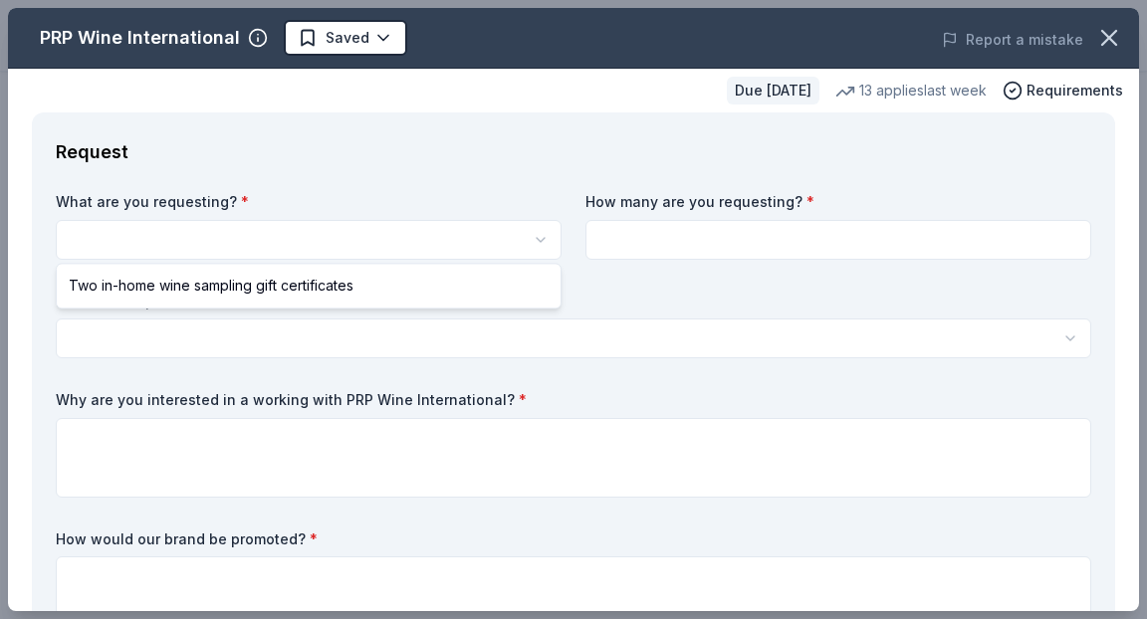
scroll to position [0, 0]
click at [322, 250] on html "Ladies Night 2025 Saved Apply Due in 24 days Share PRP Wine International New •…" at bounding box center [573, 309] width 1147 height 619
select select "Two in-home wine sampling gift certificates"
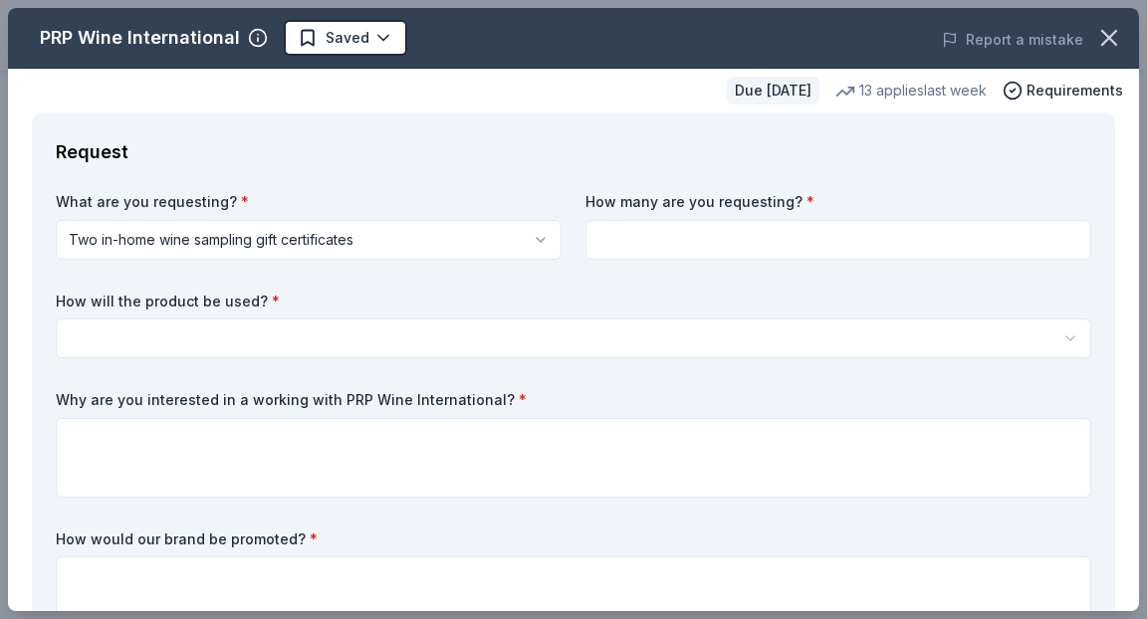
click at [633, 239] on input at bounding box center [838, 240] width 506 height 40
type input "1"
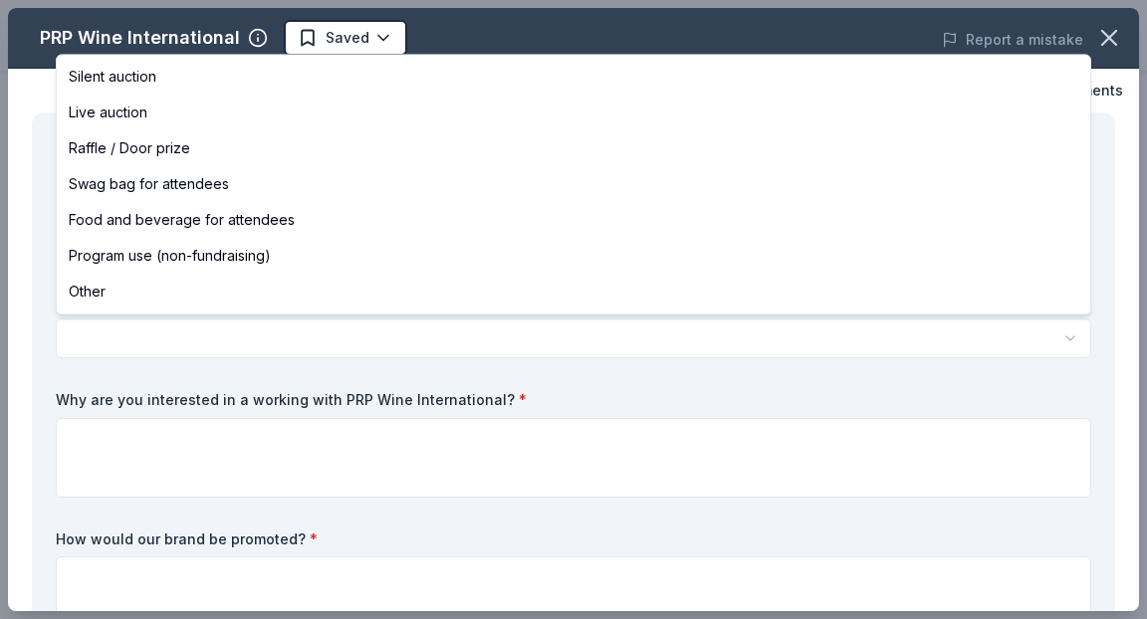
click at [389, 352] on html "Ladies Night 2025 Saved Apply Due in 24 days Share PRP Wine International New •…" at bounding box center [573, 309] width 1147 height 619
select select "raffleDoorPrize"
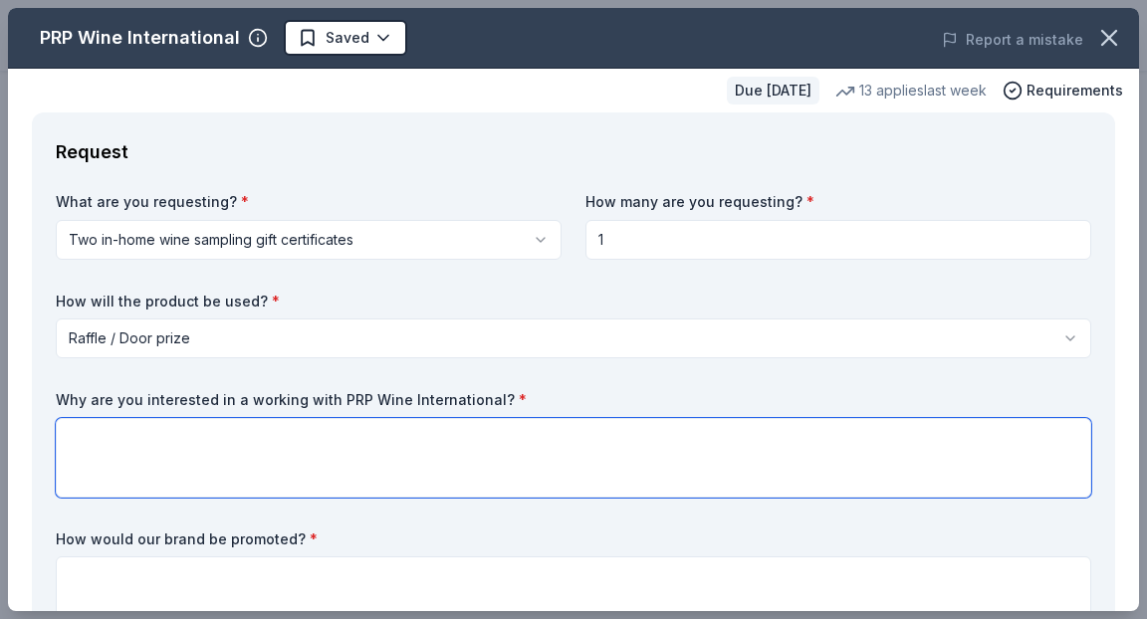
click at [201, 463] on textarea at bounding box center [573, 458] width 1035 height 80
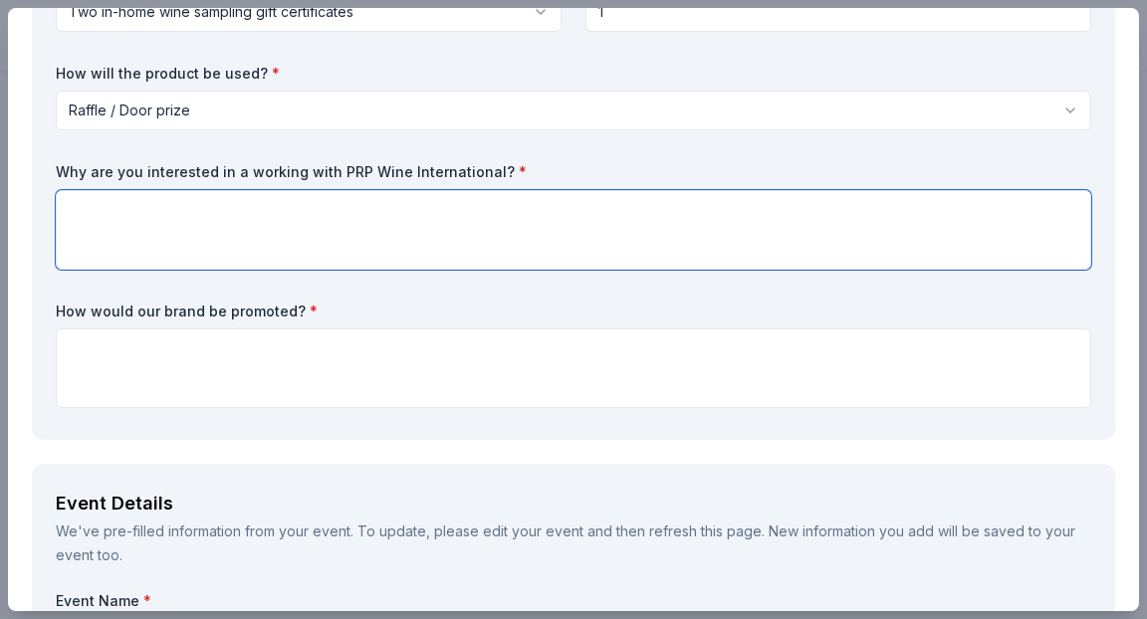
scroll to position [231, 0]
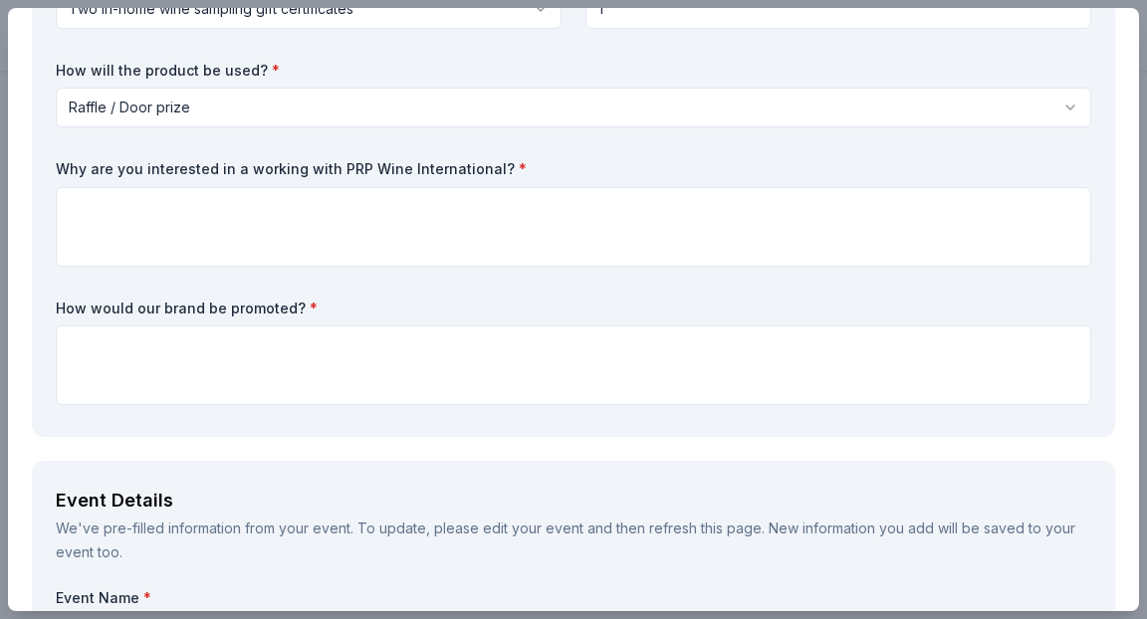
drag, startPoint x: 495, startPoint y: 167, endPoint x: 280, endPoint y: 164, distance: 215.0
click at [280, 164] on label "Why are you interested in a working with PRP Wine International? *" at bounding box center [573, 169] width 1035 height 20
drag, startPoint x: 59, startPoint y: 165, endPoint x: 373, endPoint y: 159, distance: 314.6
click at [372, 159] on label "Why are you interested in a working with PRP Wine International? *" at bounding box center [573, 169] width 1035 height 20
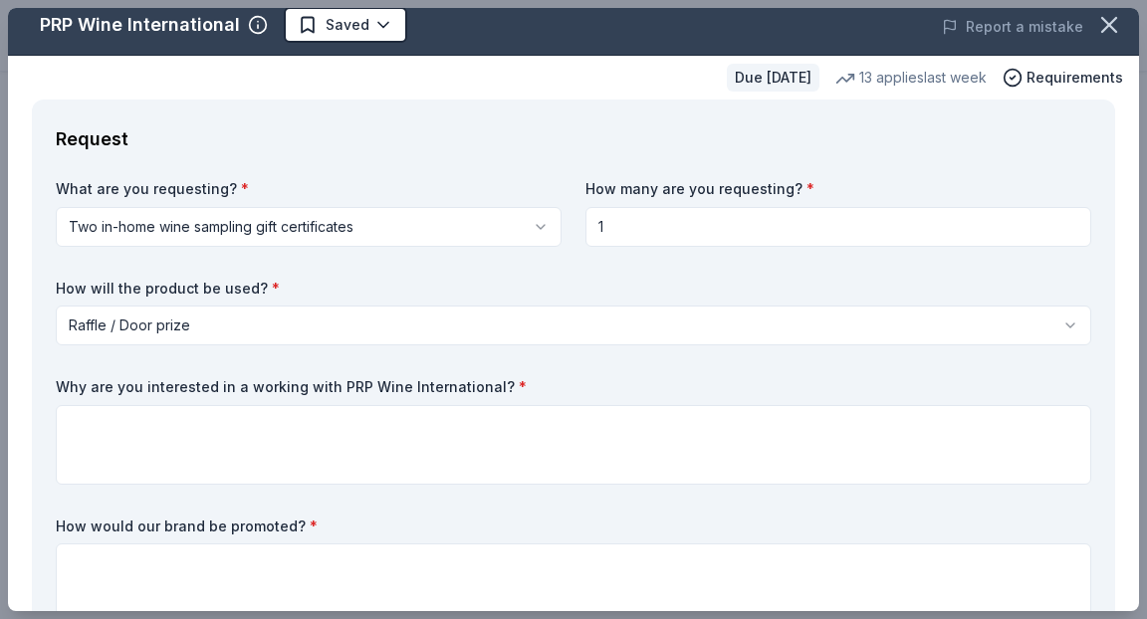
scroll to position [0, 0]
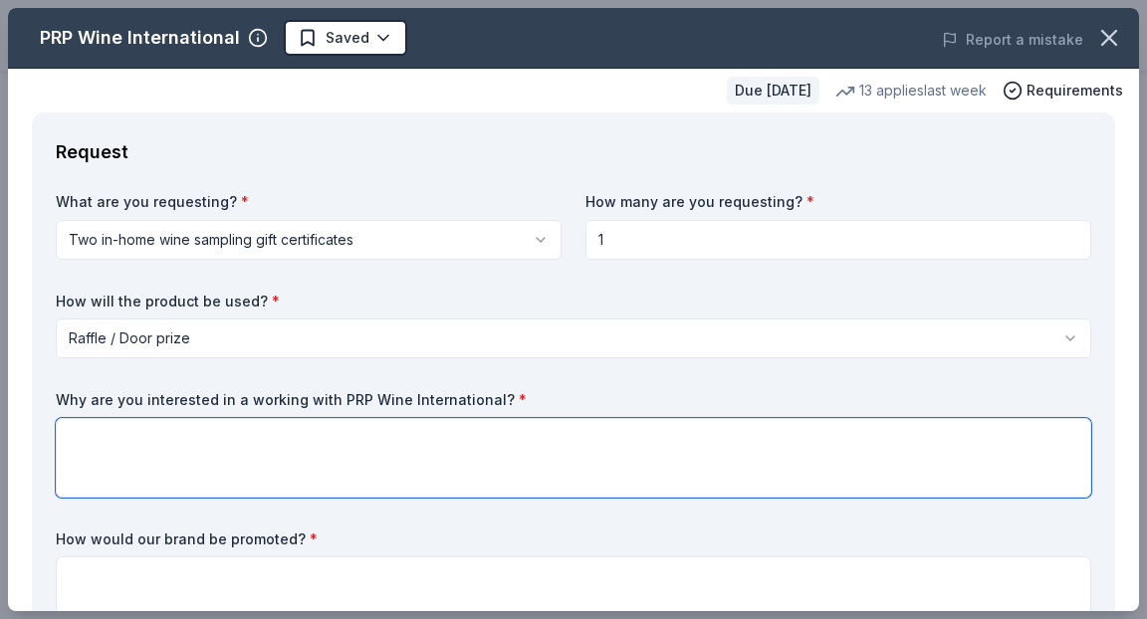
click at [272, 436] on textarea at bounding box center [573, 458] width 1035 height 80
paste textarea "An in-home wine tasting is an experience, not just a product — and experiential…"
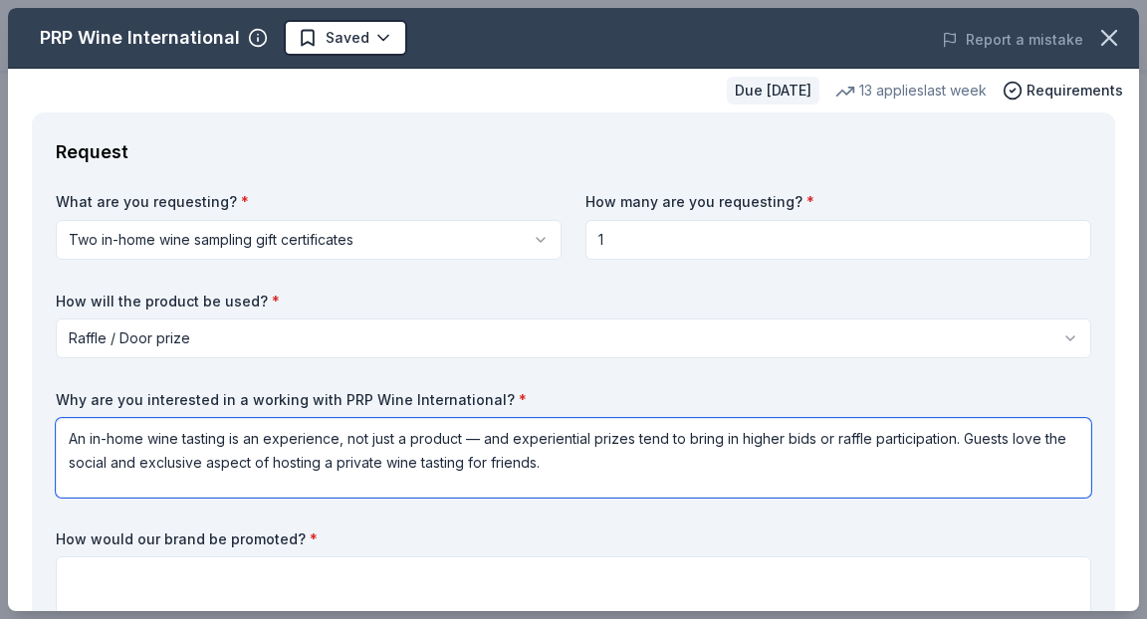
click at [488, 439] on textarea "An in-home wine tasting is an experience, not just a product — and experiential…" at bounding box center [573, 458] width 1035 height 80
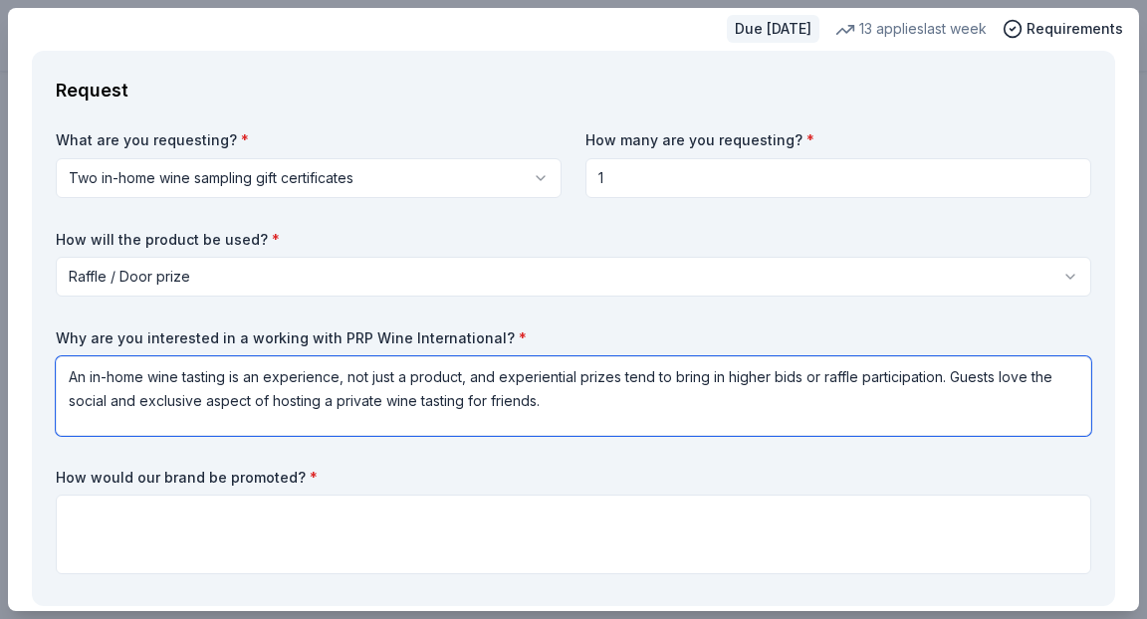
scroll to position [63, 0]
click at [569, 403] on textarea "An in-home wine tasting is an experience, not just a product, and experiential …" at bounding box center [573, 395] width 1035 height 80
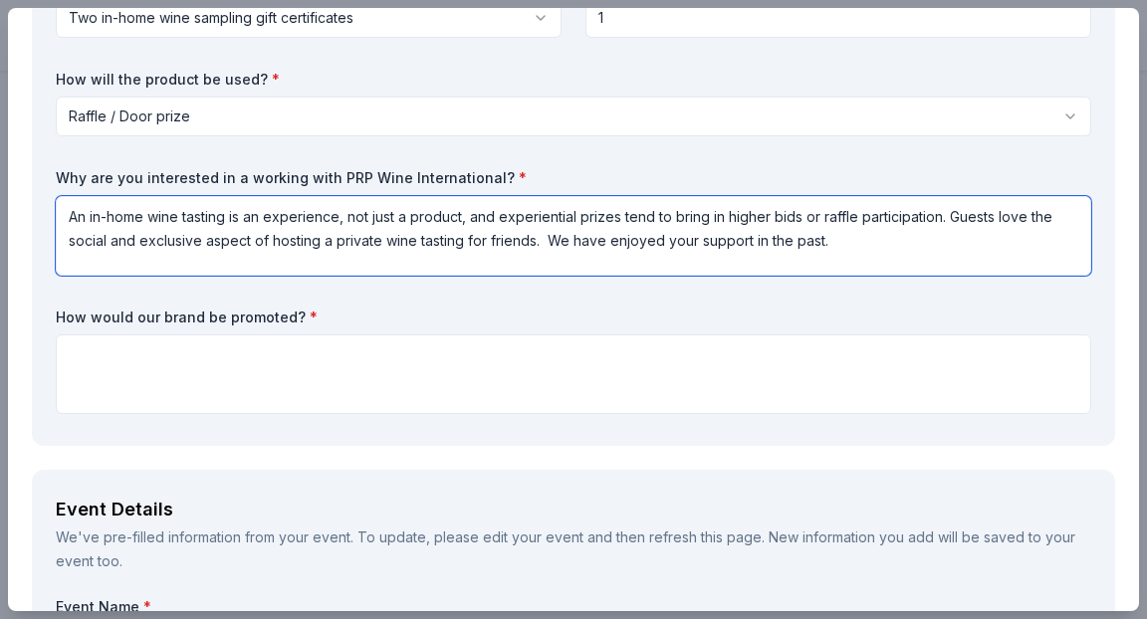
scroll to position [228, 0]
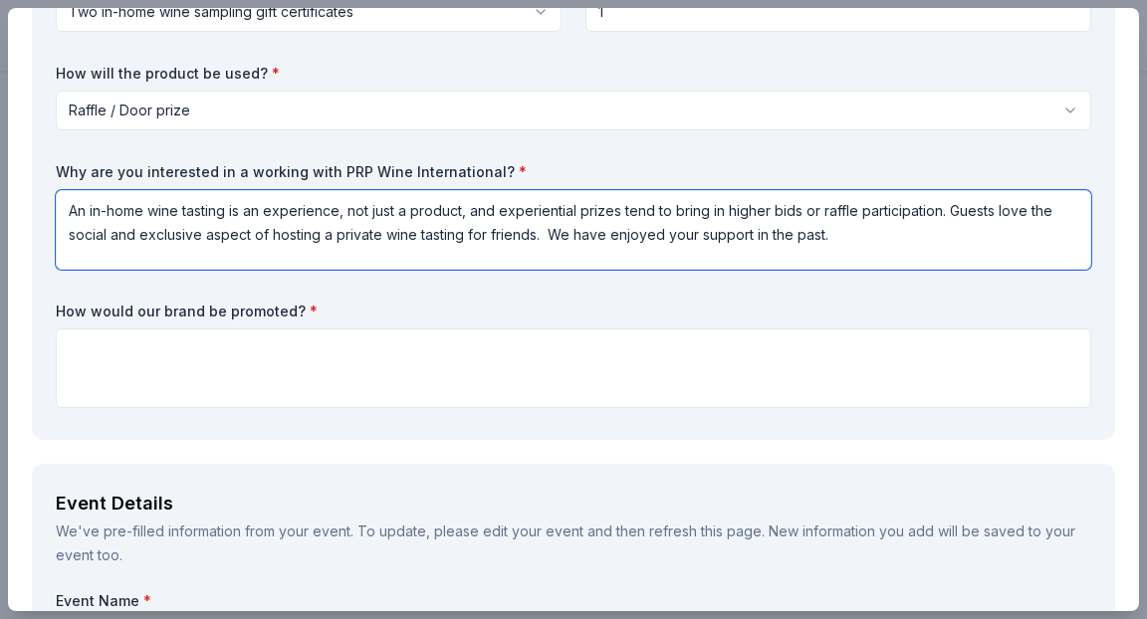
type textarea "An in-home wine tasting is an experience, not just a product, and experiential …"
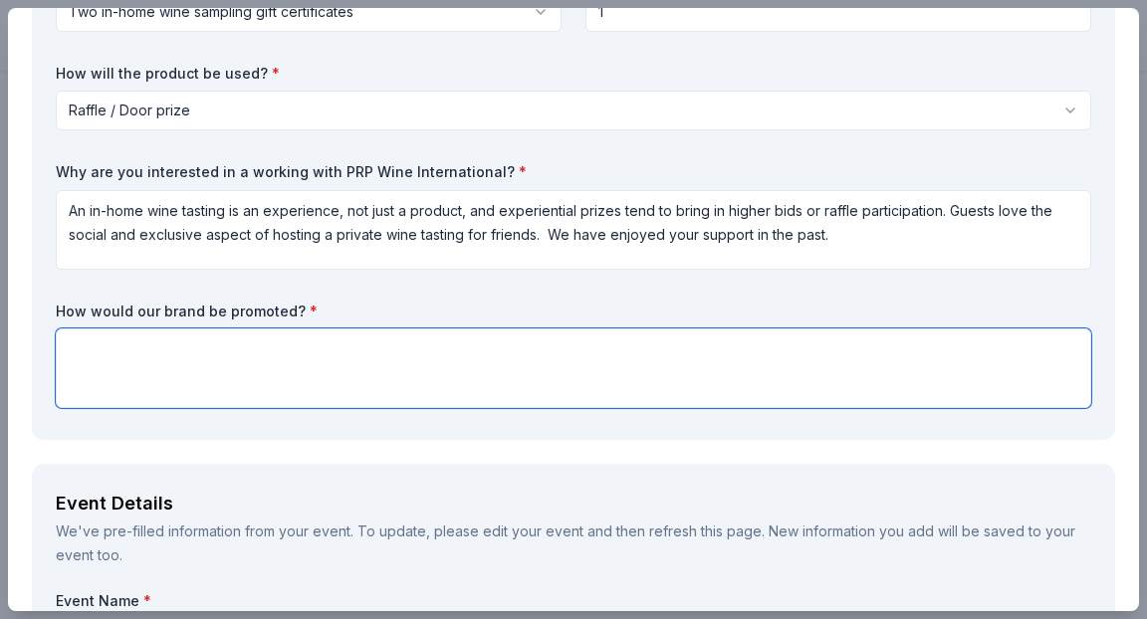
click at [351, 360] on textarea at bounding box center [573, 368] width 1035 height 80
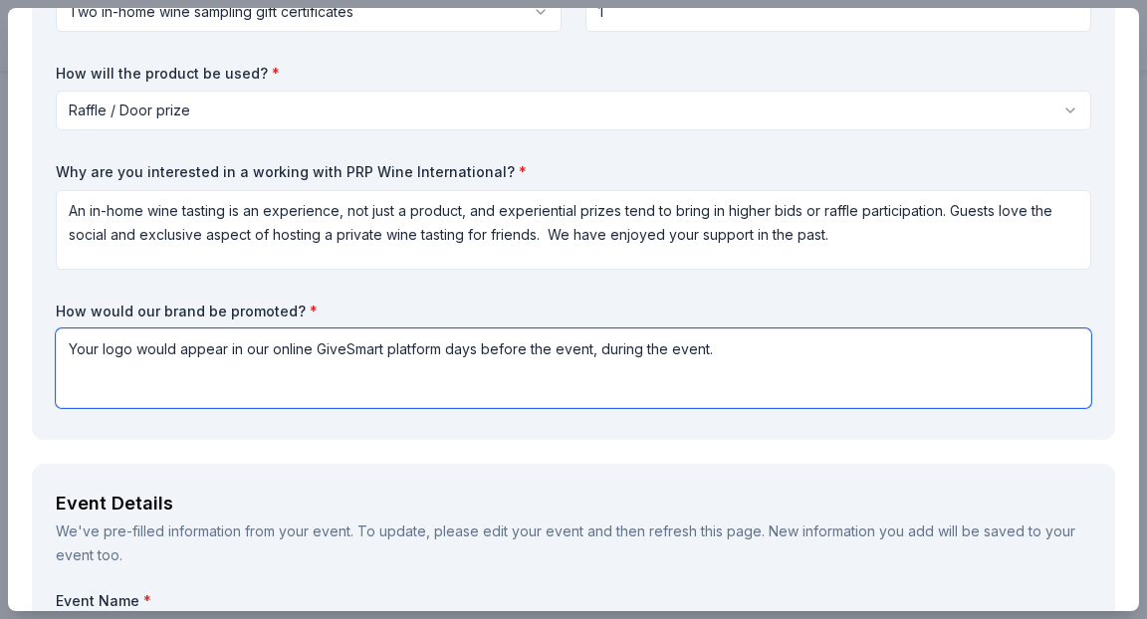
click at [592, 351] on textarea "Your logo would appear in our online GiveSmart platform days before the event, …" at bounding box center [573, 368] width 1035 height 80
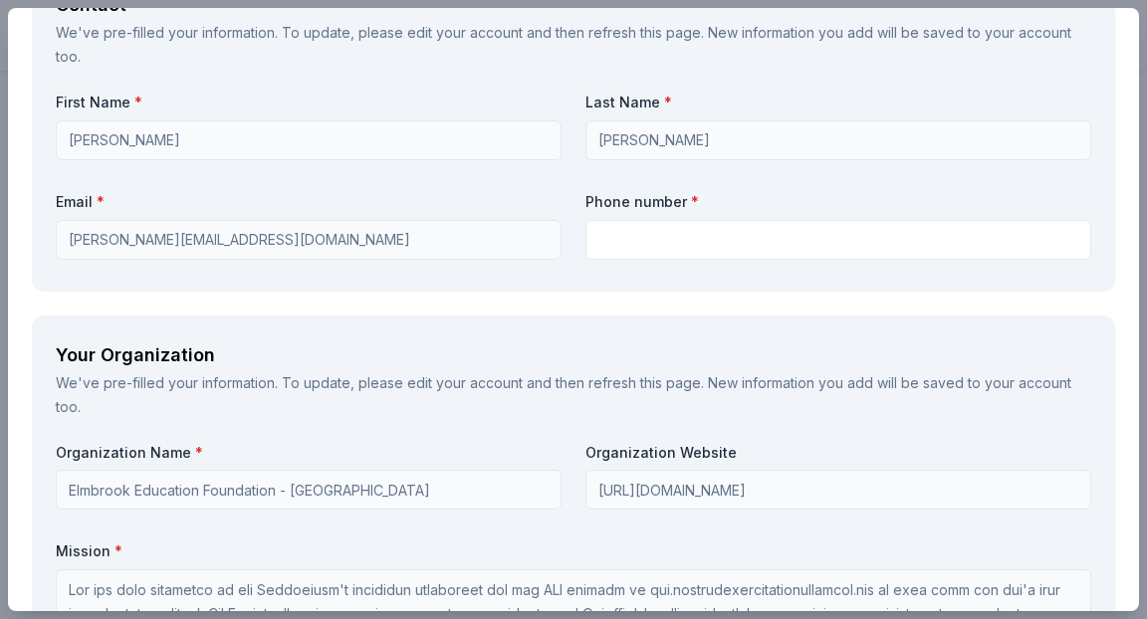
scroll to position [1453, 0]
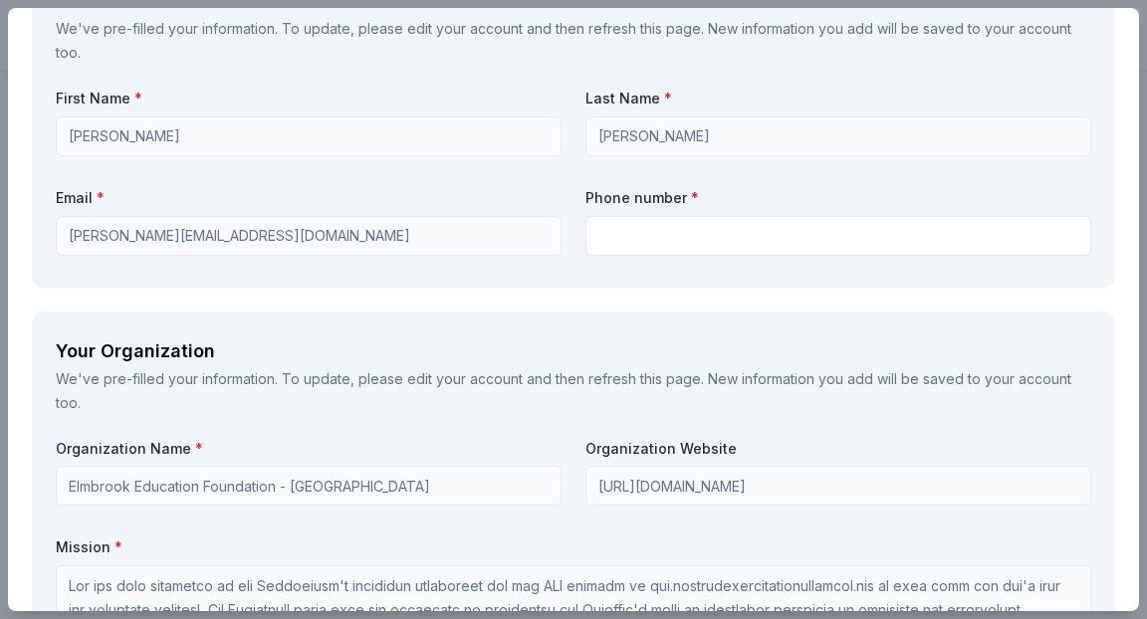
type textarea "Your logo would appear in our online GiveSmart platform days before the event a…"
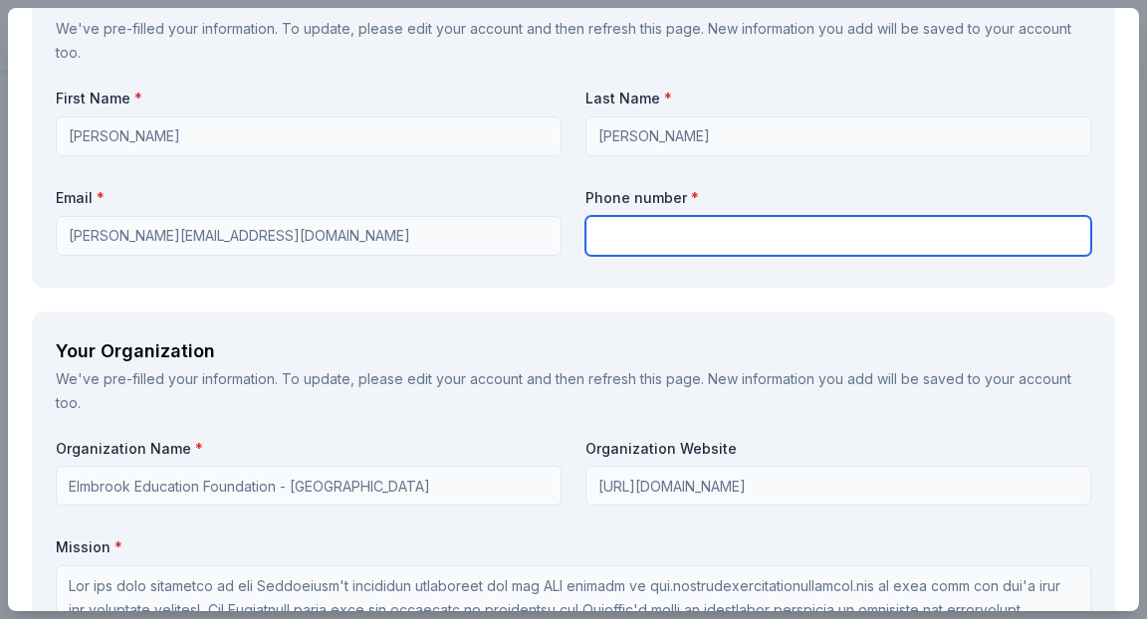
click at [605, 235] on input "text" at bounding box center [838, 236] width 506 height 40
type input "2162870116"
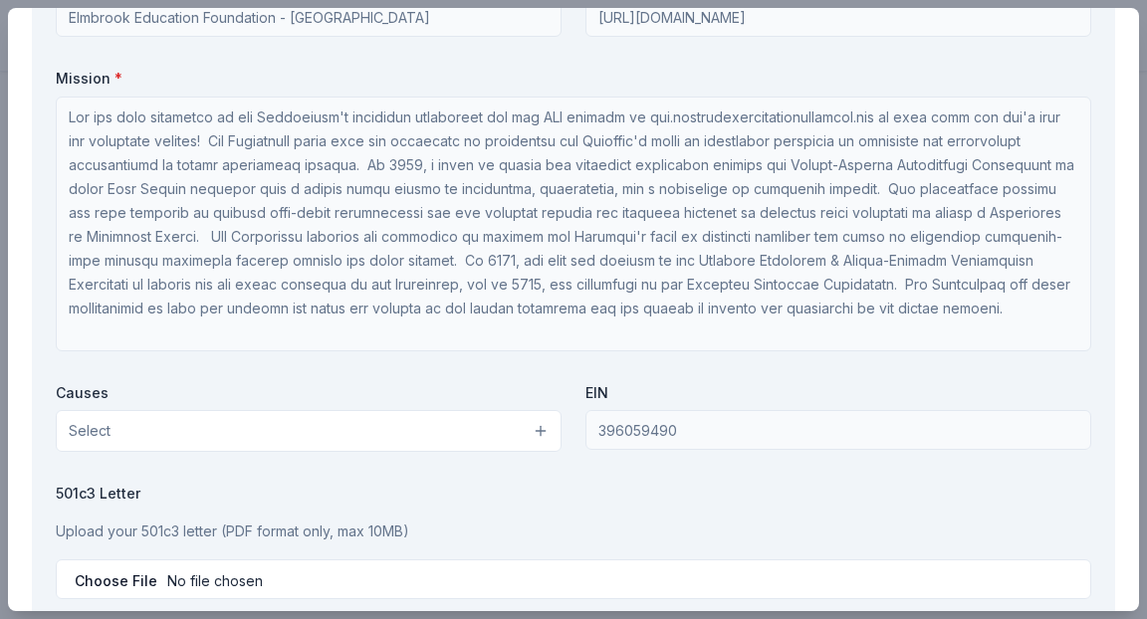
scroll to position [1, 0]
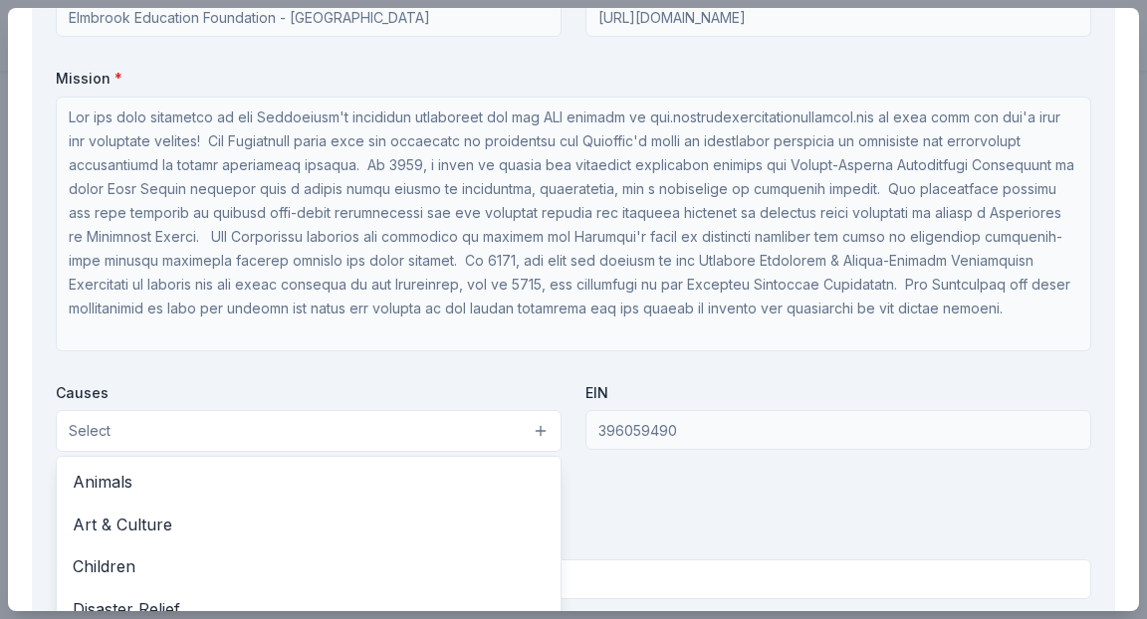
click at [489, 437] on button "Select" at bounding box center [309, 431] width 506 height 42
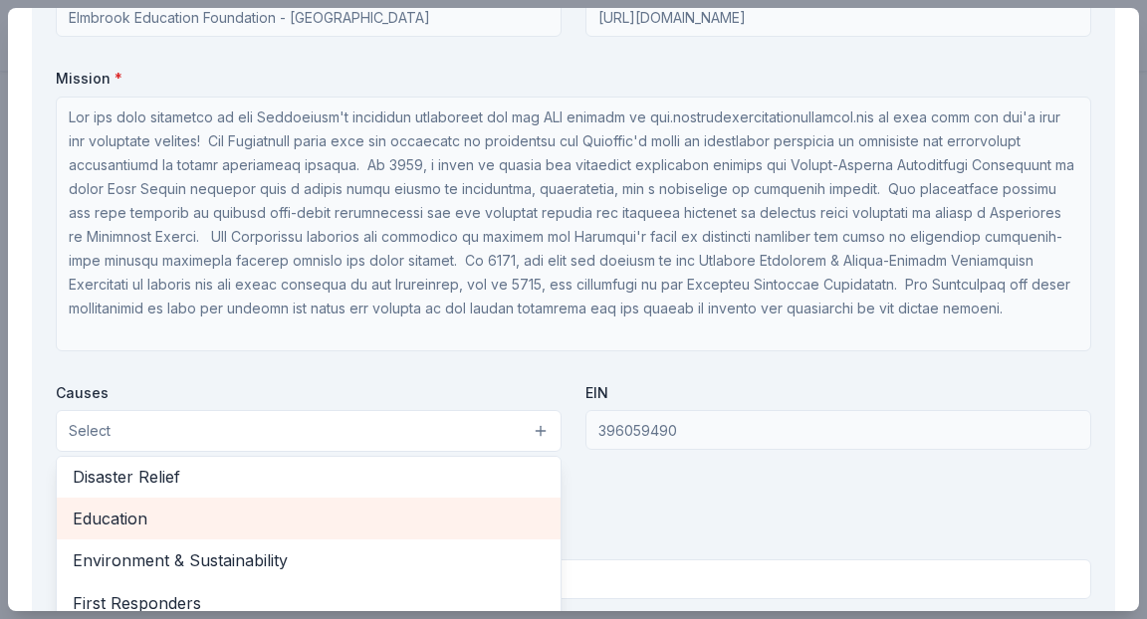
click at [357, 526] on span "Education" at bounding box center [309, 519] width 472 height 26
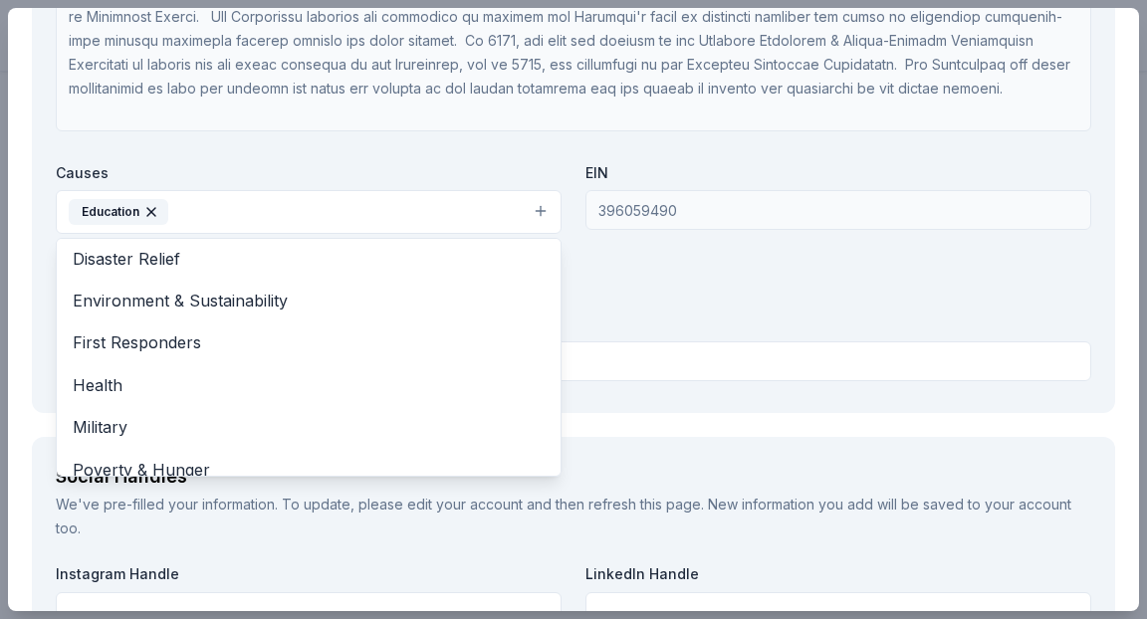
scroll to position [2178, 0]
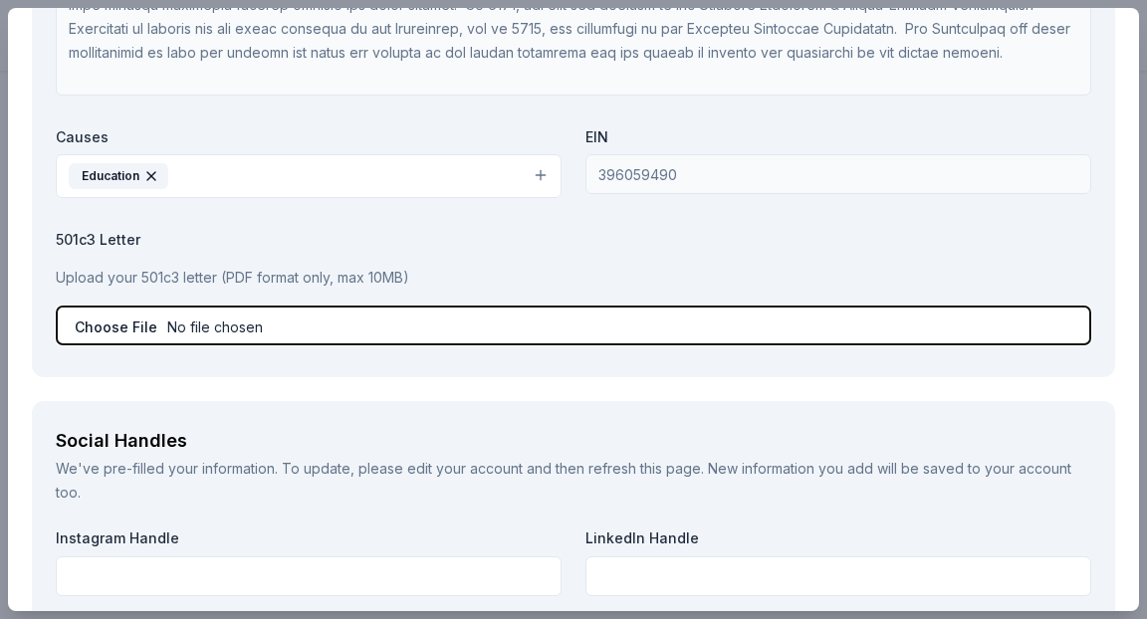
click at [175, 325] on input "file" at bounding box center [573, 326] width 1035 height 40
type input "C:\fakepath\501c3 Certificate for EEF.pdf"
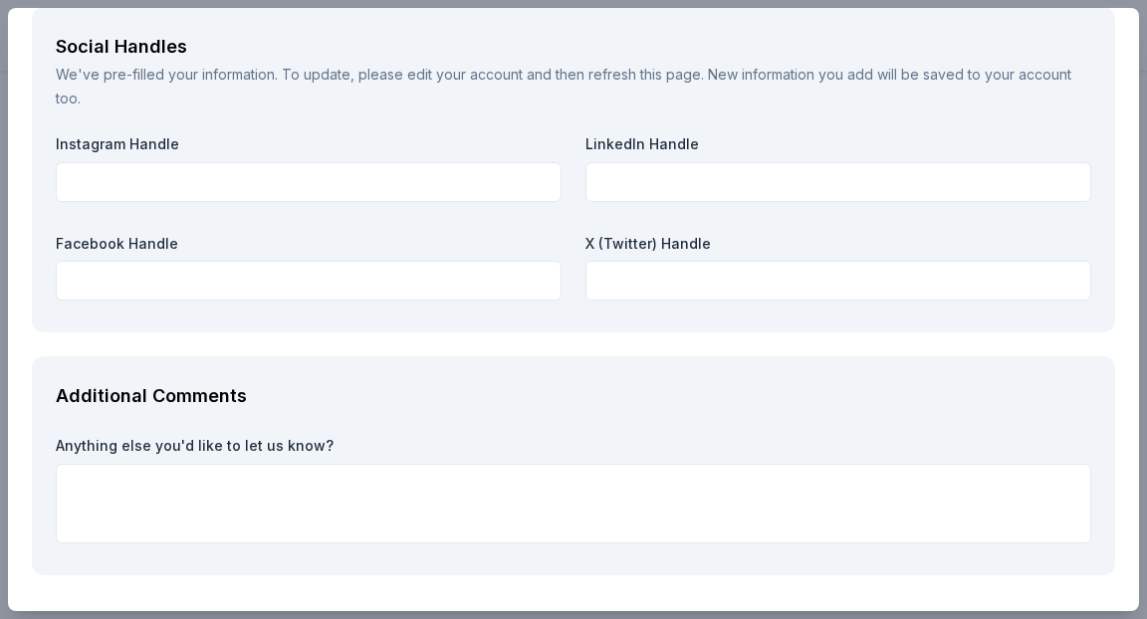
scroll to position [2577, 0]
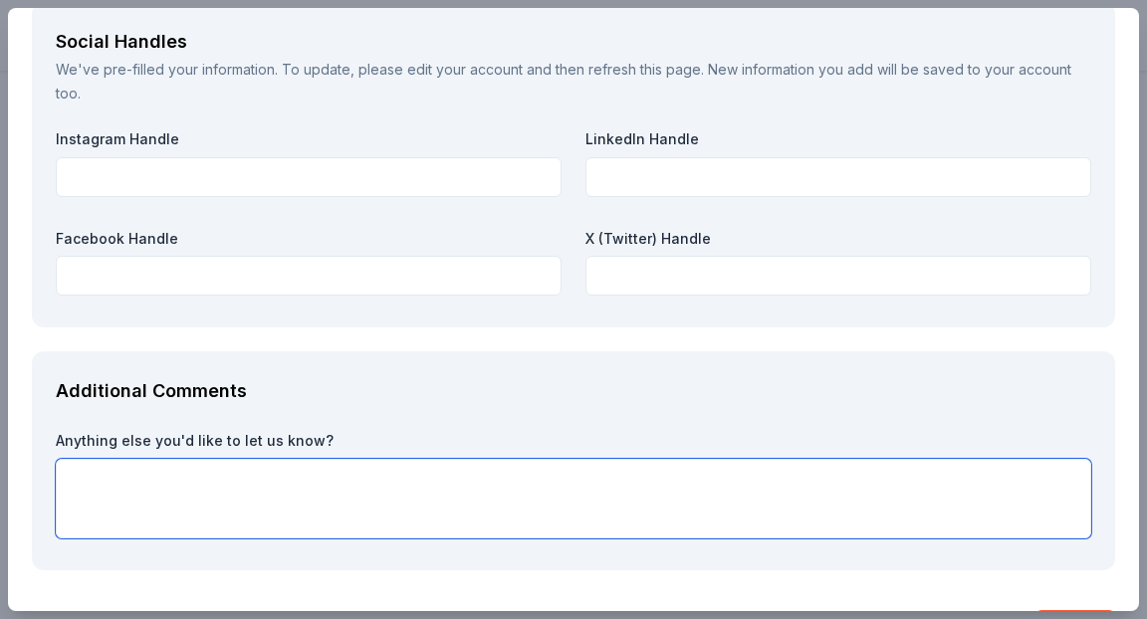
click at [371, 509] on textarea at bounding box center [573, 499] width 1035 height 80
paste textarea "Funds raised will support the Unified Sports initiative. Unified Sports is an i…"
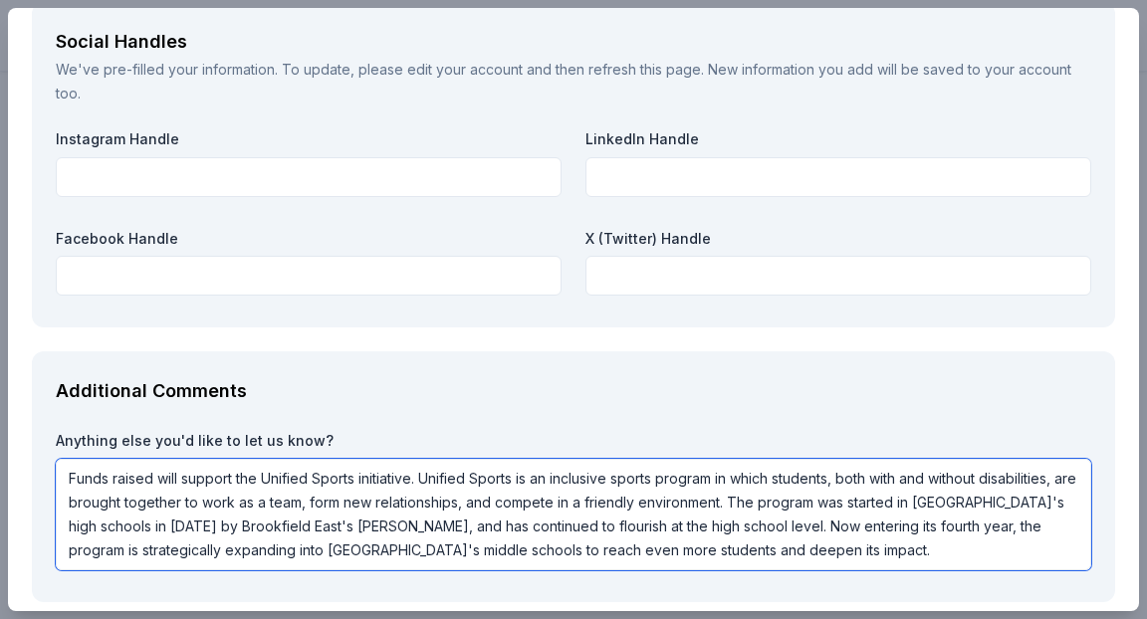
scroll to position [0, 0]
drag, startPoint x: 451, startPoint y: 526, endPoint x: 169, endPoint y: 520, distance: 281.7
click at [169, 520] on textarea "Funds raised will support the Unified Sports initiative. Unified Sports is an i…" at bounding box center [573, 514] width 1035 height 111
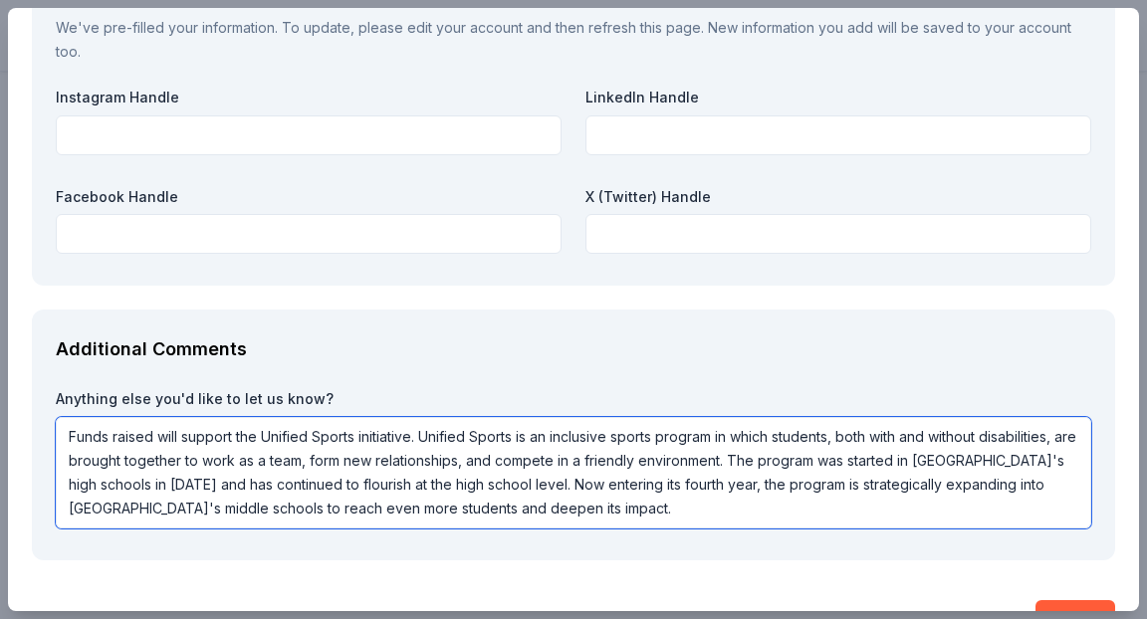
scroll to position [2668, 0]
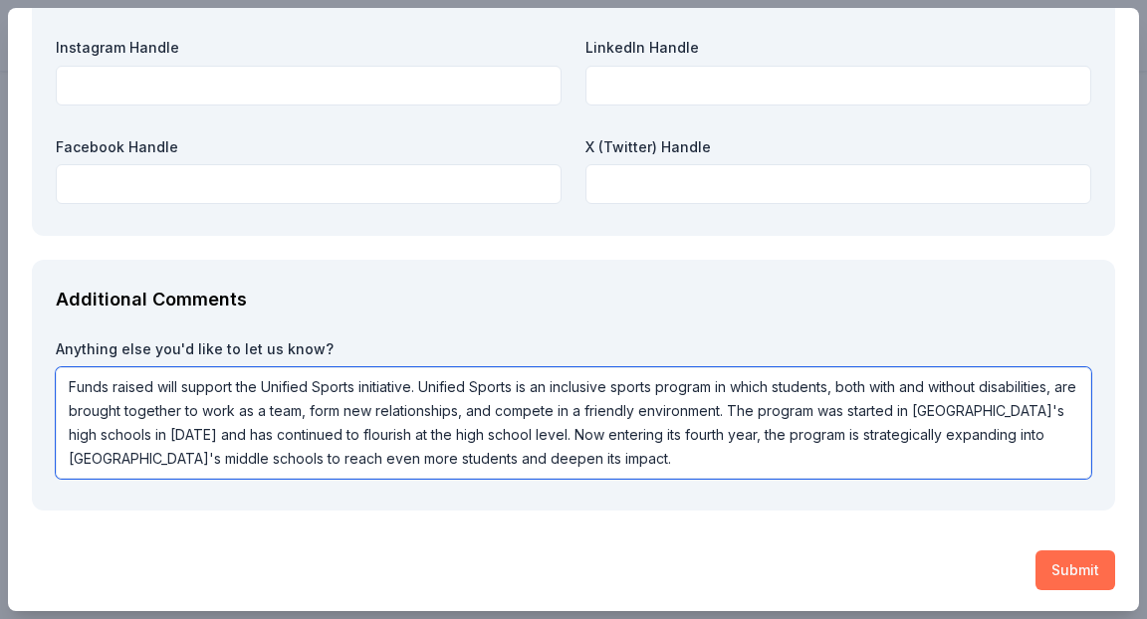
type textarea "Funds raised will support the Unified Sports initiative. Unified Sports is an i…"
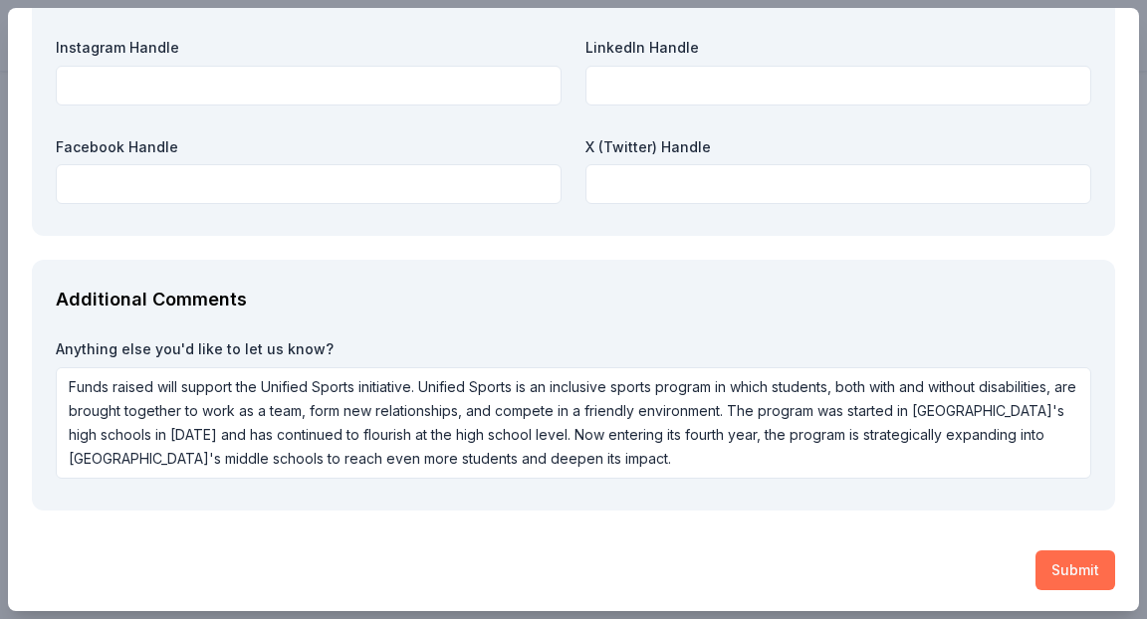
click at [1056, 571] on button "Submit" at bounding box center [1075, 570] width 80 height 40
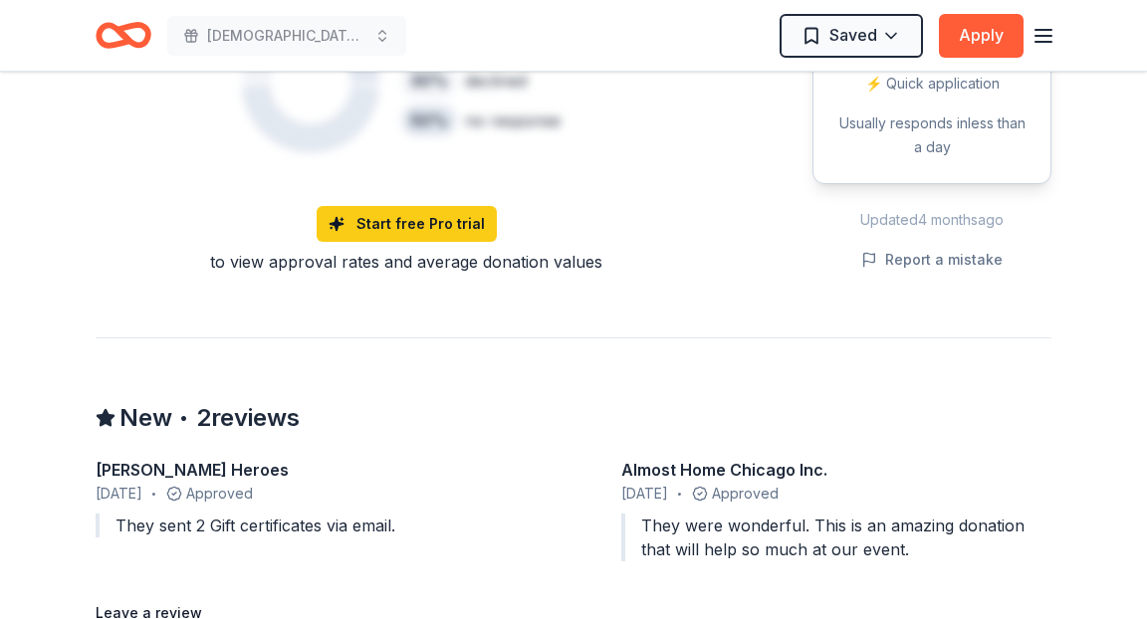
scroll to position [1609, 0]
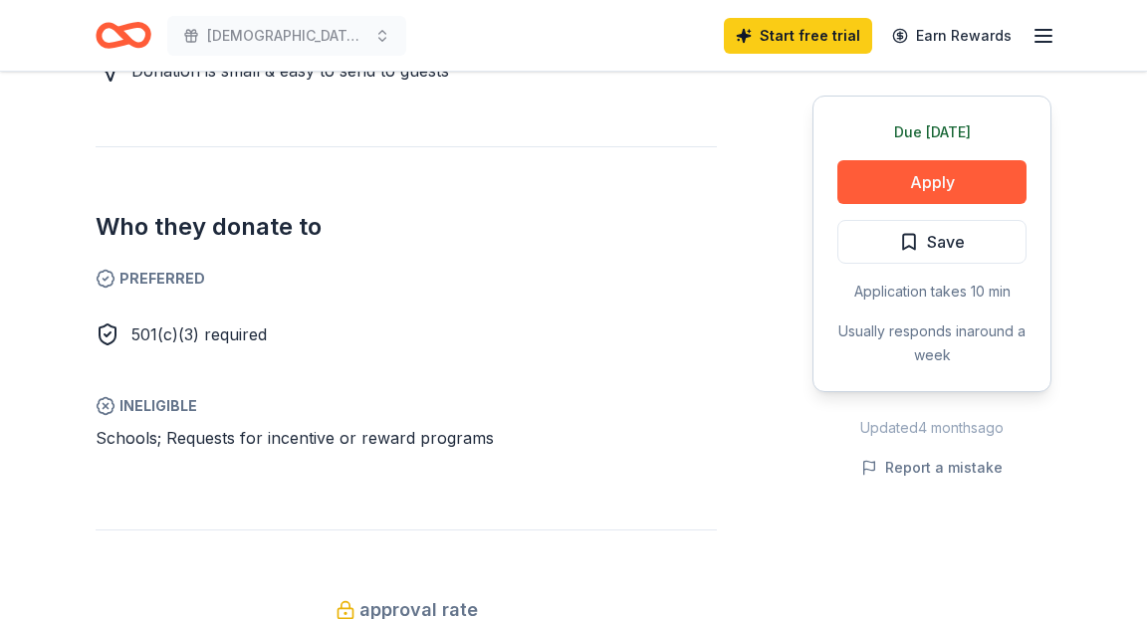
scroll to position [1005, 0]
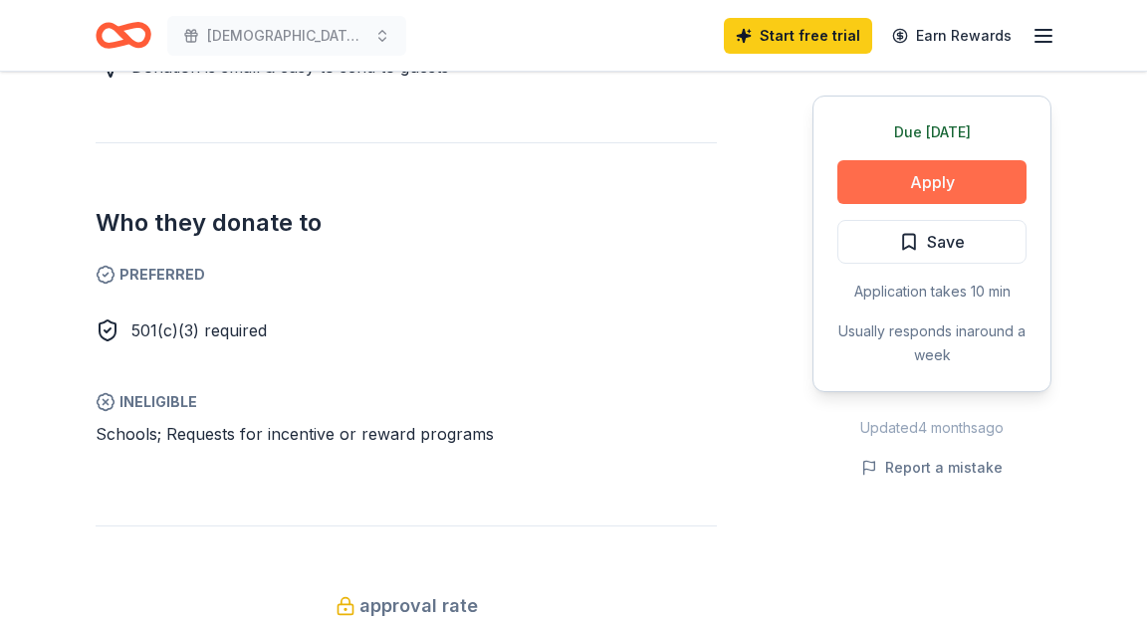
click at [894, 181] on button "Apply" at bounding box center [931, 182] width 189 height 44
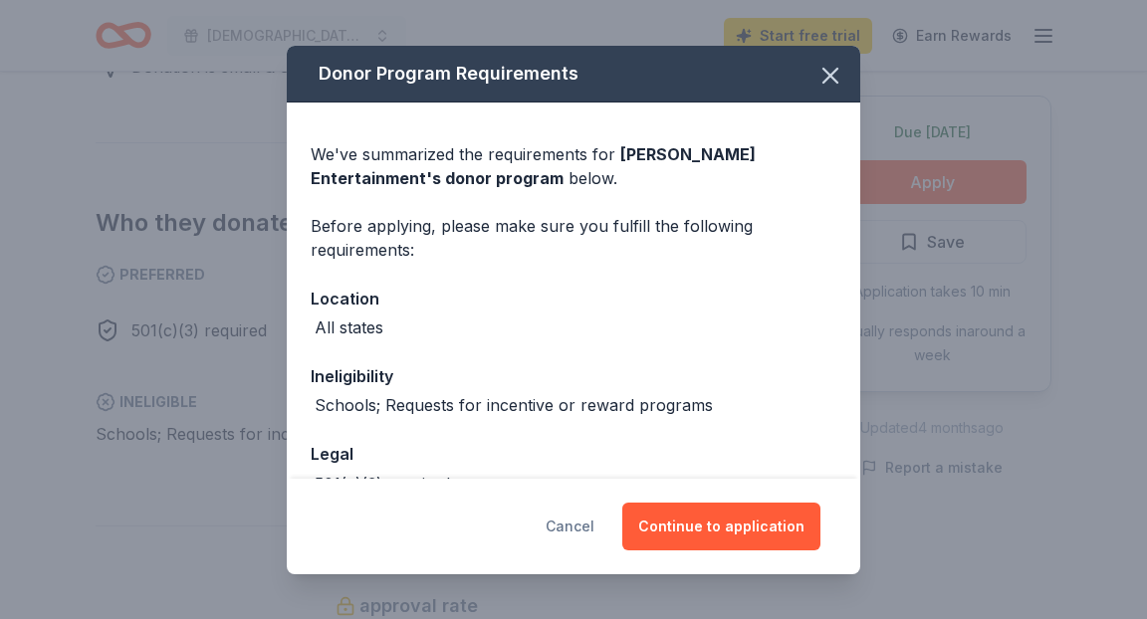
click at [559, 533] on button "Cancel" at bounding box center [569, 527] width 49 height 48
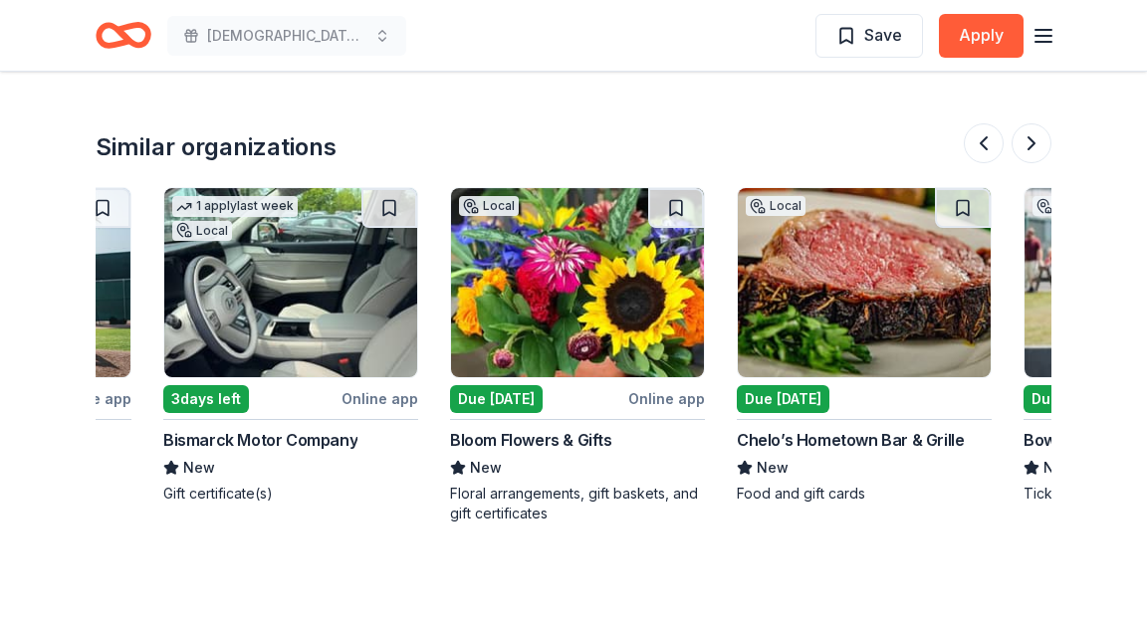
scroll to position [0, 231]
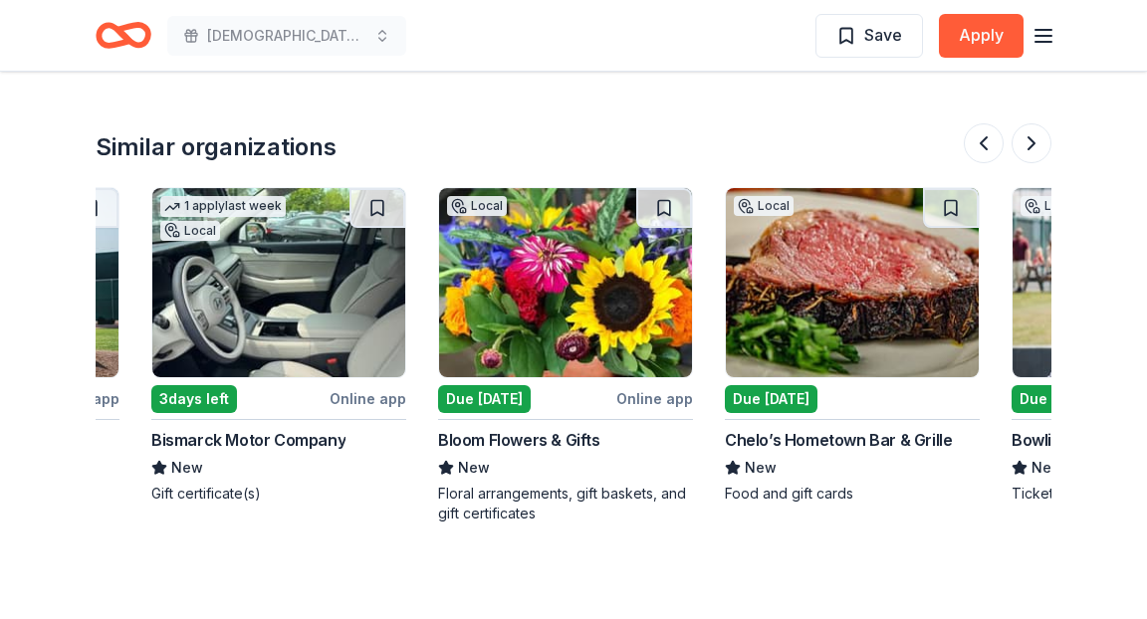
click at [560, 230] on img at bounding box center [565, 282] width 253 height 189
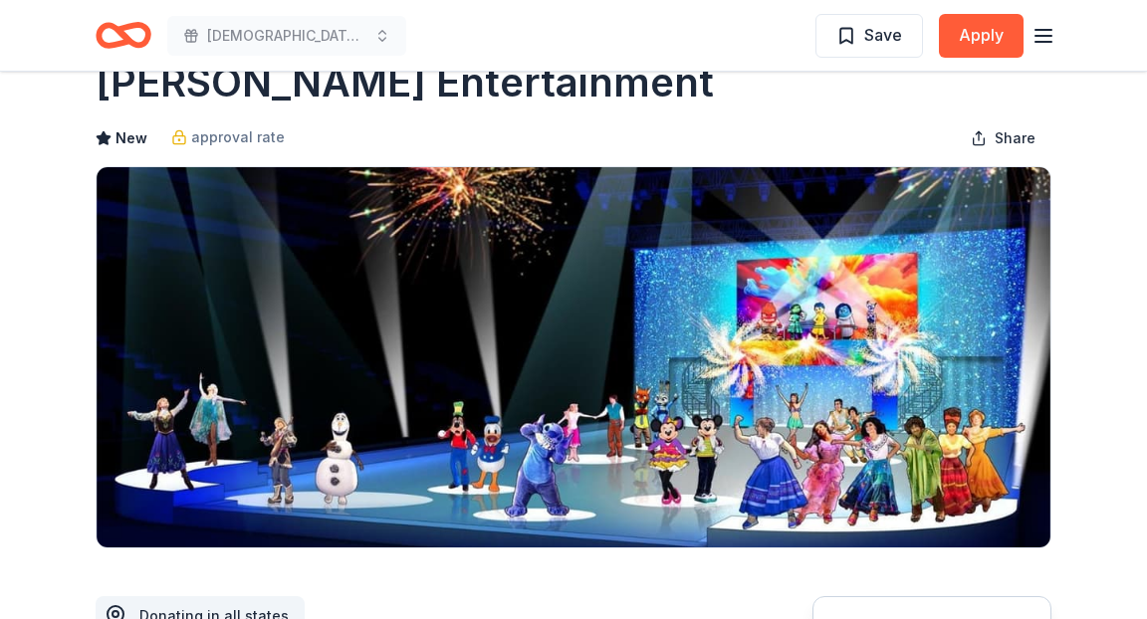
scroll to position [0, 0]
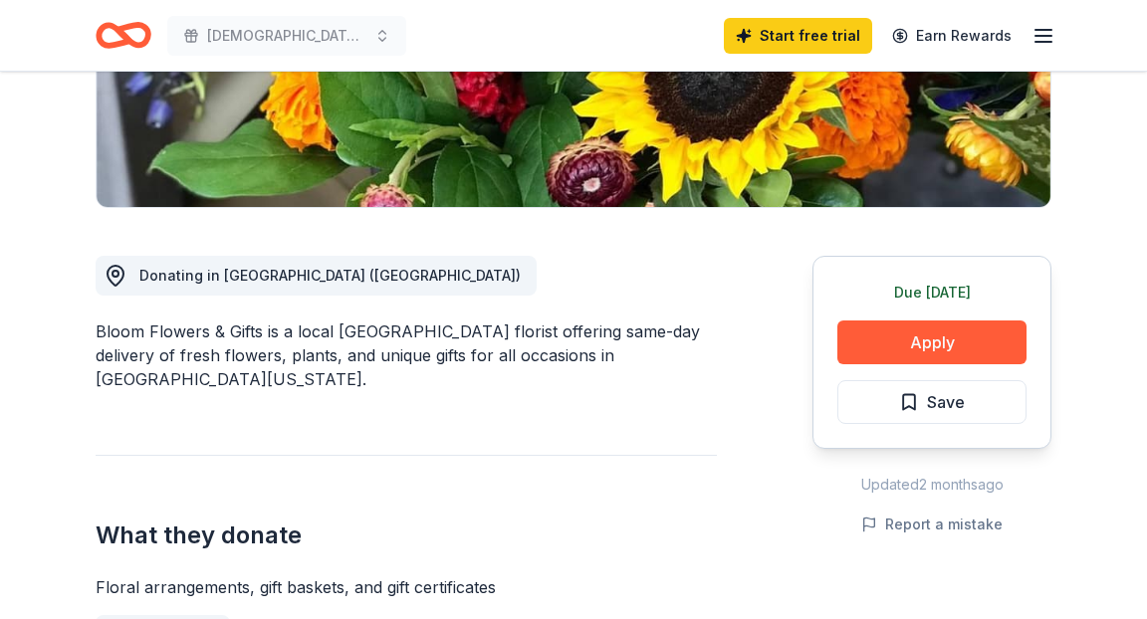
scroll to position [414, 0]
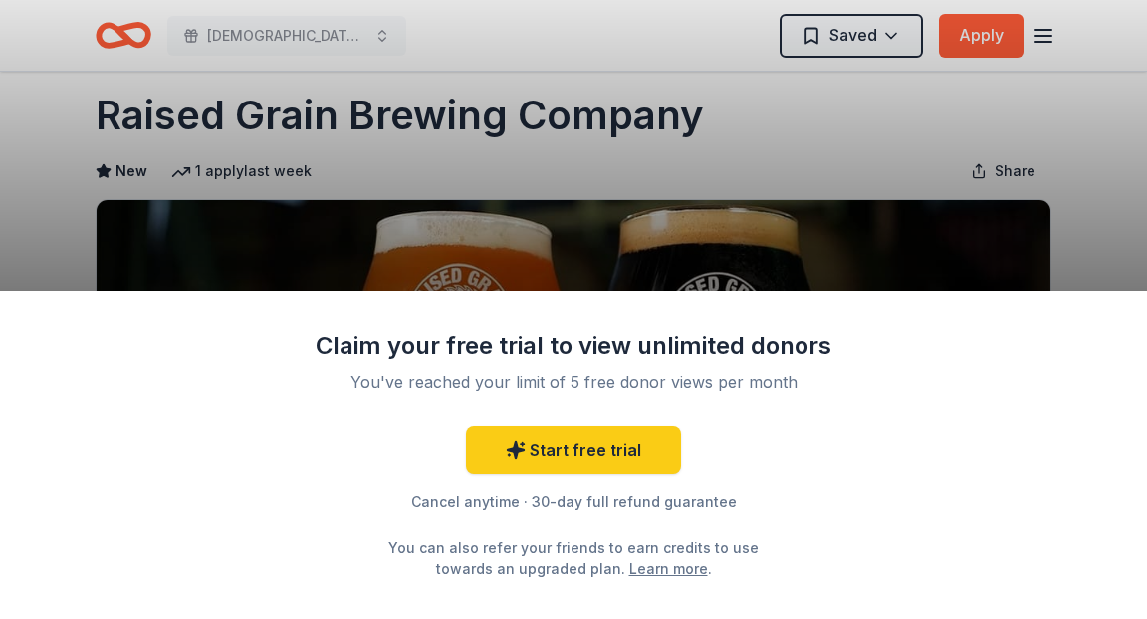
scroll to position [37, 0]
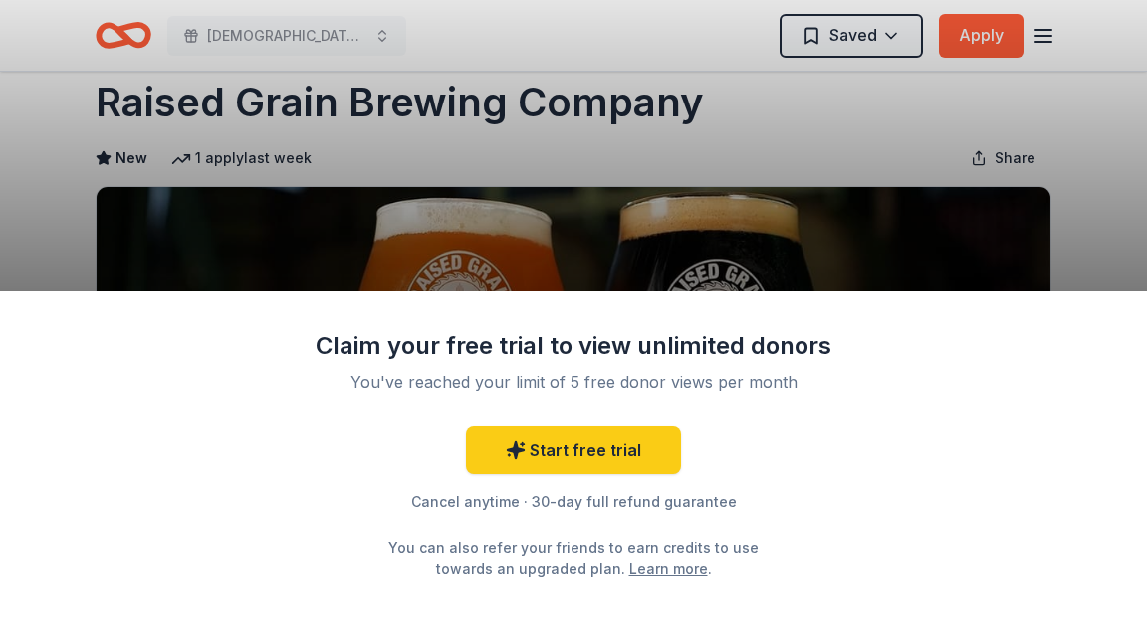
click at [690, 260] on div "Claim your free trial to view unlimited donors You've reached your limit of 5 f…" at bounding box center [573, 309] width 1147 height 619
